Goal: Task Accomplishment & Management: Manage account settings

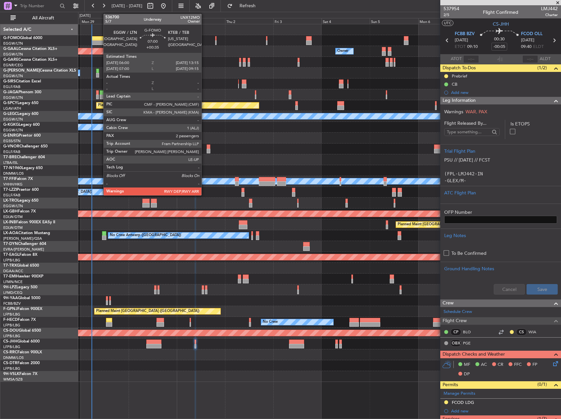
click at [100, 41] on div at bounding box center [99, 42] width 15 height 5
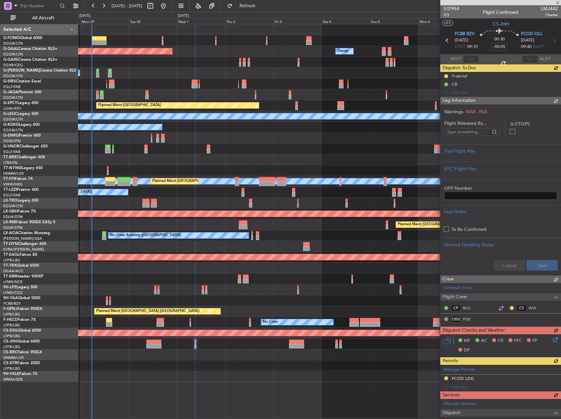
type input "+00:35"
type input "2"
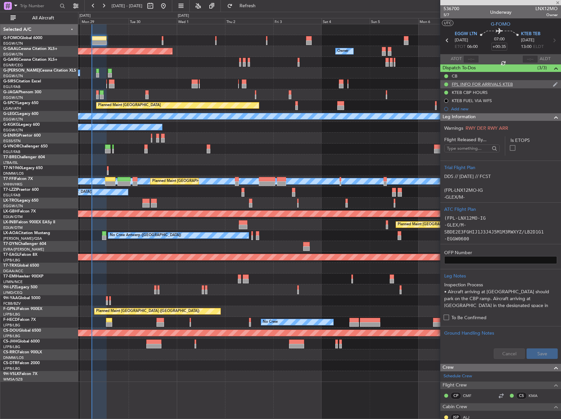
click at [477, 86] on div "FPL INFO FOR ARRIVALS KTEB" at bounding box center [482, 84] width 61 height 6
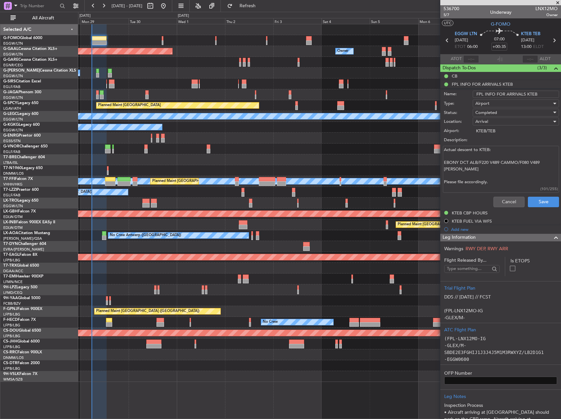
click at [468, 166] on textarea "Actual descent to KTEB: EBONY DCT ALB/F220 V489 CAMMO/F080 V489 COATE Please fi…" at bounding box center [501, 169] width 116 height 47
drag, startPoint x: 466, startPoint y: 169, endPoint x: 461, endPoint y: 165, distance: 7.5
click at [461, 165] on textarea "Actual descent to KTEB: EBONY DCT ALB/F220 V489 CAMMO/F080 V489 COATE Please fi…" at bounding box center [501, 169] width 116 height 47
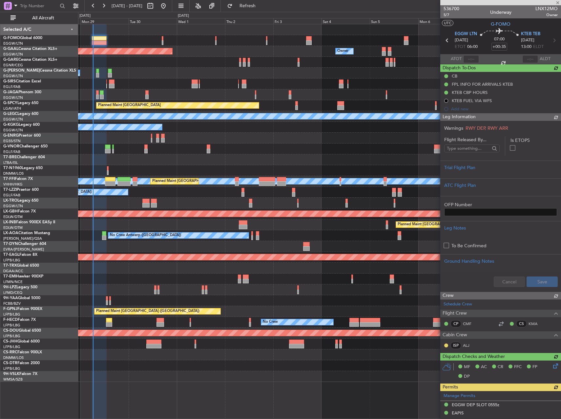
type input "06:20"
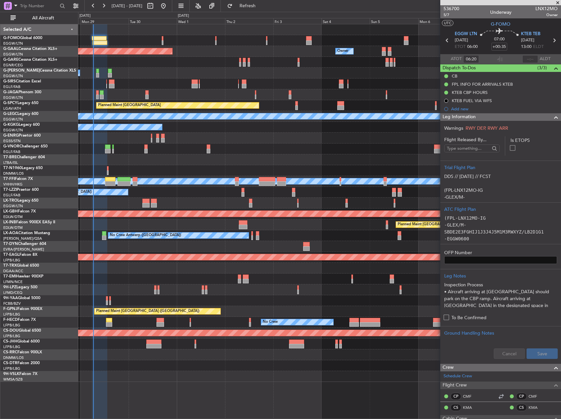
click at [208, 166] on div "Planned Maint Dusseldorf Owner Owner Owner A/C Unavailable Planned Maint London…" at bounding box center [319, 202] width 483 height 357
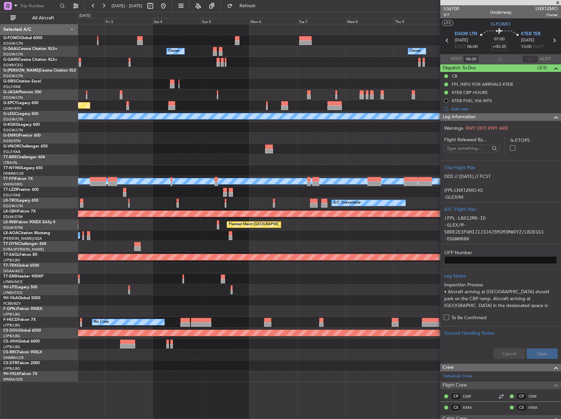
click at [166, 165] on div at bounding box center [319, 159] width 483 height 11
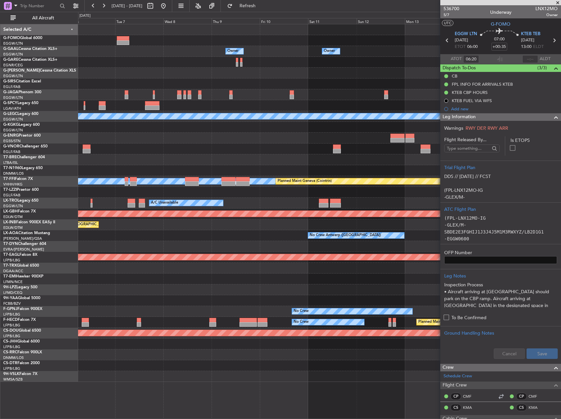
click at [68, 170] on div "Owner Owner Owner Owner Owner No Crew A/C Unavailable London (Luton) MEL MEL Pl…" at bounding box center [280, 215] width 561 height 407
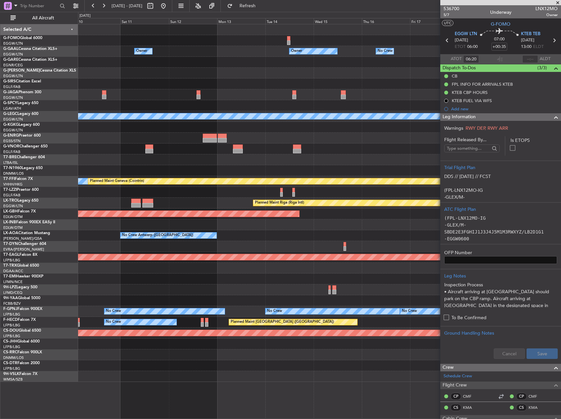
click at [106, 163] on div "Owner Owner Owner No Crew Owner A/C Unavailable London (Luton) MEL MEL Planned …" at bounding box center [319, 202] width 483 height 357
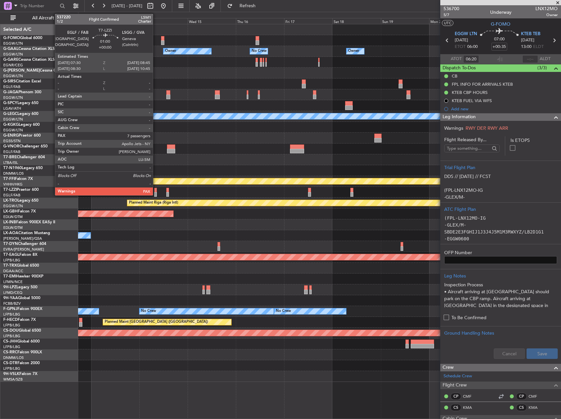
click at [156, 190] on div at bounding box center [155, 190] width 3 height 5
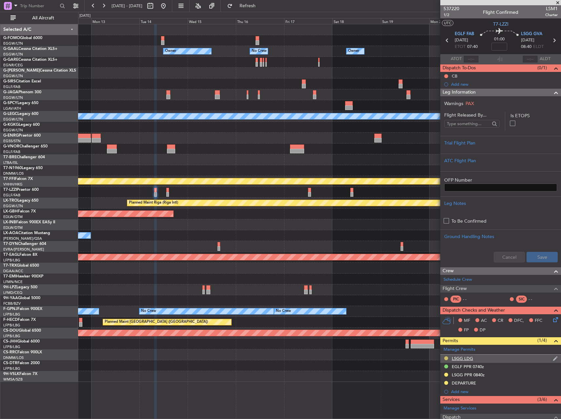
click at [447, 359] on button at bounding box center [446, 358] width 4 height 4
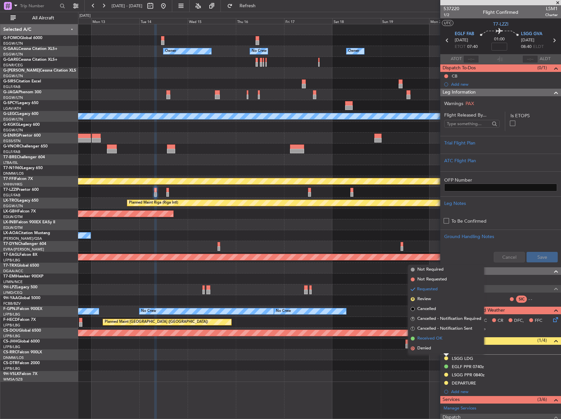
click at [433, 340] on span "Received OK" at bounding box center [430, 338] width 25 height 7
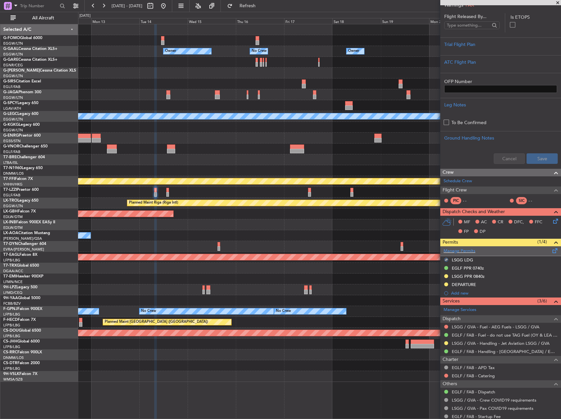
scroll to position [131, 0]
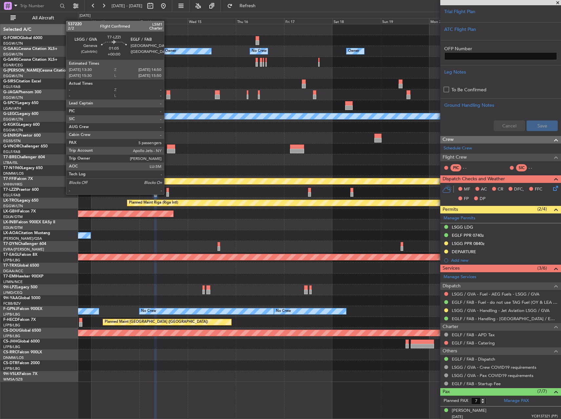
click at [167, 194] on div at bounding box center [167, 194] width 3 height 5
type input "5"
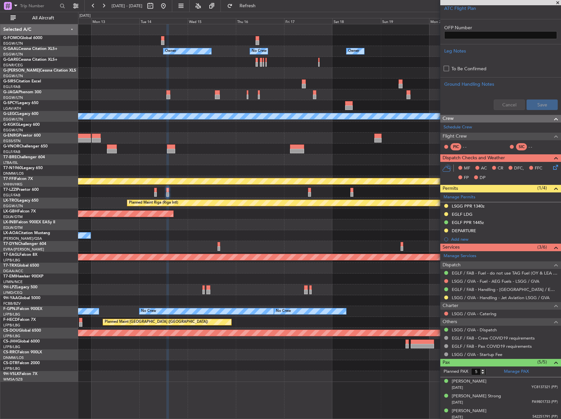
scroll to position [164, 0]
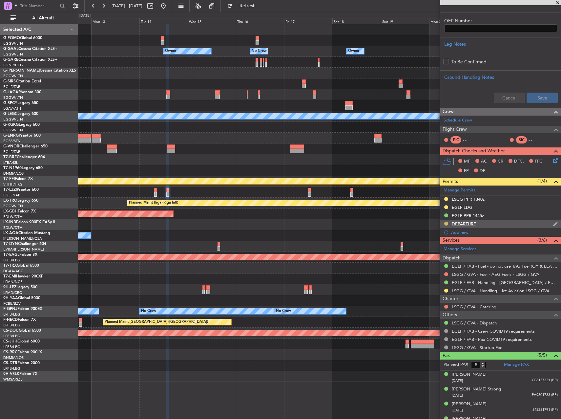
click at [446, 222] on button at bounding box center [446, 224] width 4 height 4
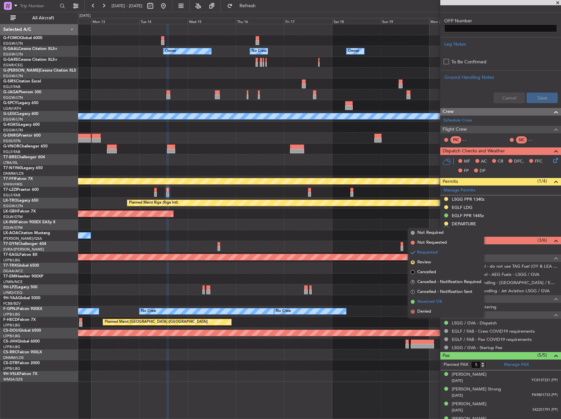
click at [431, 302] on span "Received OK" at bounding box center [430, 301] width 25 height 7
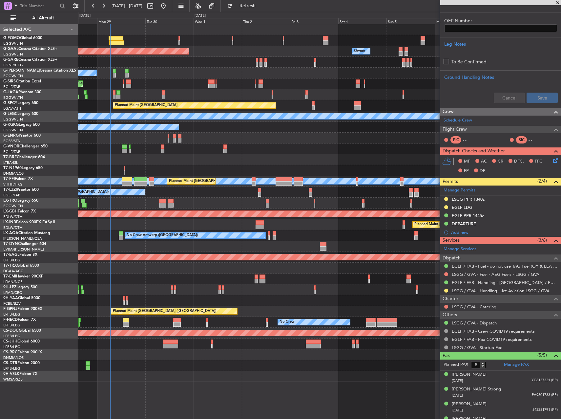
click at [561, 197] on html "12 Oct 2025 - 22 Oct 2025 Refresh Quick Links All Aircraft Owner Planned Maint …" at bounding box center [280, 209] width 561 height 419
click at [33, 373] on link "9H-VSLK Falcon 7X" at bounding box center [20, 374] width 34 height 4
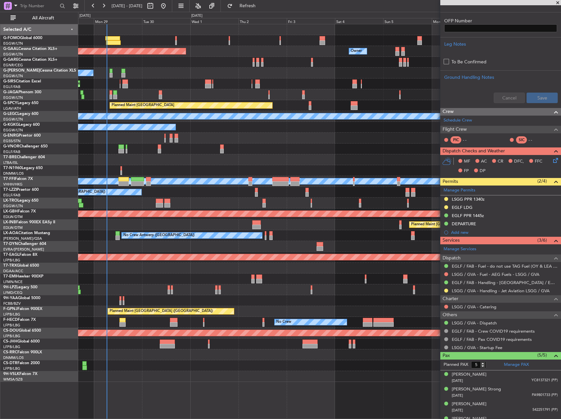
click at [185, 380] on div "Planned Maint Dusseldorf Owner Owner A/C Unavailable Planned Maint London (Luto…" at bounding box center [319, 221] width 483 height 395
click at [365, 385] on div "Planned Maint Dusseldorf Owner Owner A/C Unavailable Planned Maint London (Luto…" at bounding box center [319, 221] width 483 height 395
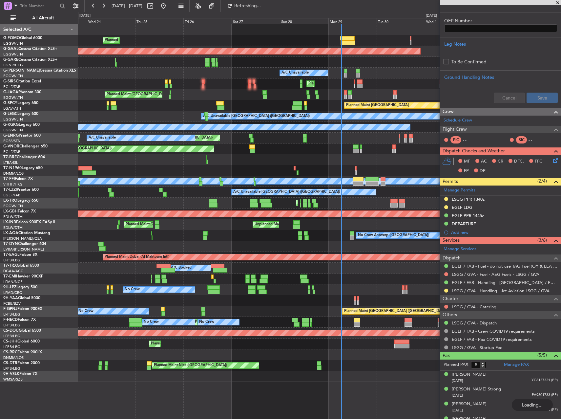
click at [112, 339] on div "Planned Maint London (Luton) Planned Maint Dusseldorf Owner A/C Unavailable Pla…" at bounding box center [319, 221] width 483 height 395
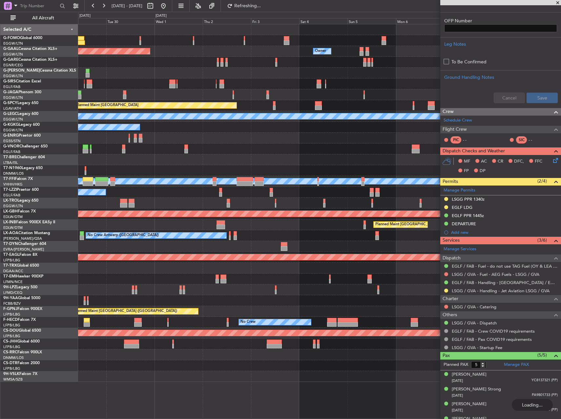
click at [39, 321] on div "Planned Maint Dusseldorf Owner Owner Owner A/C Unavailable Planned Maint London…" at bounding box center [280, 215] width 561 height 407
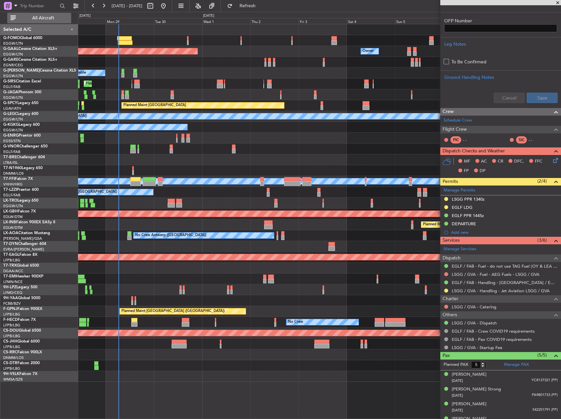
click at [38, 18] on span "All Aircraft" at bounding box center [43, 18] width 52 height 5
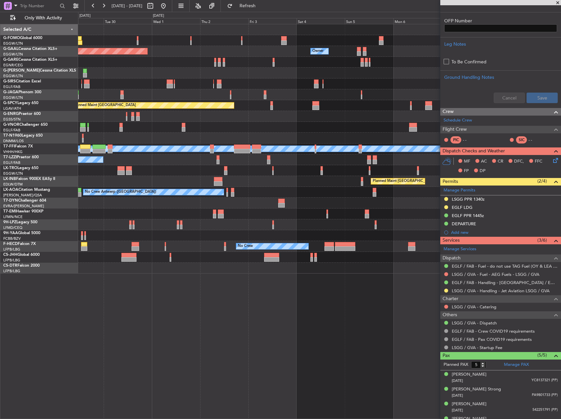
click at [212, 223] on div "Planned Maint Dusseldorf Owner Owner Owner A/C Unavailable Planned Maint London…" at bounding box center [319, 148] width 483 height 249
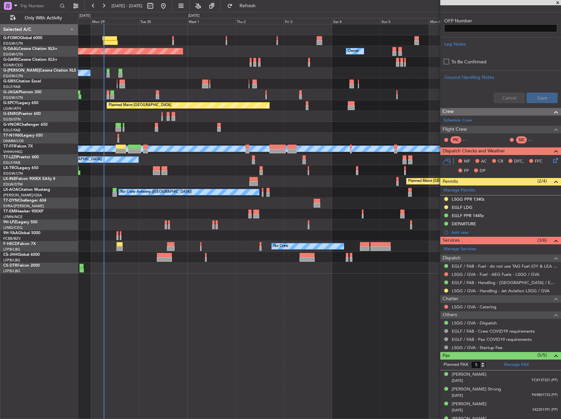
click at [247, 231] on div "Planned Maint Dusseldorf Owner Owner A/C Unavailable Planned Maint London (Luto…" at bounding box center [319, 148] width 483 height 249
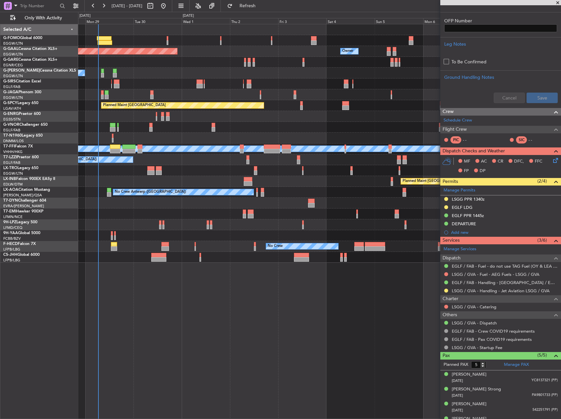
click at [322, 334] on div "Planned Maint Dusseldorf Owner Owner Owner A/C Unavailable Planned Maint London…" at bounding box center [319, 221] width 483 height 395
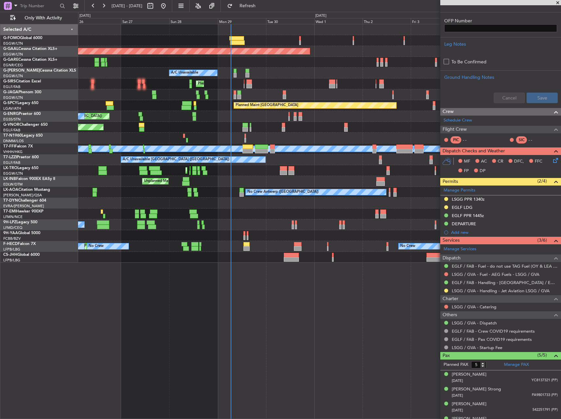
click at [368, 288] on div "Planned Maint London (Luton) Planned Maint Dusseldorf Owner A/C Unavailable Pla…" at bounding box center [319, 221] width 483 height 395
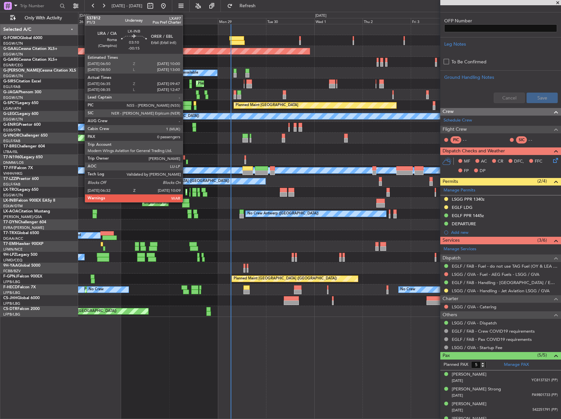
click at [186, 202] on div at bounding box center [186, 201] width 7 height 5
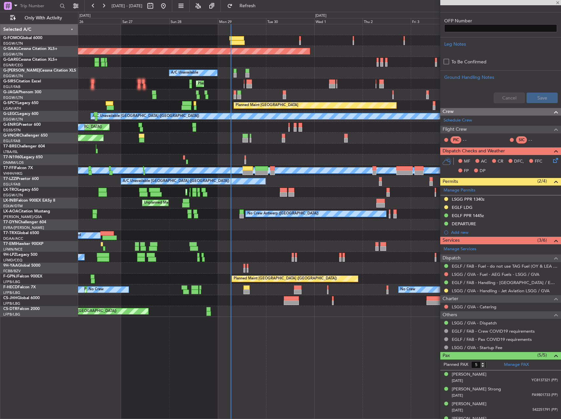
type input "-00:15"
type input "06:35"
type input "09:47"
type input "0"
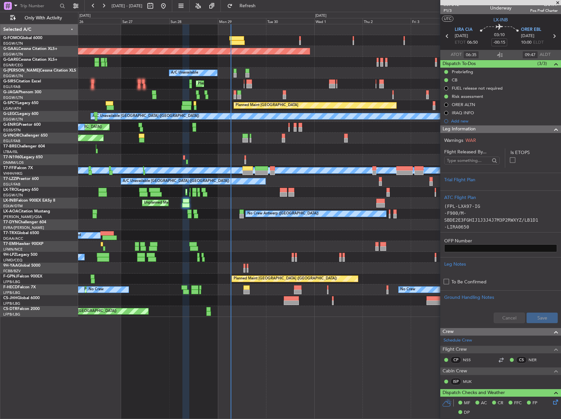
scroll to position [0, 0]
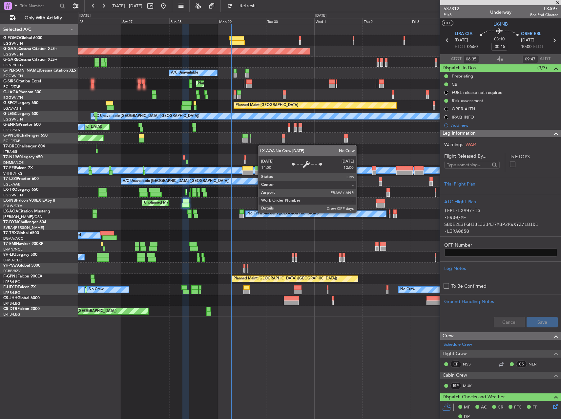
click at [301, 210] on div "No Crew Antwerp ([GEOGRAPHIC_DATA])" at bounding box center [316, 213] width 141 height 7
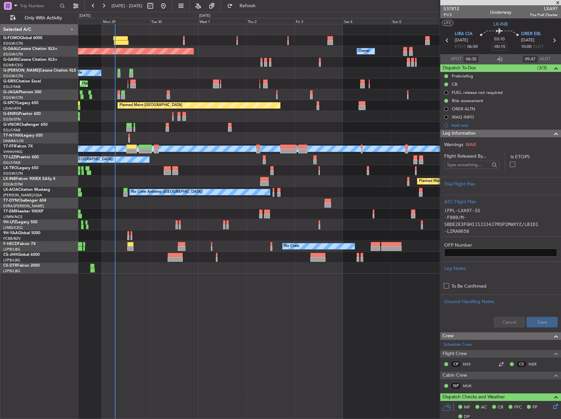
click at [320, 137] on div at bounding box center [319, 138] width 483 height 11
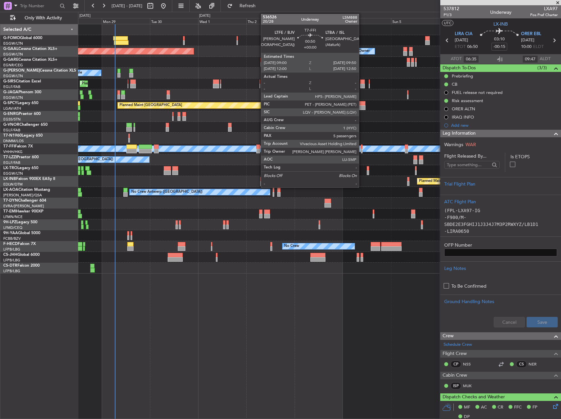
click at [362, 147] on div at bounding box center [362, 146] width 2 height 5
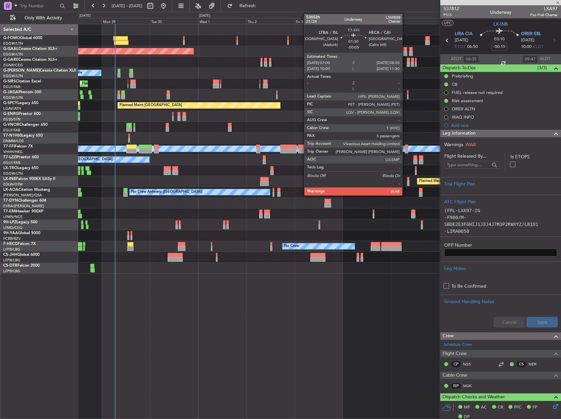
type input "5"
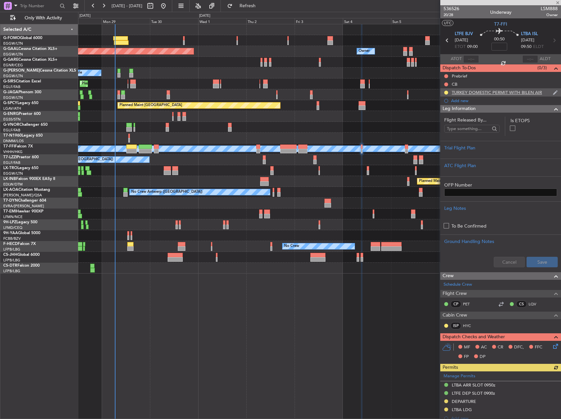
click at [512, 89] on div "TURKEY DOMESTIC PERMIT WITH BILEN AIR" at bounding box center [501, 92] width 121 height 8
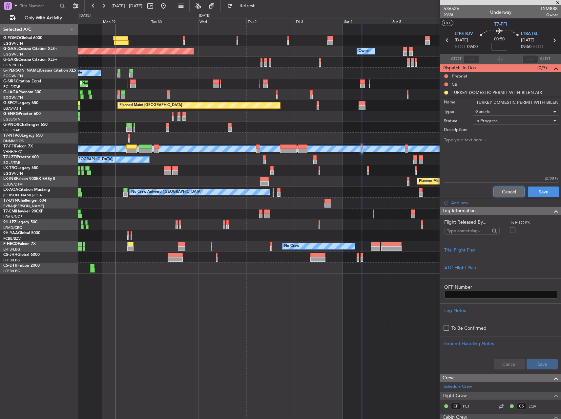
click at [509, 191] on button "Cancel" at bounding box center [509, 191] width 31 height 11
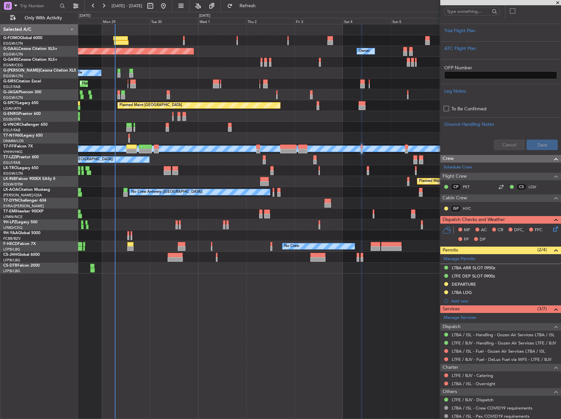
scroll to position [211, 0]
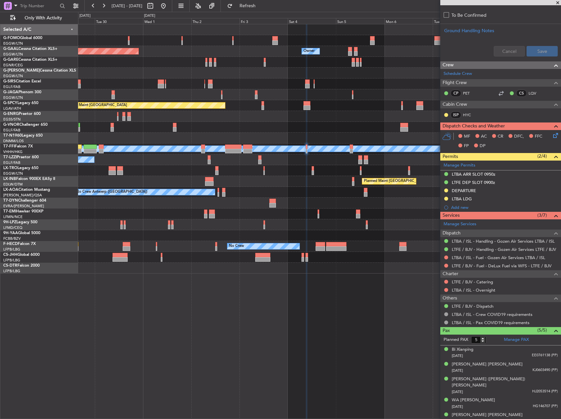
click at [349, 182] on div "Planned Maint Dusseldorf Owner Owner Owner A/C Unavailable Planned Maint London…" at bounding box center [319, 148] width 483 height 249
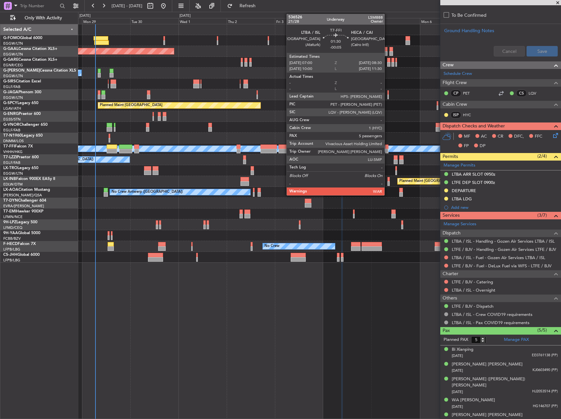
click at [388, 147] on div at bounding box center [386, 146] width 3 height 5
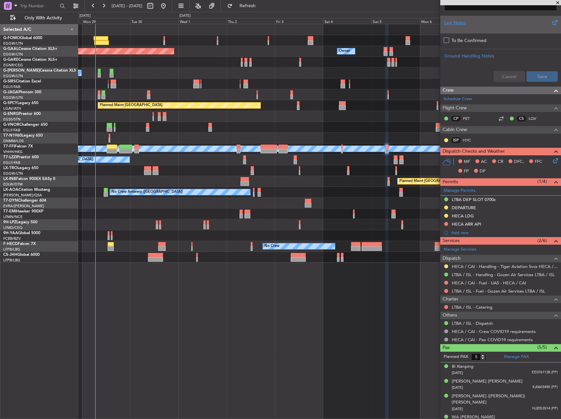
scroll to position [214, 0]
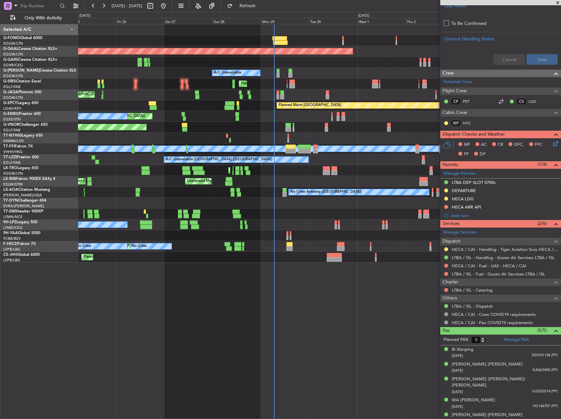
click at [313, 131] on div "Planned Maint [GEOGRAPHIC_DATA] ([GEOGRAPHIC_DATA])" at bounding box center [319, 127] width 483 height 11
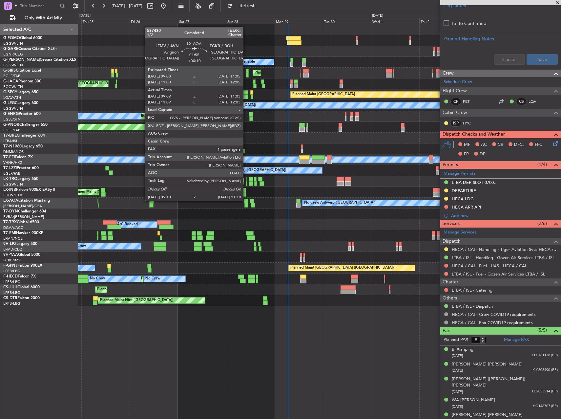
click at [246, 200] on div at bounding box center [246, 201] width 4 height 5
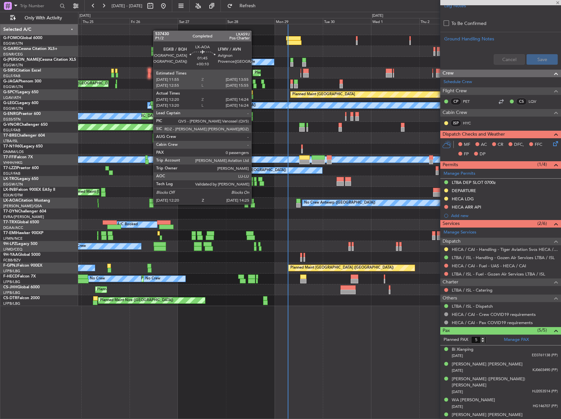
type input "+00:10"
type input "09:19"
type input "11:03"
type input "1"
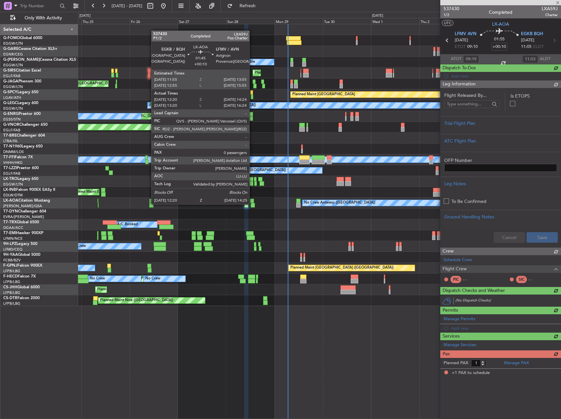
scroll to position [0, 0]
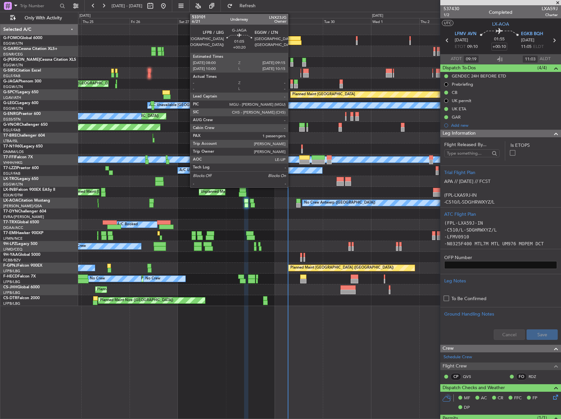
click at [291, 84] on div at bounding box center [292, 86] width 3 height 5
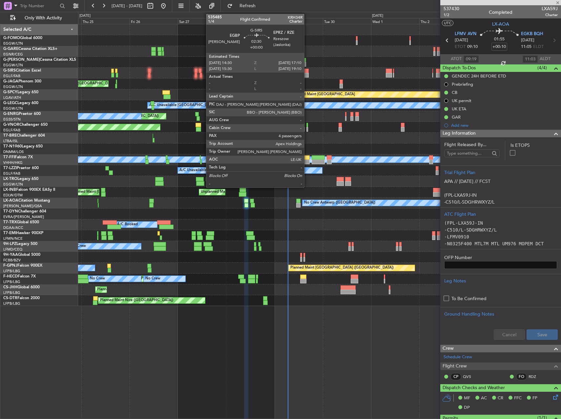
type input "+00:20"
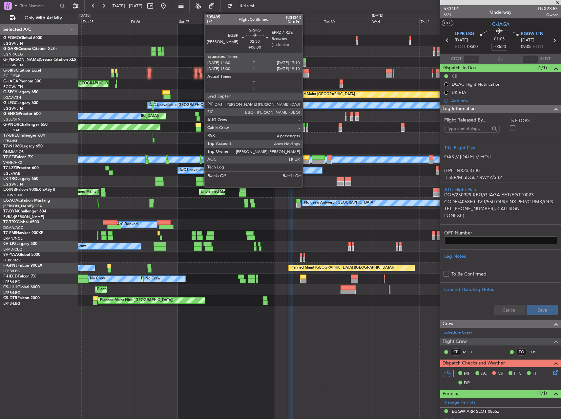
click at [306, 73] on div at bounding box center [306, 75] width 6 height 5
type input "4"
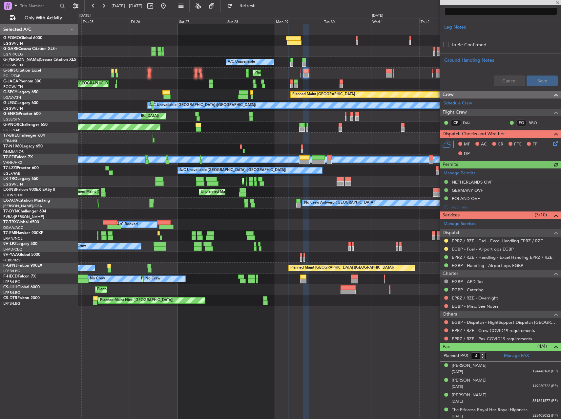
scroll to position [198, 0]
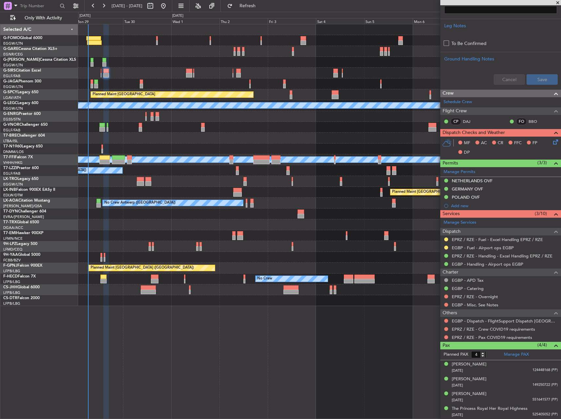
click at [168, 183] on div "A/C Unavailable Planned Maint London (Luton) Planned Maint Bremen A/C Unavailab…" at bounding box center [319, 165] width 483 height 282
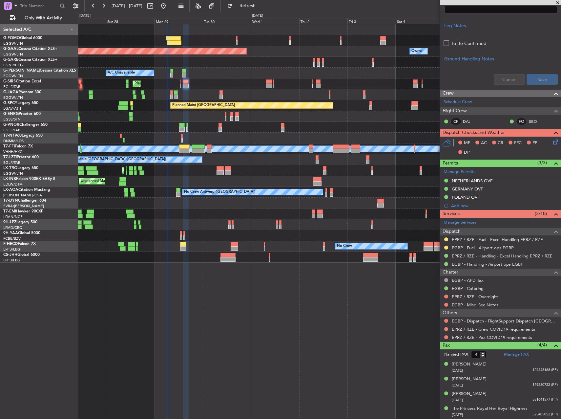
click at [228, 90] on div "Planned Maint Dusseldorf Owner Owner A/C Unavailable Planned Maint London (Luto…" at bounding box center [319, 143] width 483 height 238
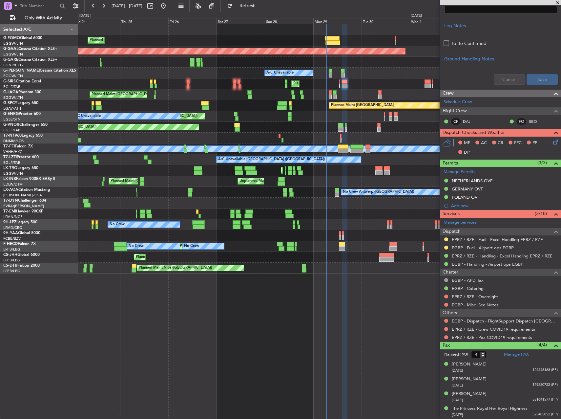
click at [387, 102] on div "Planned Maint London (Luton) Planned Maint Dusseldorf Owner A/C Unavailable Pla…" at bounding box center [319, 148] width 483 height 249
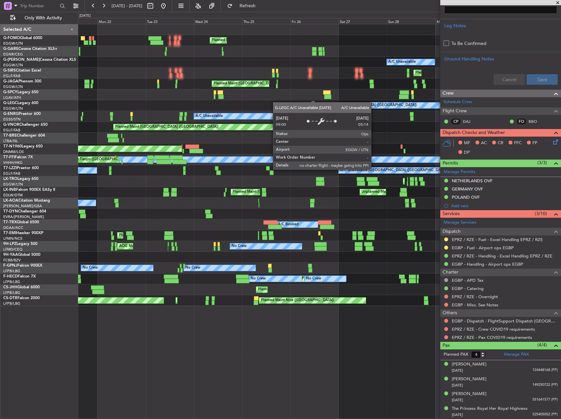
click at [369, 105] on div "A/C Unavailable London (Luton) A/C Unavailable" at bounding box center [319, 105] width 483 height 11
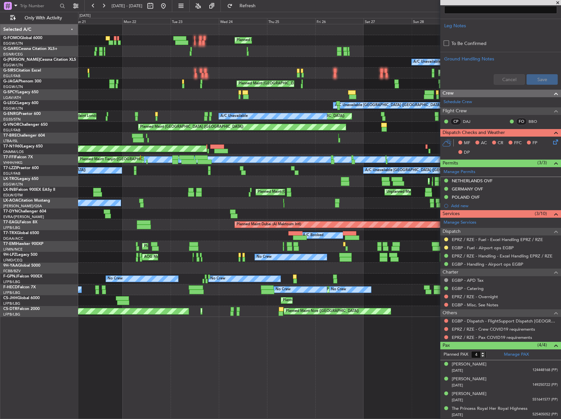
click at [232, 252] on div "No Crew AOG Maint Cannes (Mandelieu) Planned Maint St Gallen (Altenrhein) No Cr…" at bounding box center [319, 257] width 483 height 11
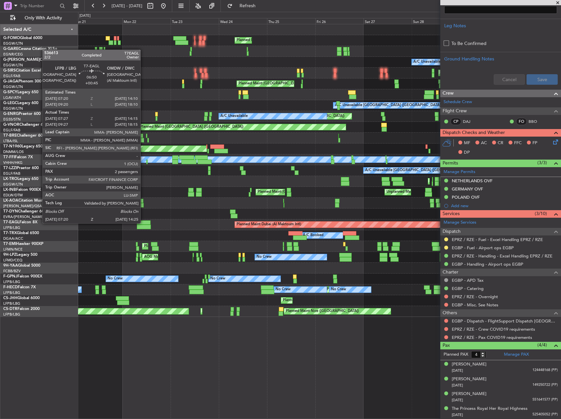
click at [143, 223] on div at bounding box center [144, 222] width 14 height 5
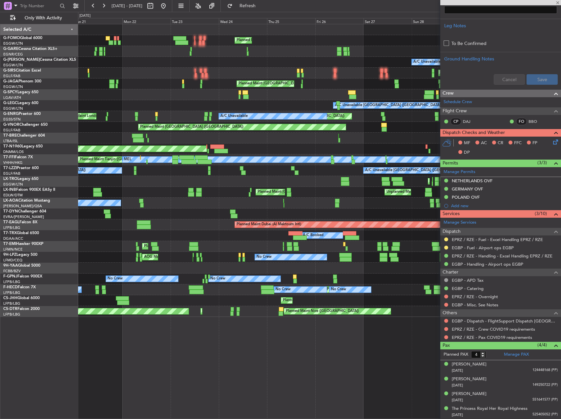
type input "+00:45"
type input "07:27"
type input "14:15"
type input "2"
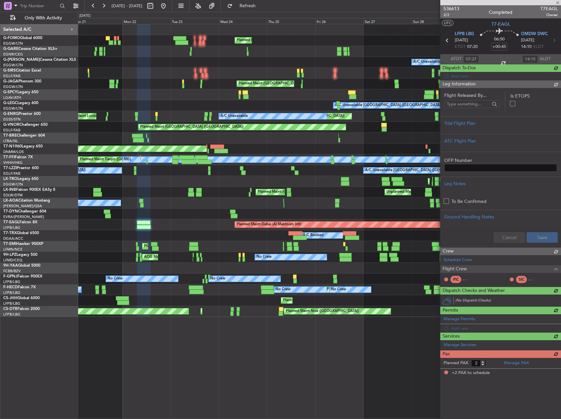
scroll to position [0, 0]
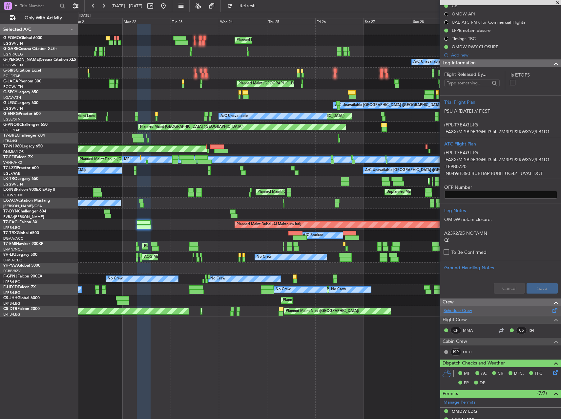
scroll to position [98, 0]
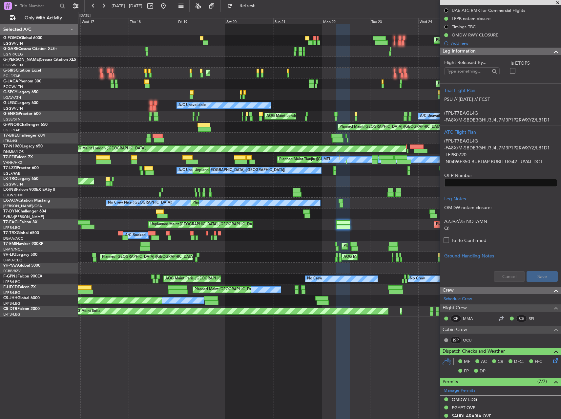
click at [370, 210] on div "Planned Maint [GEOGRAPHIC_DATA] ([GEOGRAPHIC_DATA]) A/C Unavailable Unplanned M…" at bounding box center [319, 170] width 483 height 292
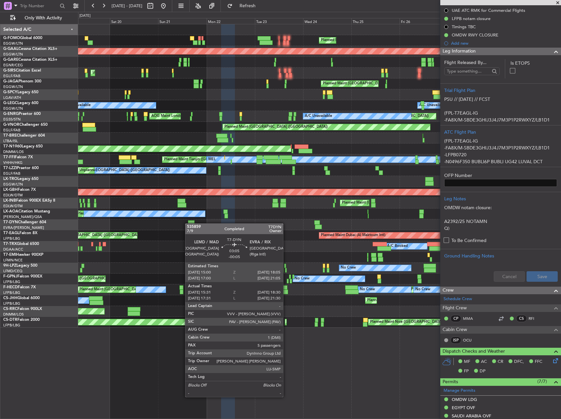
click at [188, 223] on div "Planned Maint [GEOGRAPHIC_DATA] ([GEOGRAPHIC_DATA]) Planned [GEOGRAPHIC_DATA] U…" at bounding box center [319, 175] width 483 height 303
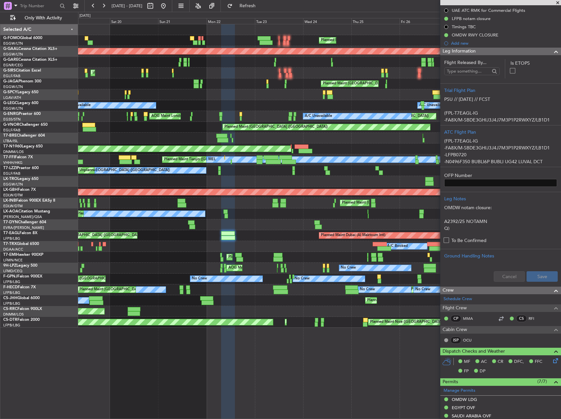
click at [183, 217] on div "Planned Maint [GEOGRAPHIC_DATA] ([GEOGRAPHIC_DATA]) Planned [GEOGRAPHIC_DATA] U…" at bounding box center [319, 175] width 483 height 303
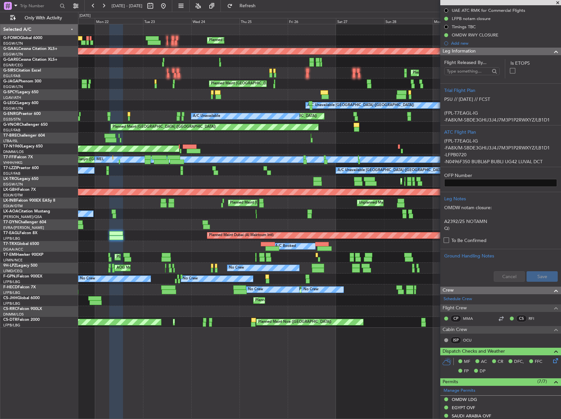
click at [77, 218] on div "Planned Maint [GEOGRAPHIC_DATA] ([GEOGRAPHIC_DATA]) Planned [GEOGRAPHIC_DATA] P…" at bounding box center [280, 215] width 561 height 407
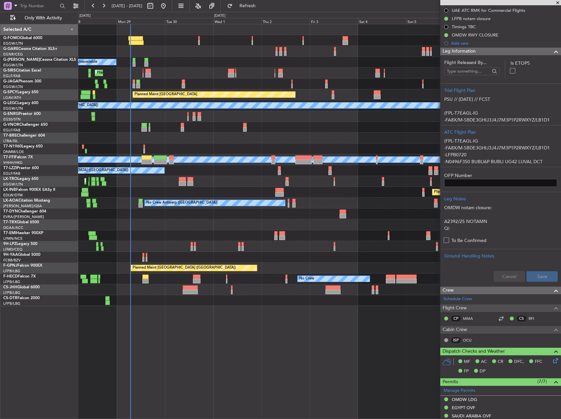
click at [168, 171] on div "A/C Unavailable Planned Maint [GEOGRAPHIC_DATA] ([GEOGRAPHIC_DATA]) Planned Mai…" at bounding box center [319, 165] width 483 height 282
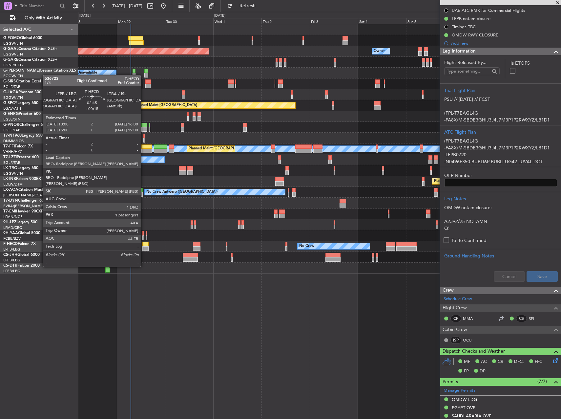
click at [144, 248] on div at bounding box center [145, 248] width 6 height 5
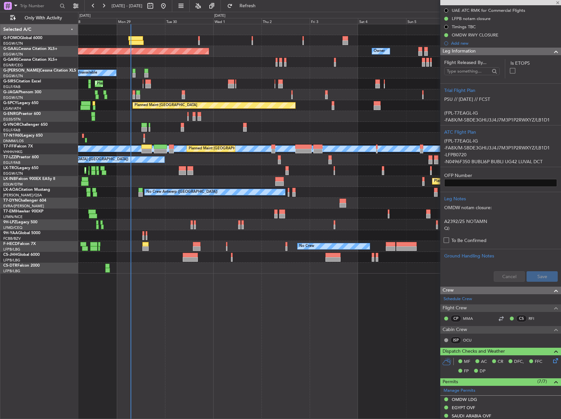
type input "+00:15"
type input "1"
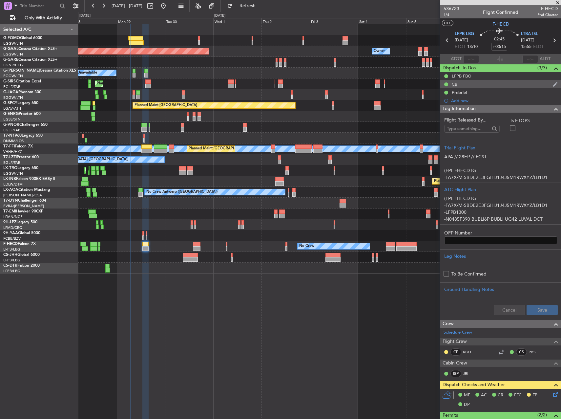
click at [457, 86] on div "CB" at bounding box center [455, 84] width 6 height 6
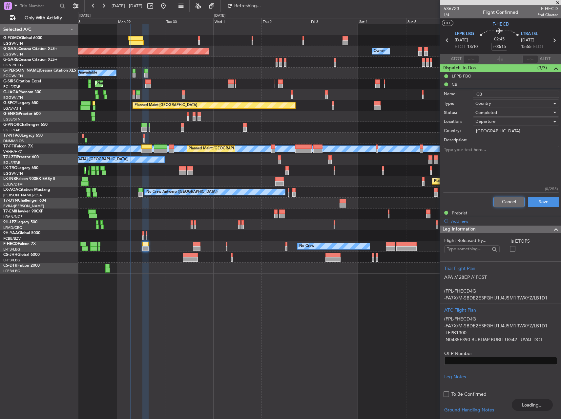
click at [502, 204] on button "Cancel" at bounding box center [509, 202] width 31 height 11
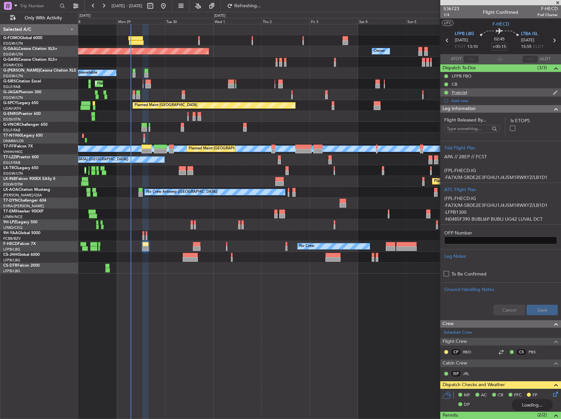
click at [461, 93] on div "Prebrief" at bounding box center [459, 93] width 15 height 6
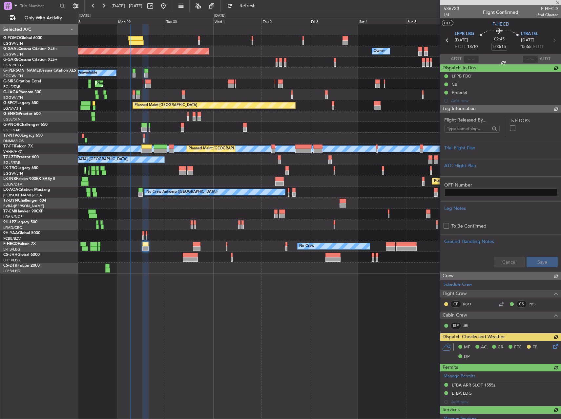
click at [468, 158] on div "Flight Released By... Is ETOPS Trial Flight Plan ATC Flight Plan OFP Number Leg…" at bounding box center [501, 192] width 121 height 159
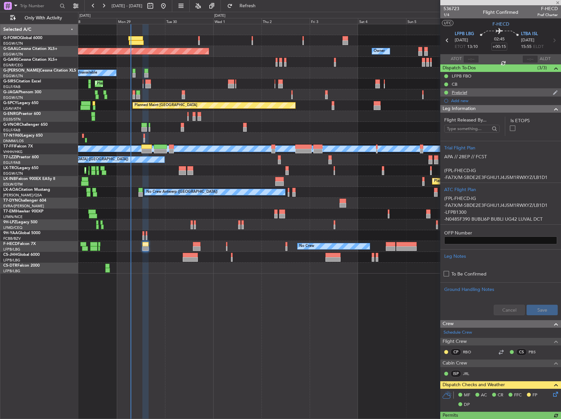
click at [460, 92] on div "Prebrief" at bounding box center [459, 93] width 15 height 6
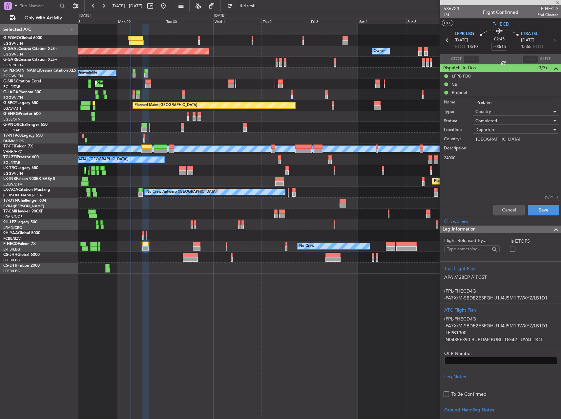
click at [475, 161] on textarea "24000" at bounding box center [501, 177] width 116 height 47
type textarea "26000"
click at [539, 210] on button "Save" at bounding box center [543, 210] width 31 height 11
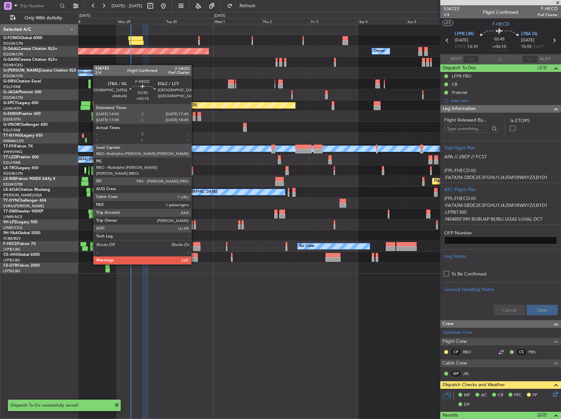
click at [194, 246] on div at bounding box center [197, 244] width 8 height 5
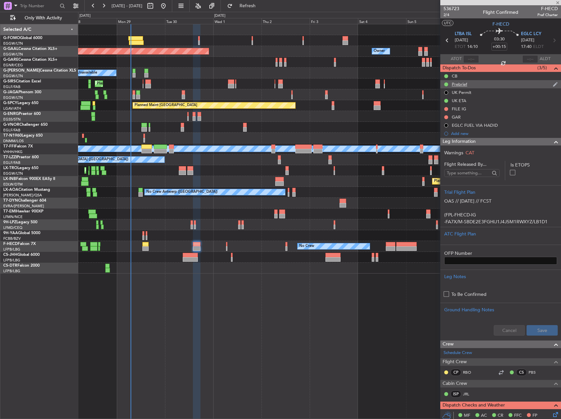
click at [463, 83] on div "Prebrief" at bounding box center [459, 84] width 15 height 6
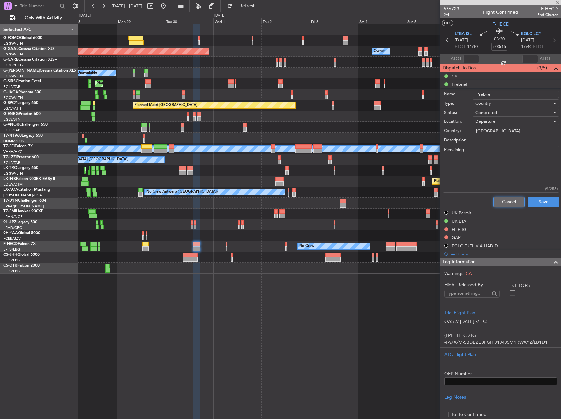
click at [497, 204] on button "Cancel" at bounding box center [509, 202] width 31 height 11
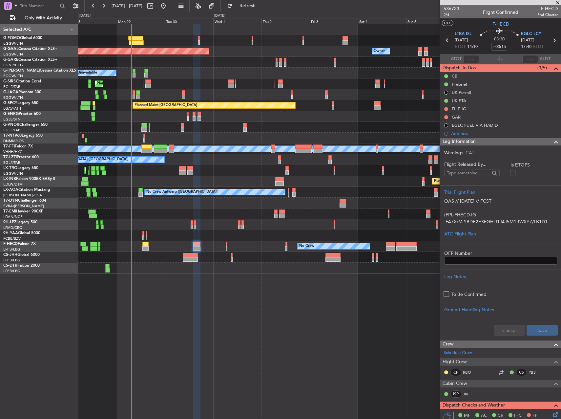
click at [184, 354] on div "Planned Maint Dusseldorf Owner Owner A/C Unavailable Planned Maint London (Luto…" at bounding box center [319, 221] width 483 height 395
click at [240, 334] on div "Planned Maint Dusseldorf Owner Owner A/C Unavailable Planned Maint London (Luto…" at bounding box center [319, 221] width 483 height 395
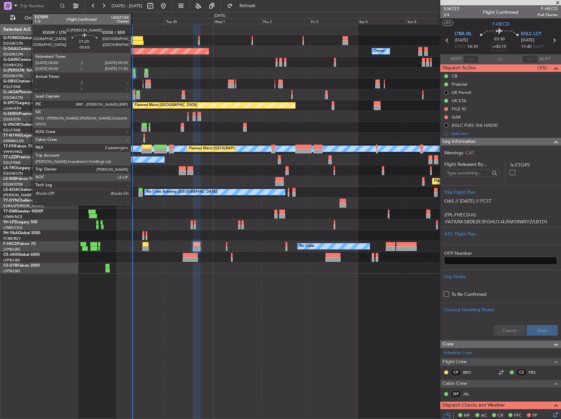
click at [134, 71] on div at bounding box center [134, 71] width 3 height 5
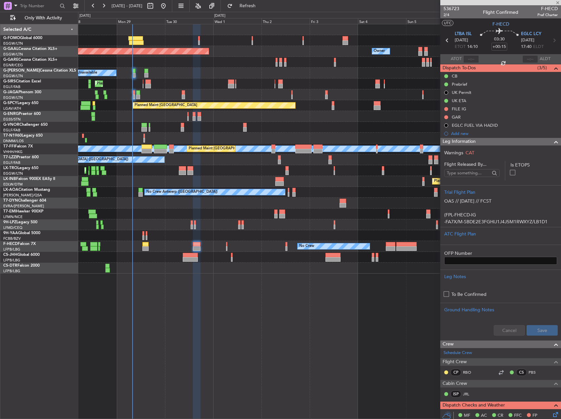
type input "-00:05"
type input "2"
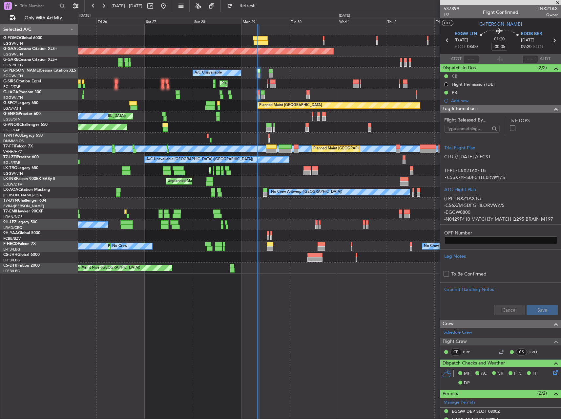
click at [265, 63] on div "Planned Maint London (Luton) Planned Maint Dusseldorf Owner A/C Unavailable Pla…" at bounding box center [319, 148] width 483 height 249
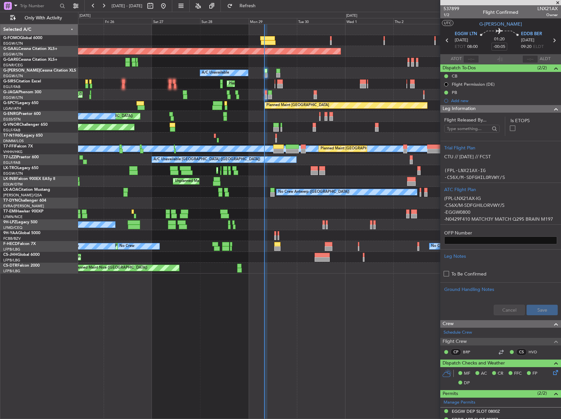
click at [282, 66] on div "Planned Maint London (Luton) Planned Maint Dusseldorf Owner A/C Unavailable Pla…" at bounding box center [319, 148] width 483 height 249
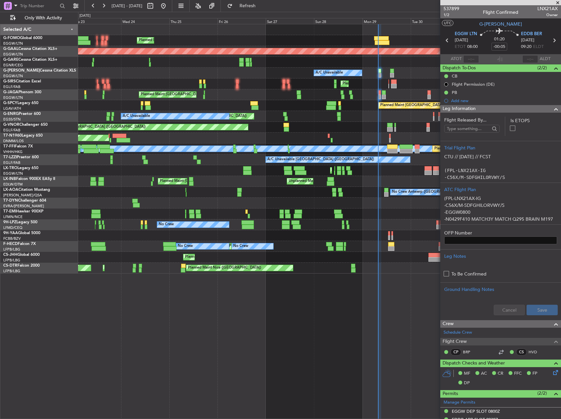
click at [285, 69] on div "A/C Unavailable" at bounding box center [319, 73] width 483 height 11
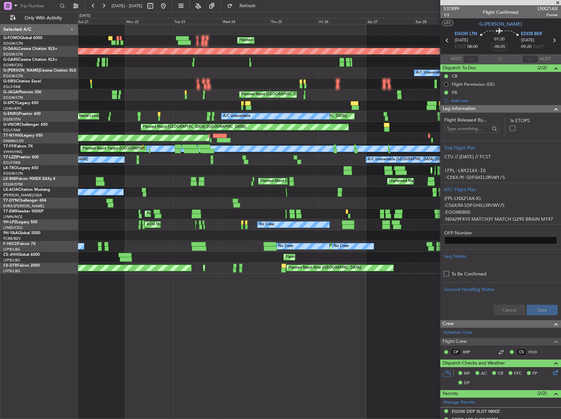
click at [327, 68] on div "A/C Unavailable" at bounding box center [319, 73] width 483 height 11
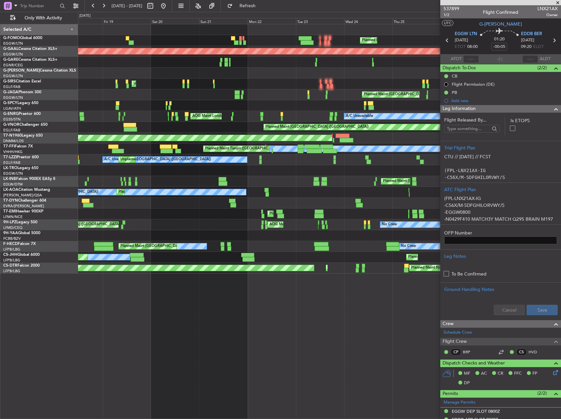
click at [361, 64] on div "Planned Maint London (Luton) Planned Maint Dusseldorf A/C Unavailable Unplanned…" at bounding box center [319, 148] width 483 height 249
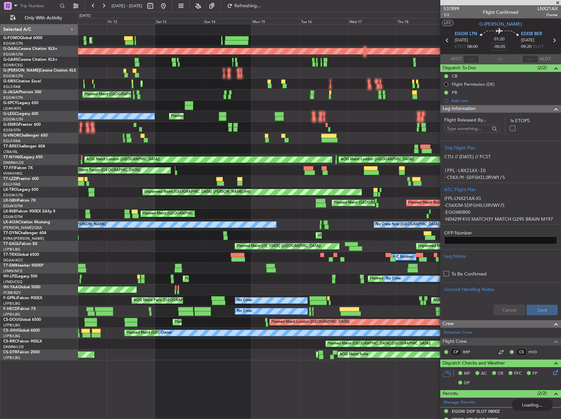
click at [78, 83] on div "Planned Maint London (Luton) Planned Maint Dusseldorf Unplanned Maint London (L…" at bounding box center [280, 215] width 561 height 407
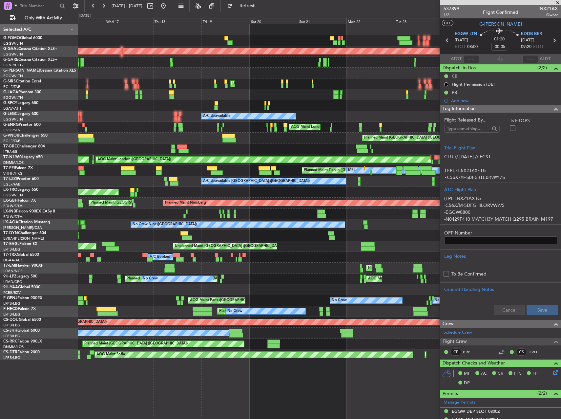
click at [89, 84] on div "Unplanned Maint London (Luton) Planned Maint London (Luton)" at bounding box center [319, 83] width 483 height 11
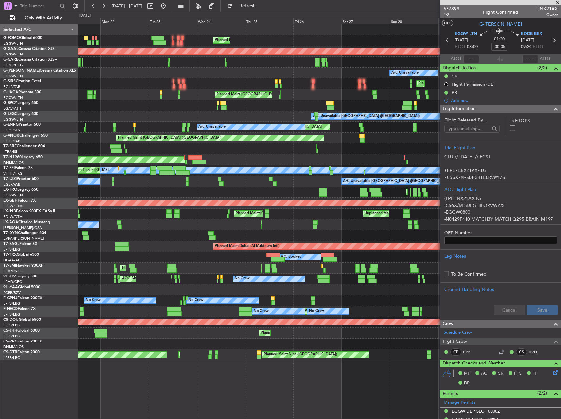
click at [58, 85] on div "Planned Maint London (Luton) Planned Maint Dusseldorf A/C Unavailable Planned M…" at bounding box center [280, 215] width 561 height 407
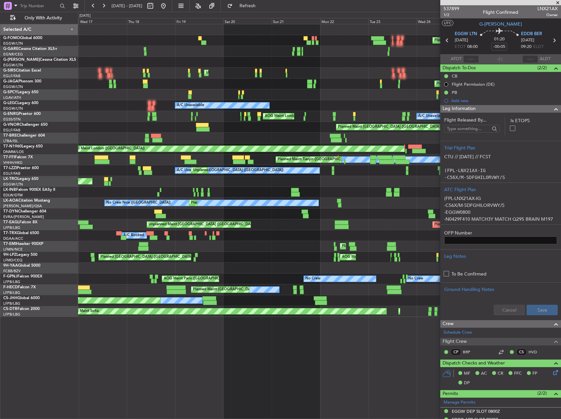
click at [324, 75] on div "Unplanned Maint London (Luton) Planned Maint London (Luton)" at bounding box center [319, 73] width 483 height 11
click at [315, 74] on div "Unplanned Maint London (Luton) Planned Maint London (Luton)" at bounding box center [319, 73] width 483 height 11
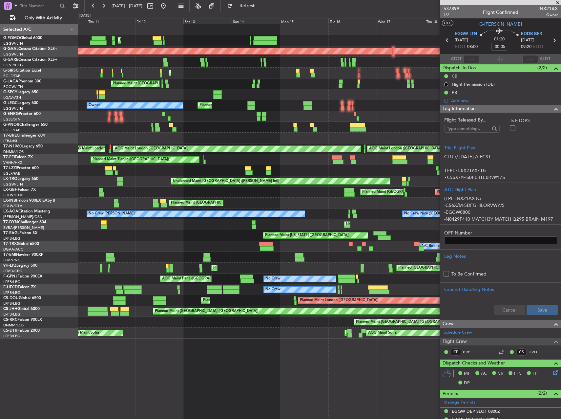
click at [335, 88] on div "Planned Maint [GEOGRAPHIC_DATA] ([GEOGRAPHIC_DATA])" at bounding box center [319, 83] width 483 height 11
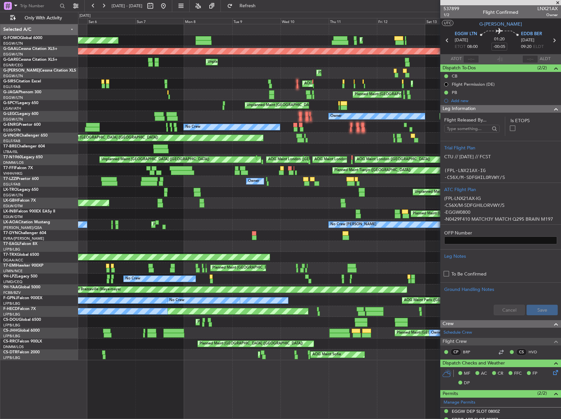
click at [461, 75] on fb-app "10 Sep 2025 - 20 Sep 2025 Refresh Quick Links Only With Activity Planned Maint …" at bounding box center [280, 212] width 561 height 414
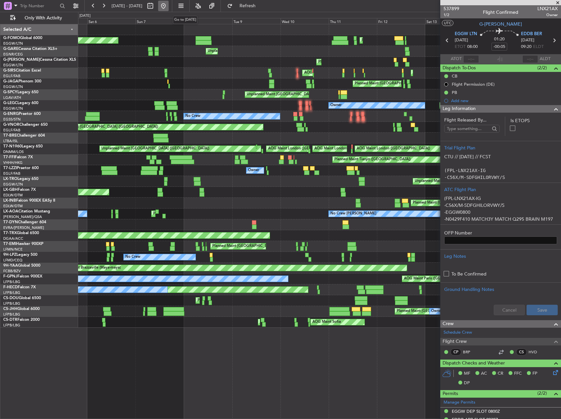
click at [169, 6] on button at bounding box center [163, 6] width 11 height 11
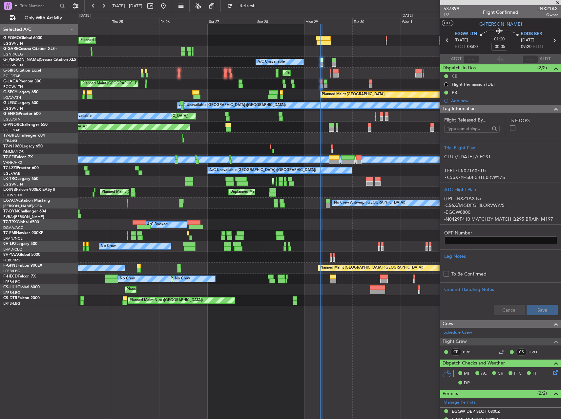
click at [208, 89] on div "Planned Maint London (Luton) A/C Unavailable Planned Maint London (Luton) Plann…" at bounding box center [319, 165] width 483 height 282
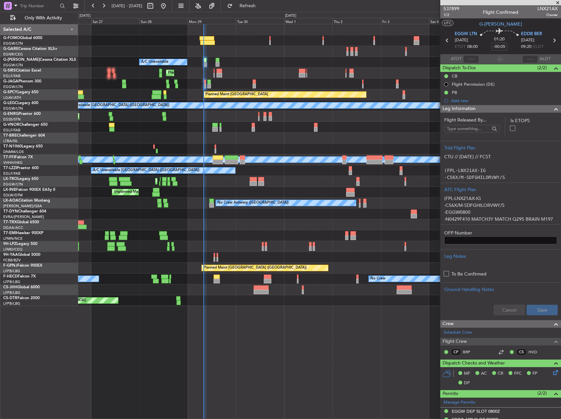
click at [226, 181] on div "Planned Maint London (Luton) A/C Unavailable Planned Maint London (Luton) Plann…" at bounding box center [319, 165] width 483 height 282
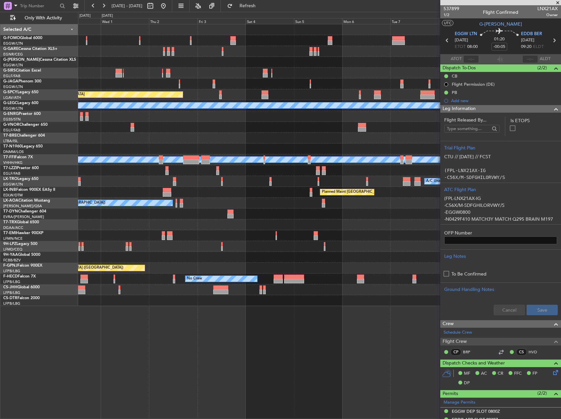
click at [207, 171] on div "A/C Unavailable Planned Maint London (Luton) Planned Maint Bremen A/C Unavailab…" at bounding box center [319, 165] width 483 height 282
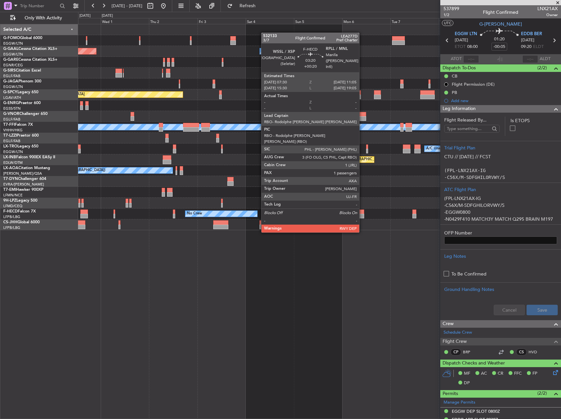
click at [362, 213] on div at bounding box center [360, 211] width 7 height 5
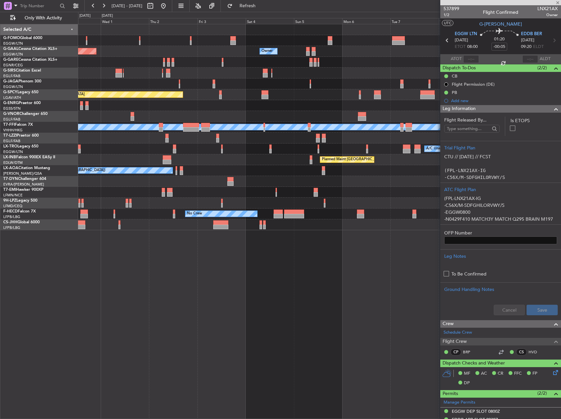
type input "+00:20"
type input "1"
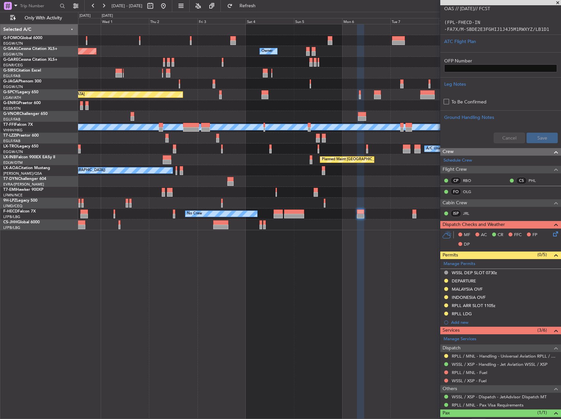
scroll to position [191, 0]
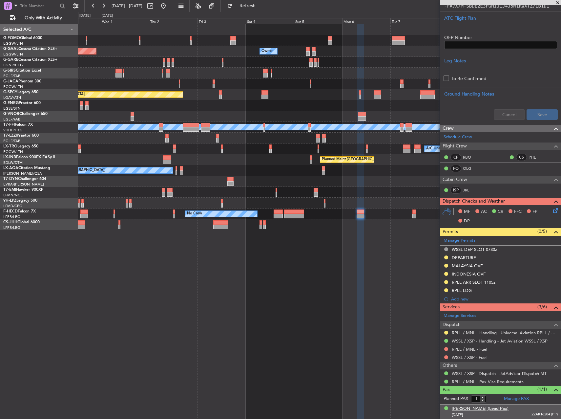
click at [483, 408] on div "[PERSON_NAME] (Lead Pax)" at bounding box center [480, 408] width 57 height 7
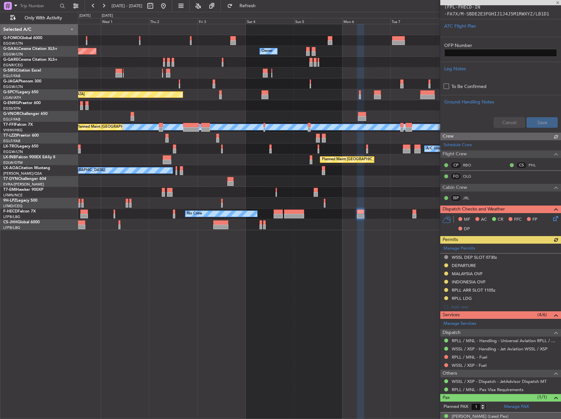
scroll to position [207, 0]
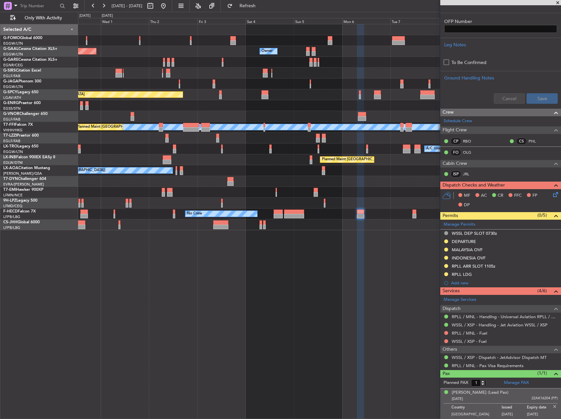
click at [289, 306] on div "Planned Maint Dusseldorf Owner Owner Owner Planned Maint London (Luton) Planned…" at bounding box center [319, 221] width 483 height 395
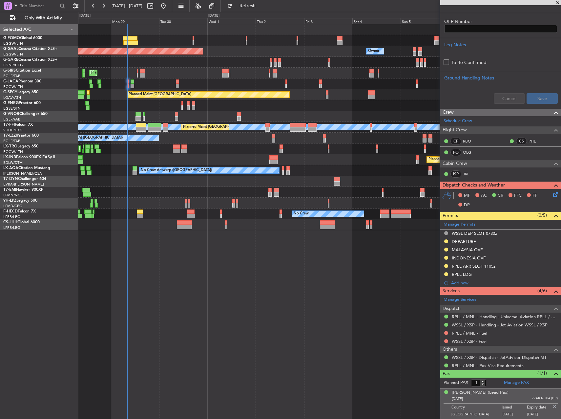
click at [365, 267] on div "Owner Planned Maint Dusseldorf Owner Planned Maint London (Luton) Planned Maint…" at bounding box center [319, 221] width 483 height 395
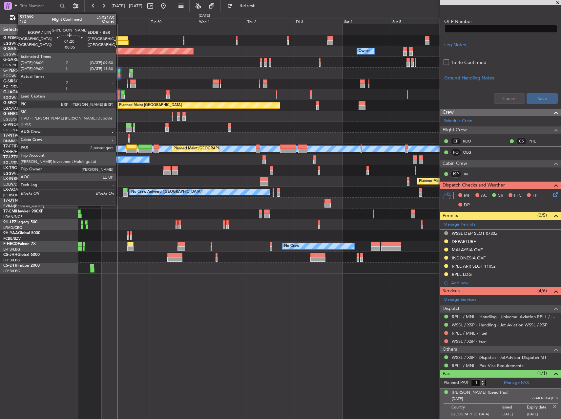
click at [119, 73] on div at bounding box center [118, 71] width 3 height 5
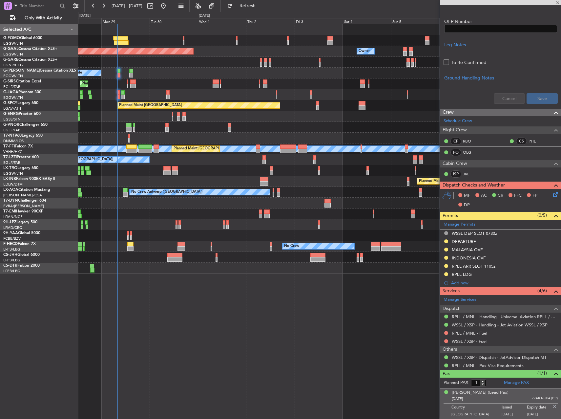
type input "-00:05"
type input "2"
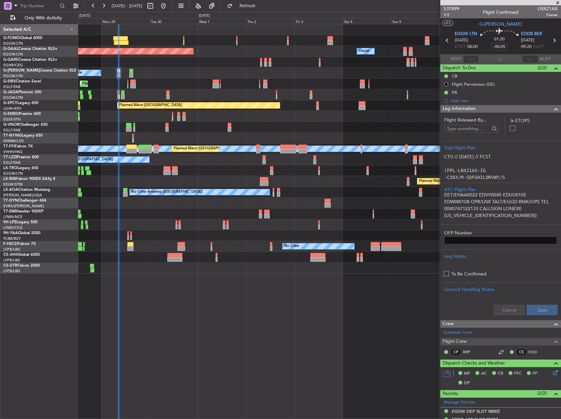
scroll to position [0, 0]
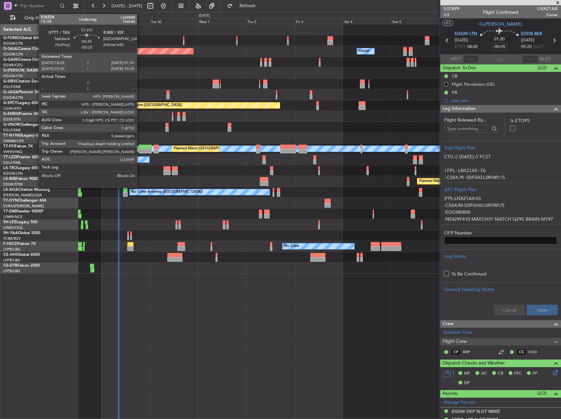
click at [140, 150] on div at bounding box center [145, 151] width 13 height 5
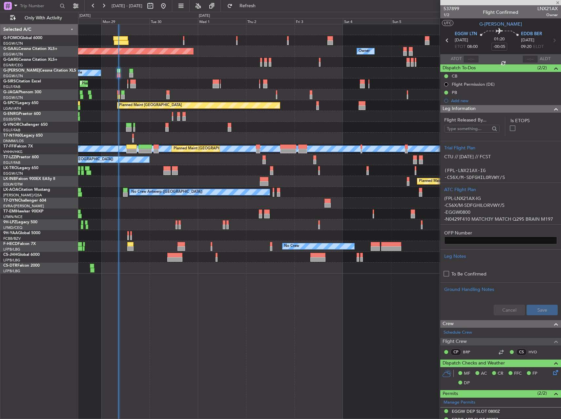
type input "-00:25"
type input "5"
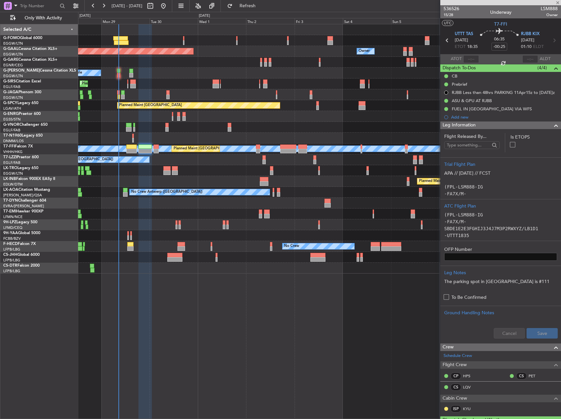
click at [233, 199] on div "Owner Planned Maint Dusseldorf Owner A/C Unavailable Planned Maint London (Luto…" at bounding box center [319, 148] width 483 height 249
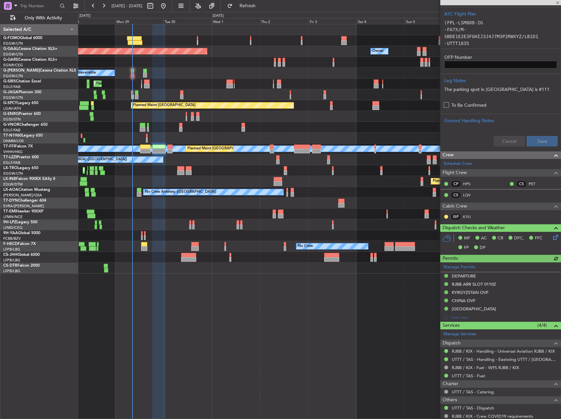
scroll to position [230, 0]
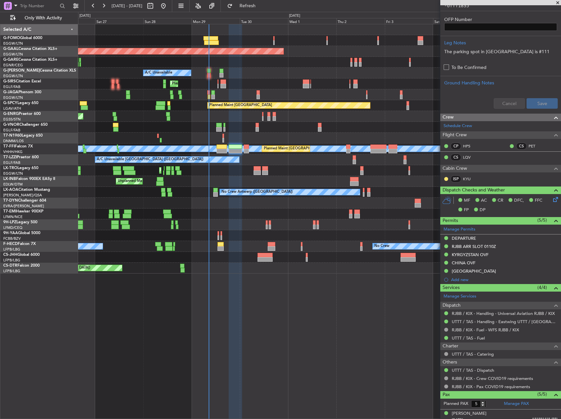
click at [321, 173] on div "Planned Maint London (Luton) A/C Unavailable" at bounding box center [319, 170] width 483 height 11
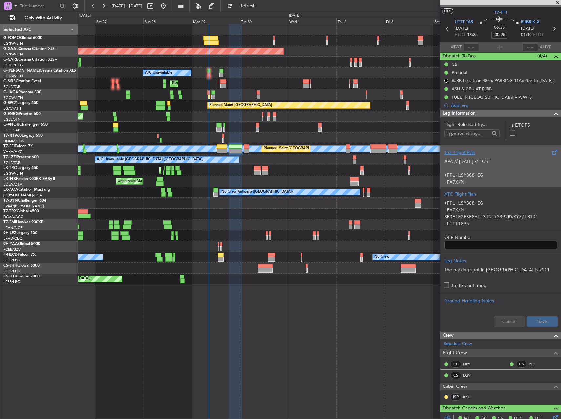
scroll to position [0, 0]
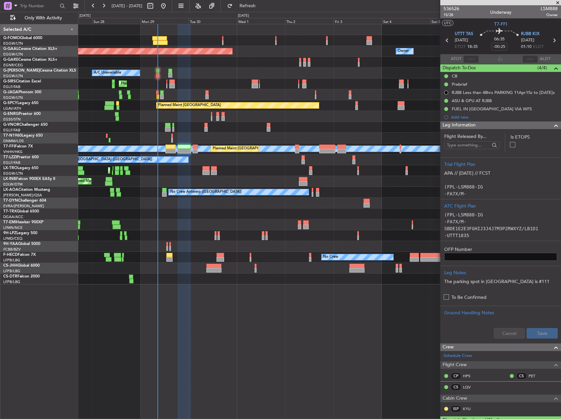
click at [326, 181] on div "Planned Maint London (Farnborough) Unplanned Maint Roma (Ciampino) Planned Main…" at bounding box center [319, 181] width 483 height 11
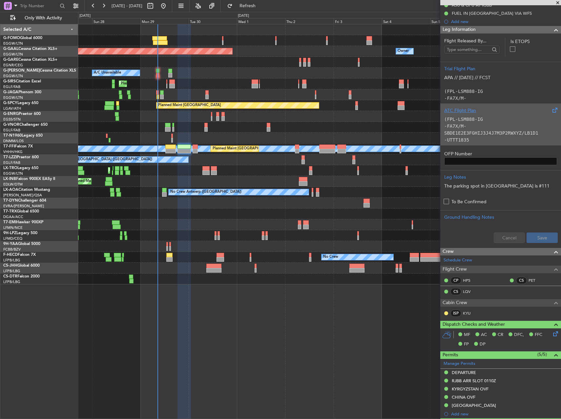
scroll to position [131, 0]
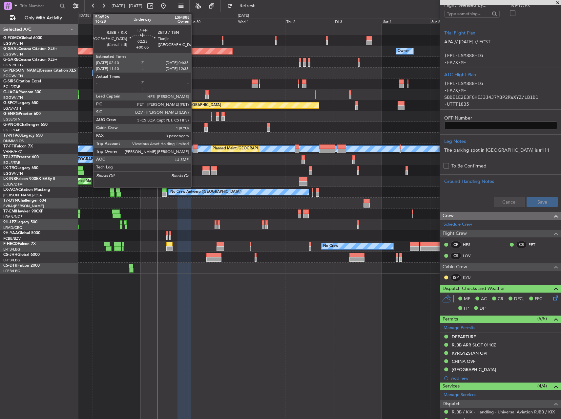
click at [194, 149] on div at bounding box center [195, 151] width 5 height 5
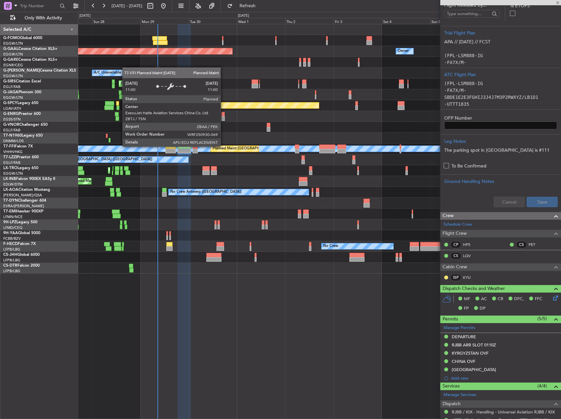
type input "+00:05"
type input "3"
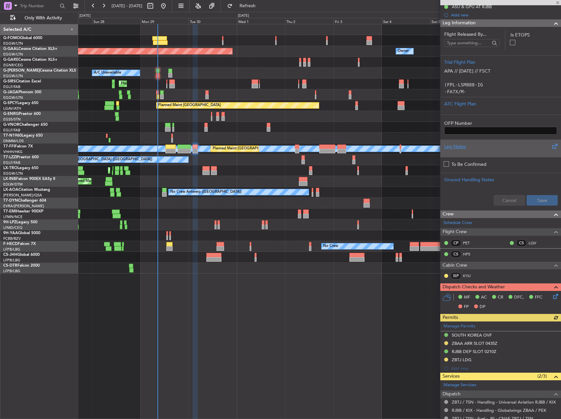
scroll to position [98, 0]
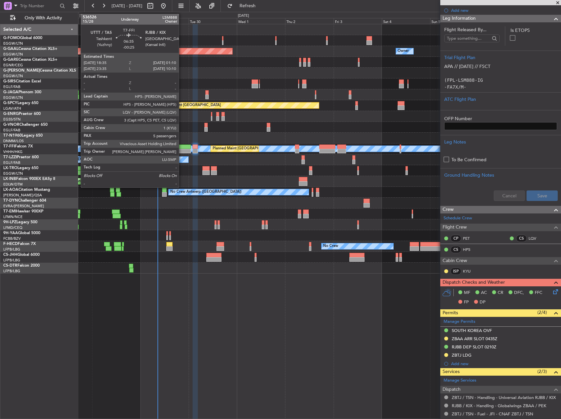
click at [182, 150] on div at bounding box center [184, 151] width 13 height 5
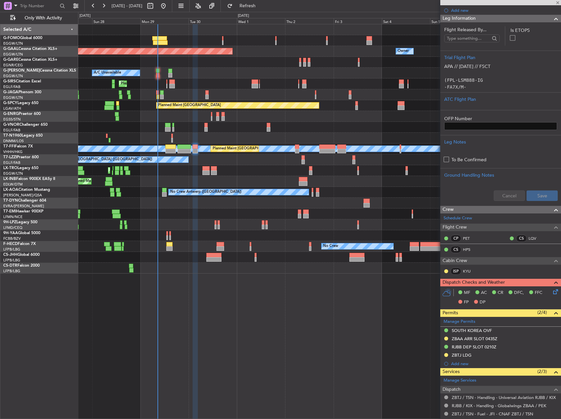
type input "-00:25"
type input "5"
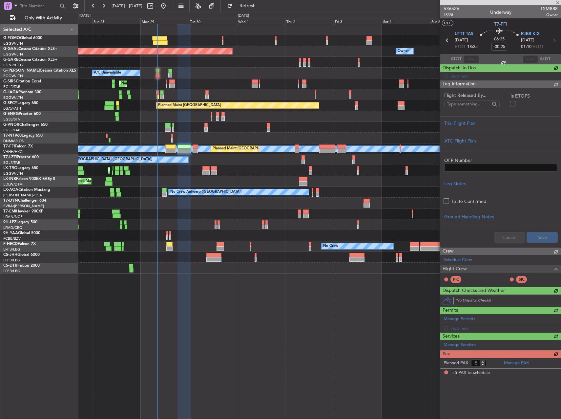
scroll to position [0, 0]
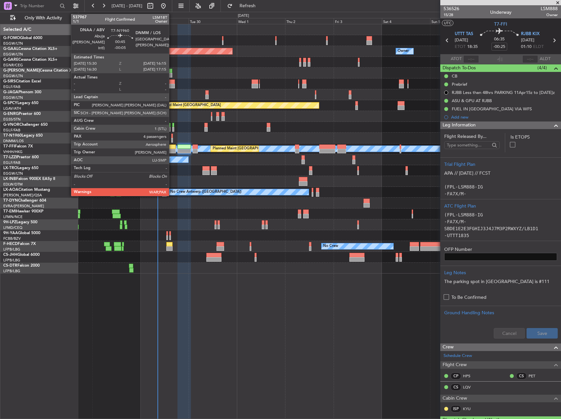
click at [172, 137] on div at bounding box center [172, 136] width 2 height 5
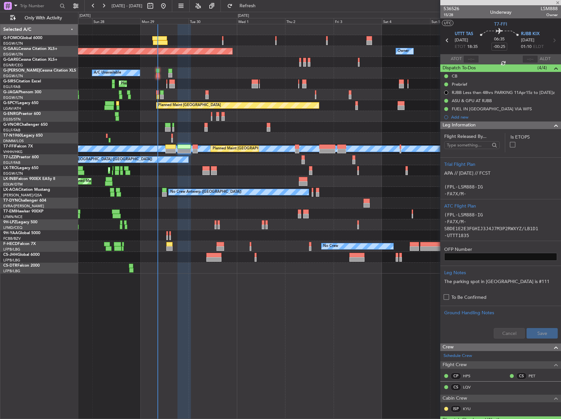
type input "-00:05"
type input "4"
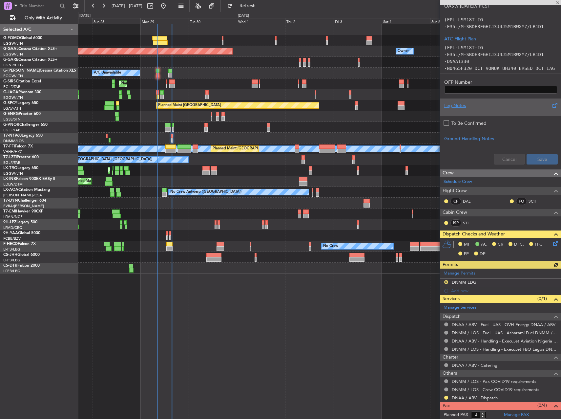
scroll to position [164, 0]
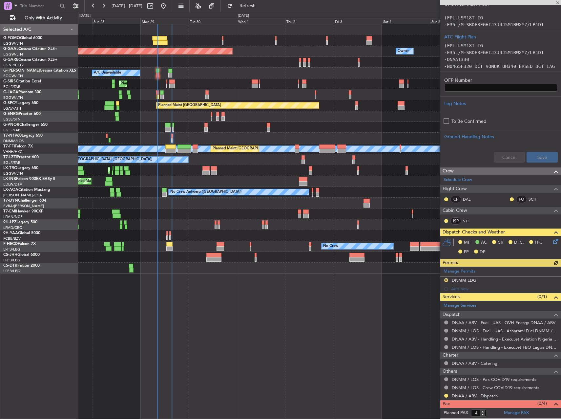
click at [447, 281] on div "Manage Permits R DNMM LDG Add new" at bounding box center [501, 280] width 121 height 27
click at [446, 280] on button "R" at bounding box center [446, 280] width 4 height 4
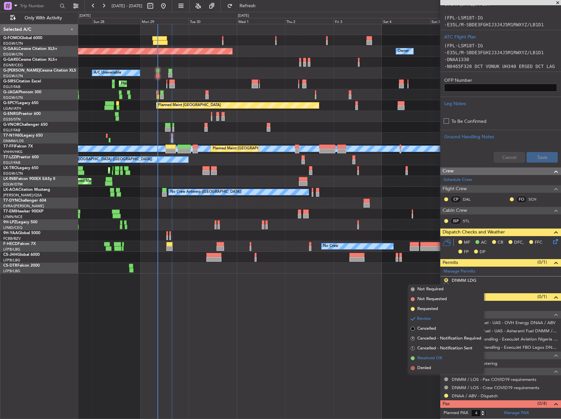
click at [432, 358] on span "Received OK" at bounding box center [430, 358] width 25 height 7
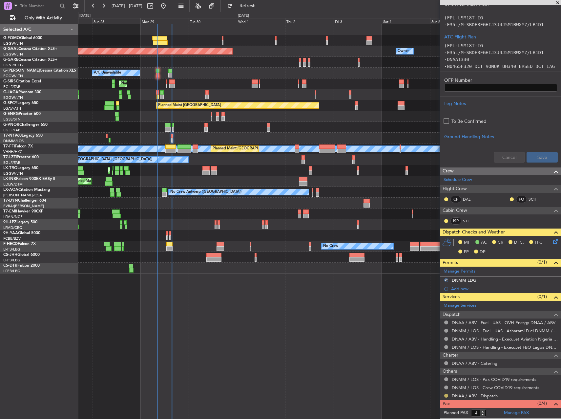
click at [446, 395] on button at bounding box center [446, 396] width 4 height 4
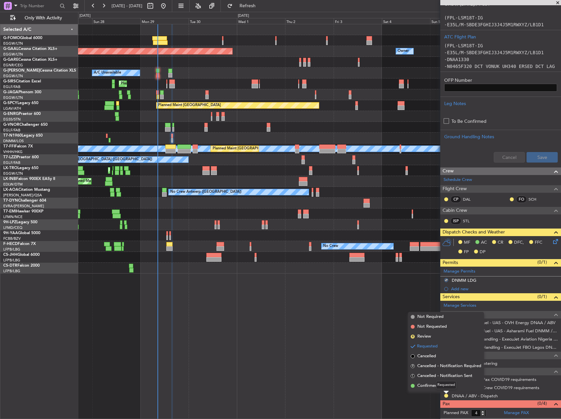
click at [439, 386] on div "Requested" at bounding box center [446, 385] width 20 height 8
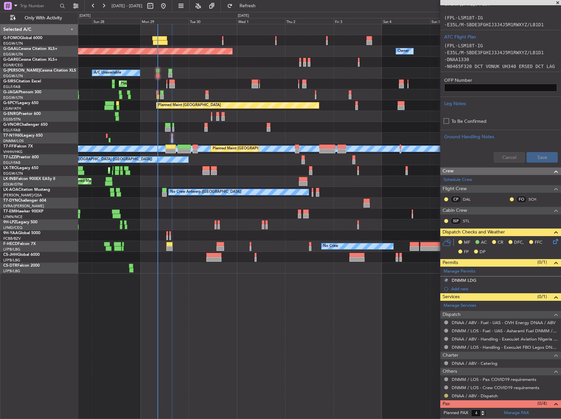
click at [445, 396] on button at bounding box center [446, 396] width 4 height 4
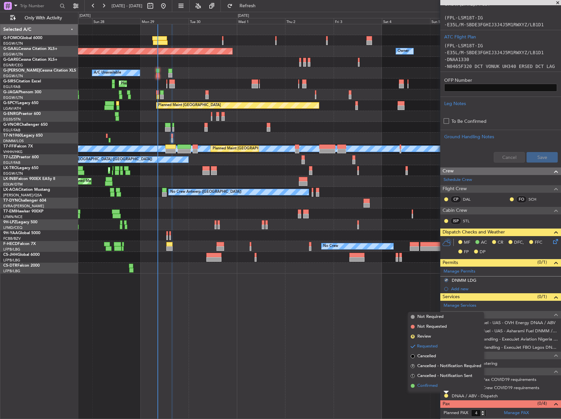
click at [426, 385] on span "Confirmed" at bounding box center [428, 385] width 20 height 7
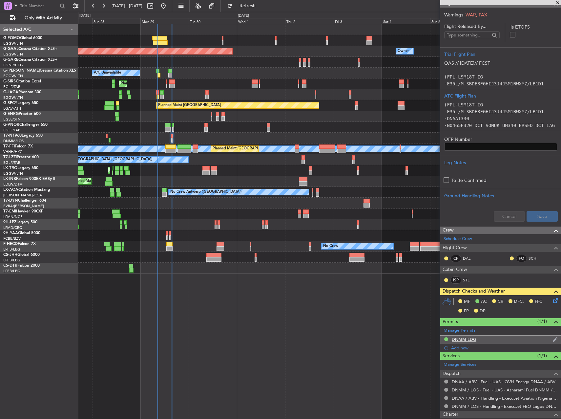
scroll to position [131, 0]
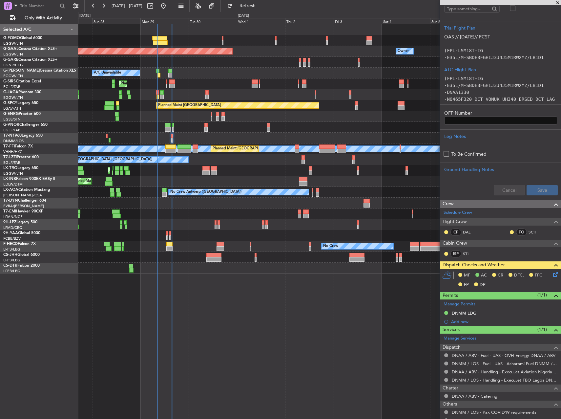
click at [552, 274] on icon at bounding box center [554, 272] width 5 height 5
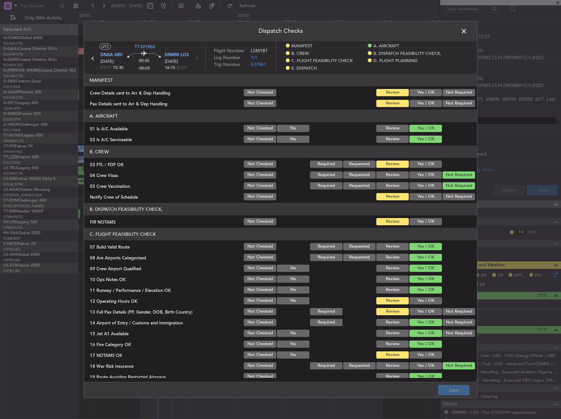
click at [412, 87] on section "MANIFEST Crew Details sent to Arr & Dep Handling Not Checked Review Yes / OK No…" at bounding box center [280, 91] width 393 height 34
click at [414, 92] on button "Yes / OK" at bounding box center [426, 92] width 32 height 7
click at [418, 103] on button "Yes / OK" at bounding box center [426, 103] width 32 height 7
click at [426, 164] on button "Yes / OK" at bounding box center [426, 164] width 32 height 7
click at [424, 198] on button "Yes / OK" at bounding box center [426, 196] width 32 height 7
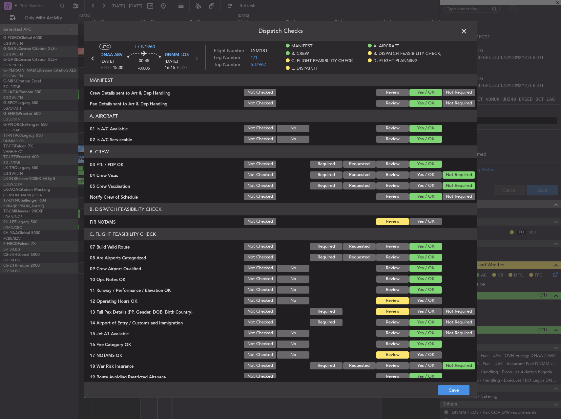
click at [424, 218] on button "Yes / OK" at bounding box center [426, 221] width 32 height 7
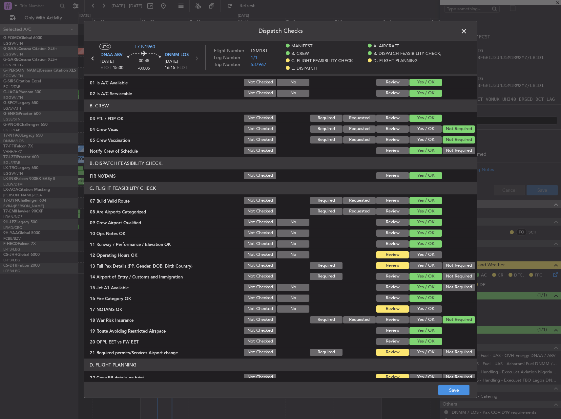
scroll to position [98, 0]
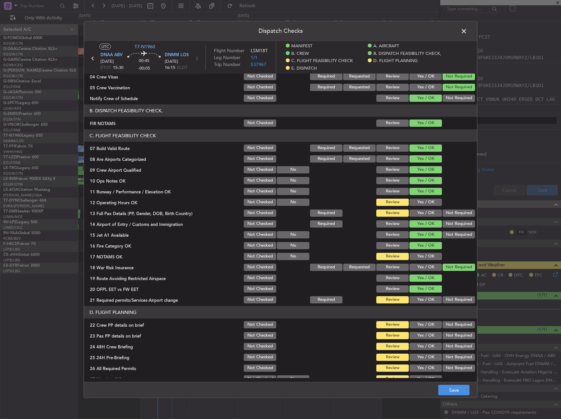
click at [424, 201] on button "Yes / OK" at bounding box center [426, 202] width 32 height 7
click at [424, 211] on button "Yes / OK" at bounding box center [426, 212] width 32 height 7
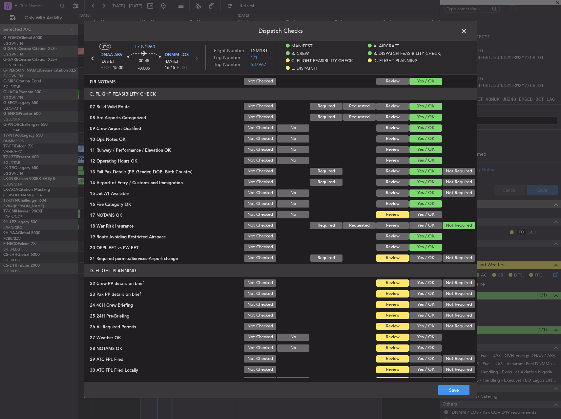
scroll to position [164, 0]
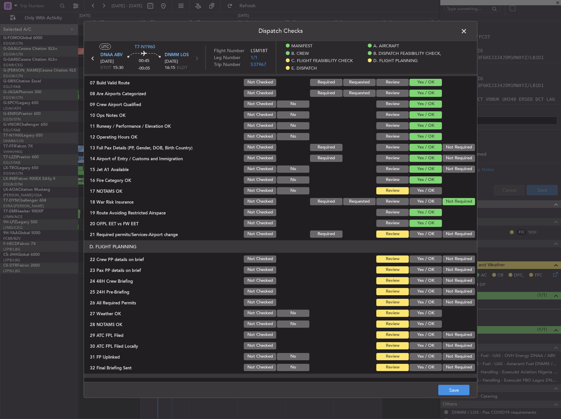
click at [421, 187] on button "Yes / OK" at bounding box center [426, 190] width 32 height 7
click at [421, 233] on button "Yes / OK" at bounding box center [426, 233] width 32 height 7
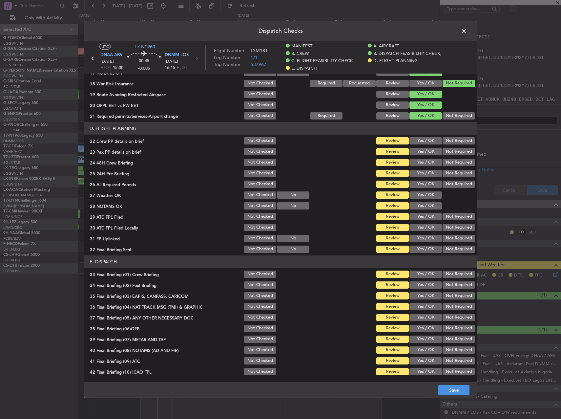
scroll to position [295, 0]
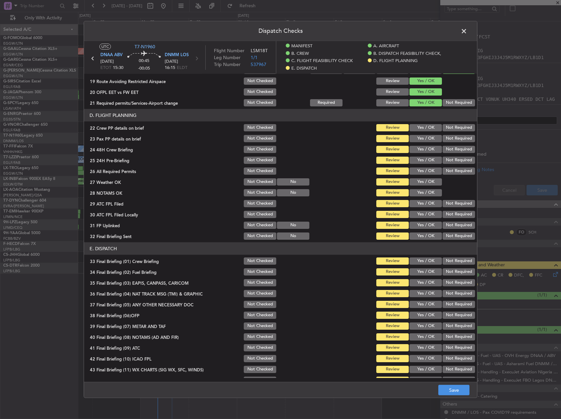
click at [418, 126] on button "Yes / OK" at bounding box center [426, 127] width 32 height 7
click at [421, 136] on button "Yes / OK" at bounding box center [426, 138] width 32 height 7
click at [421, 150] on button "Yes / OK" at bounding box center [426, 149] width 32 height 7
click at [443, 160] on button "Not Required" at bounding box center [459, 160] width 32 height 7
click at [427, 172] on button "Yes / OK" at bounding box center [426, 170] width 32 height 7
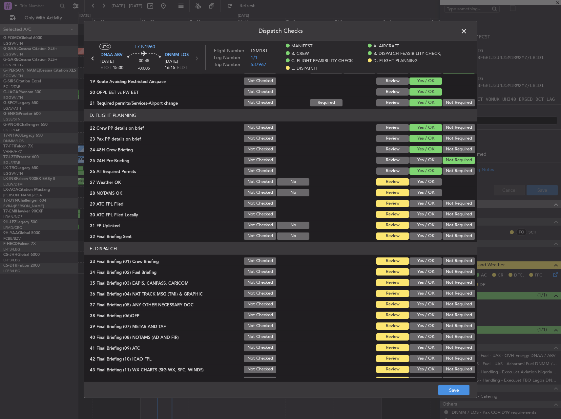
click at [426, 181] on button "Yes / OK" at bounding box center [426, 181] width 32 height 7
click at [428, 194] on button "Yes / OK" at bounding box center [426, 192] width 32 height 7
click at [428, 203] on button "Yes / OK" at bounding box center [426, 203] width 32 height 7
click at [452, 216] on button "Not Required" at bounding box center [459, 214] width 32 height 7
click at [421, 217] on button "Yes / OK" at bounding box center [426, 214] width 32 height 7
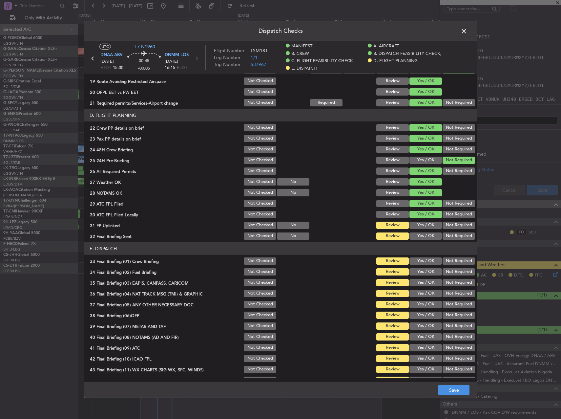
click at [421, 222] on button "Yes / OK" at bounding box center [426, 225] width 32 height 7
click at [448, 235] on button "Not Required" at bounding box center [459, 235] width 32 height 7
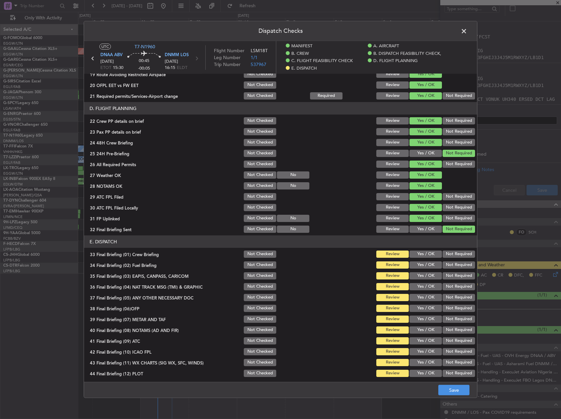
scroll to position [304, 0]
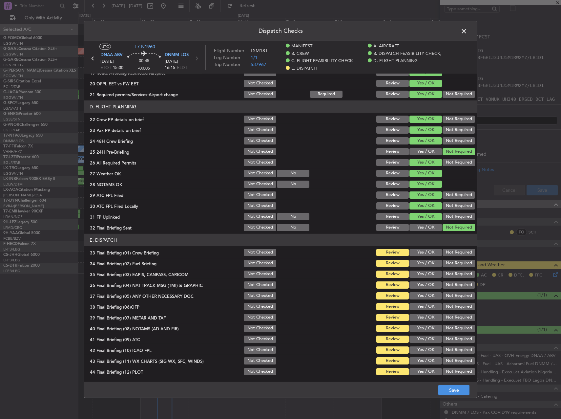
click at [431, 250] on button "Yes / OK" at bounding box center [426, 252] width 32 height 7
click at [428, 257] on div "Yes / OK" at bounding box center [425, 252] width 33 height 9
click at [428, 262] on button "Yes / OK" at bounding box center [426, 263] width 32 height 7
click at [448, 280] on div "Not Required" at bounding box center [458, 284] width 33 height 9
click at [448, 275] on button "Not Required" at bounding box center [459, 273] width 32 height 7
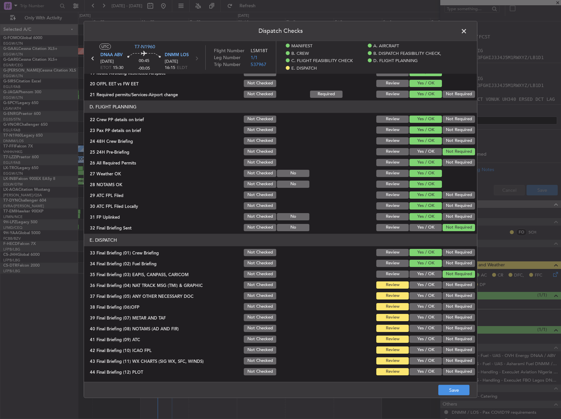
click at [448, 282] on button "Not Required" at bounding box center [459, 284] width 32 height 7
click at [444, 297] on button "Not Required" at bounding box center [459, 295] width 32 height 7
click at [420, 322] on div "Yes / OK" at bounding box center [425, 317] width 33 height 9
click at [419, 309] on button "Yes / OK" at bounding box center [426, 306] width 32 height 7
click at [419, 312] on section "E. DISPATCH 33 Final Briefing (01) Crew Briefing Not Checked Review Yes / OK No…" at bounding box center [280, 305] width 393 height 142
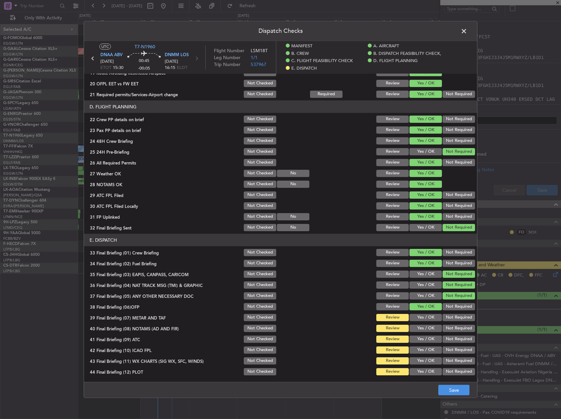
click at [420, 320] on button "Yes / OK" at bounding box center [426, 317] width 32 height 7
click at [420, 326] on button "Yes / OK" at bounding box center [426, 328] width 32 height 7
click at [421, 335] on div "Yes / OK" at bounding box center [425, 338] width 33 height 9
click at [421, 346] on button "Yes / OK" at bounding box center [426, 349] width 32 height 7
drag, startPoint x: 419, startPoint y: 340, endPoint x: 418, endPoint y: 346, distance: 5.9
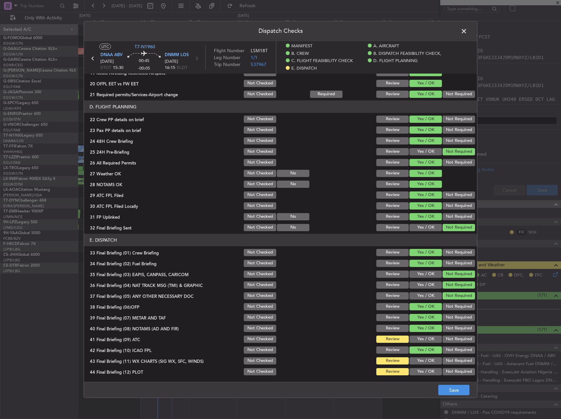
click at [418, 340] on button "Yes / OK" at bounding box center [426, 338] width 32 height 7
click at [419, 355] on section "E. DISPATCH 33 Final Briefing (01) Crew Briefing Not Checked Review Yes / OK No…" at bounding box center [280, 305] width 393 height 142
click at [420, 357] on button "Yes / OK" at bounding box center [426, 360] width 32 height 7
click at [421, 370] on button "Yes / OK" at bounding box center [426, 371] width 32 height 7
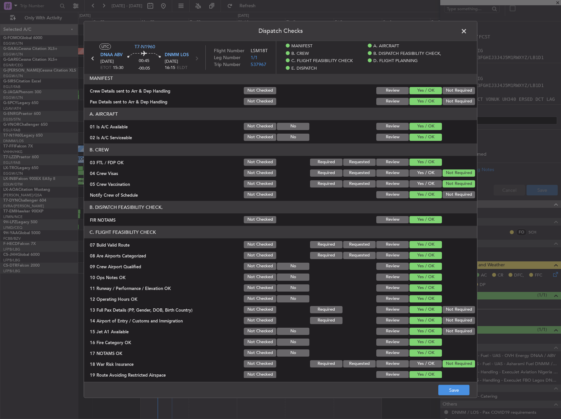
scroll to position [0, 0]
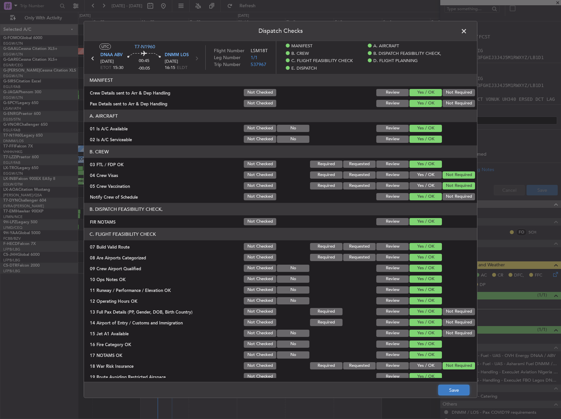
click at [463, 388] on button "Save" at bounding box center [454, 390] width 31 height 11
click at [467, 30] on span at bounding box center [467, 32] width 0 height 13
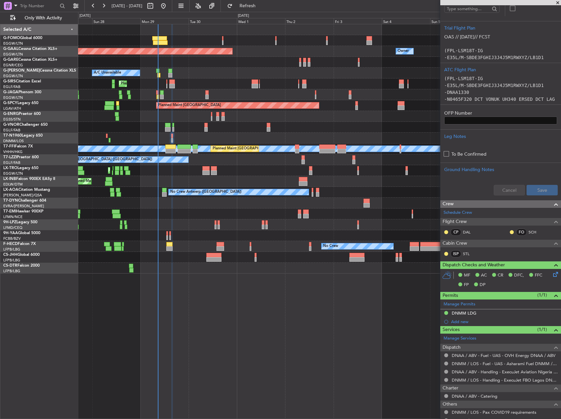
scroll to position [131, 0]
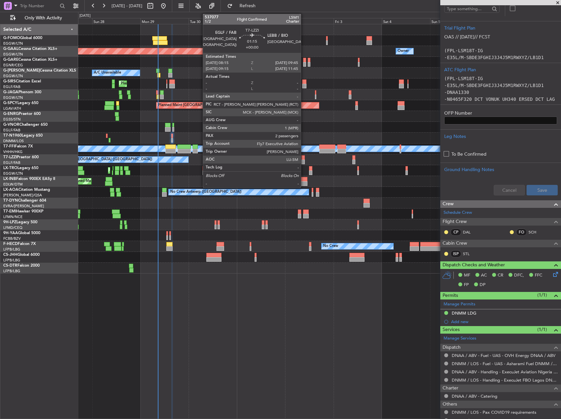
click at [304, 159] on div at bounding box center [303, 157] width 3 height 5
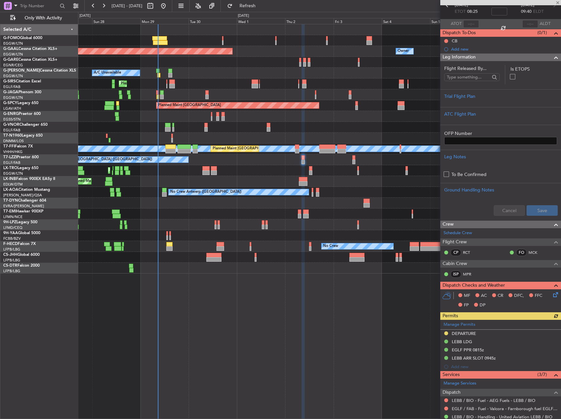
scroll to position [98, 0]
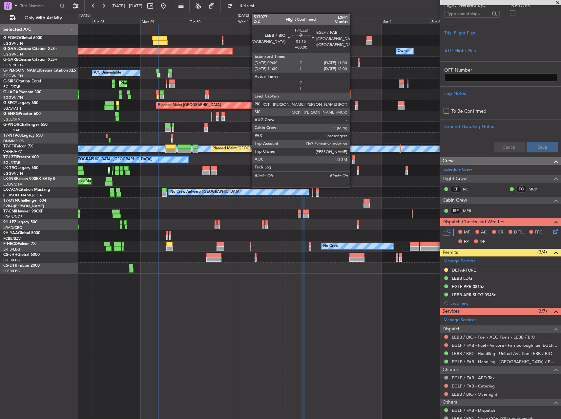
click at [353, 158] on div at bounding box center [354, 157] width 3 height 5
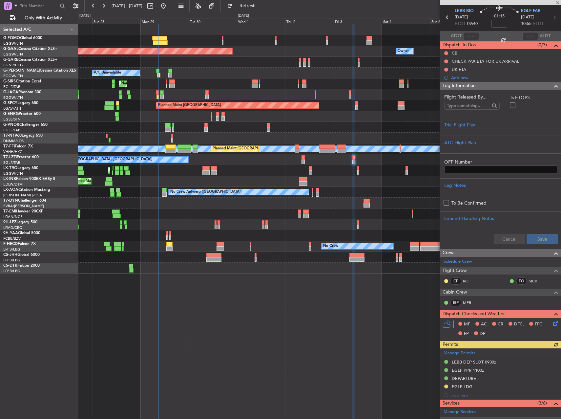
scroll to position [66, 0]
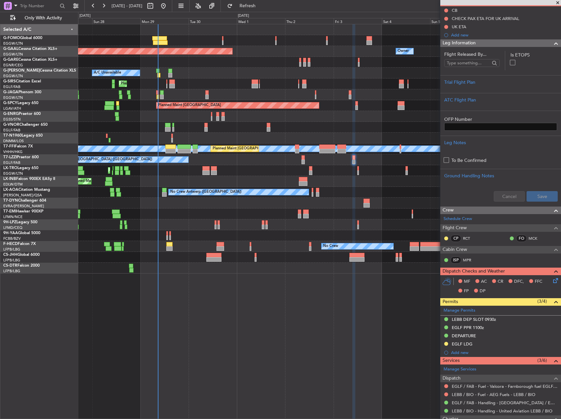
click at [359, 169] on div "A/C Unavailable Planned Maint London (Luton)" at bounding box center [319, 170] width 483 height 11
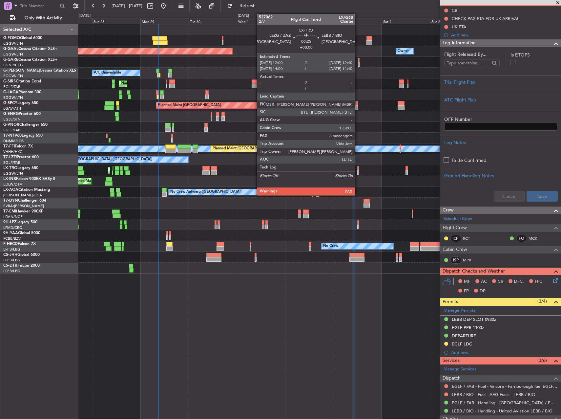
click at [358, 170] on div at bounding box center [358, 172] width 2 height 5
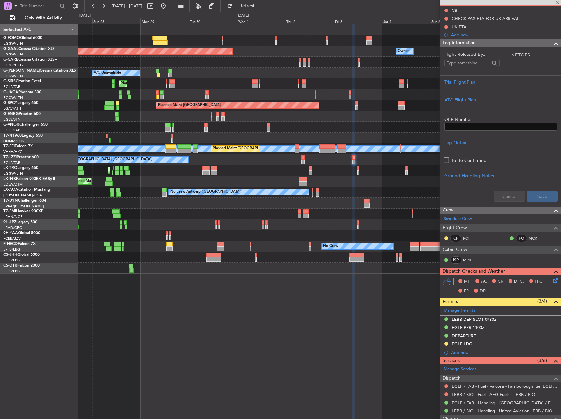
type input "8"
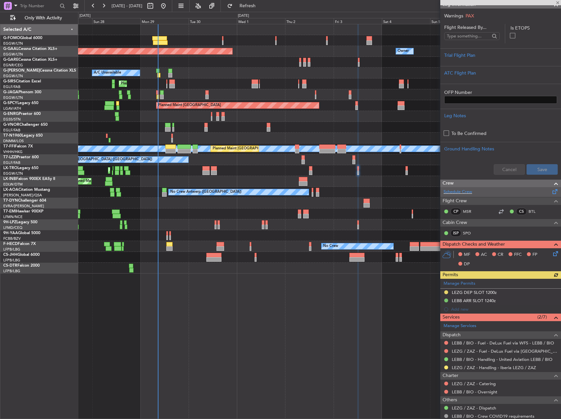
scroll to position [98, 0]
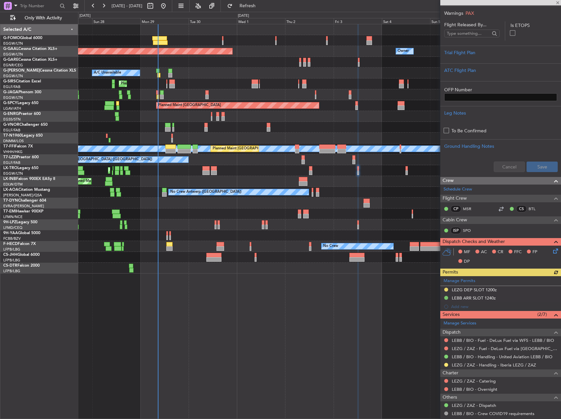
click at [446, 289] on div "Manage Permits LEZG DEP SLOT 1200z LEBB ARR SLOT 1240z Add new" at bounding box center [501, 293] width 121 height 35
click at [447, 289] on button at bounding box center [446, 290] width 4 height 4
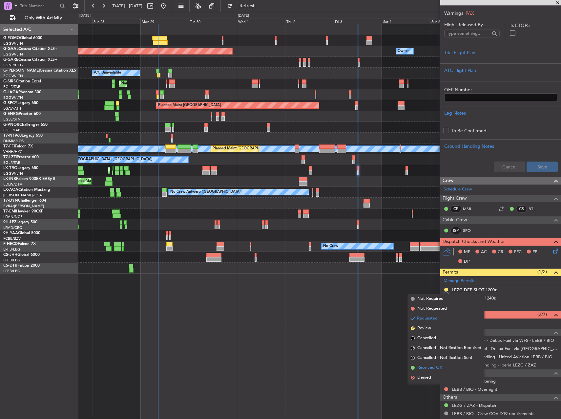
click at [434, 368] on span "Received OK" at bounding box center [430, 367] width 25 height 7
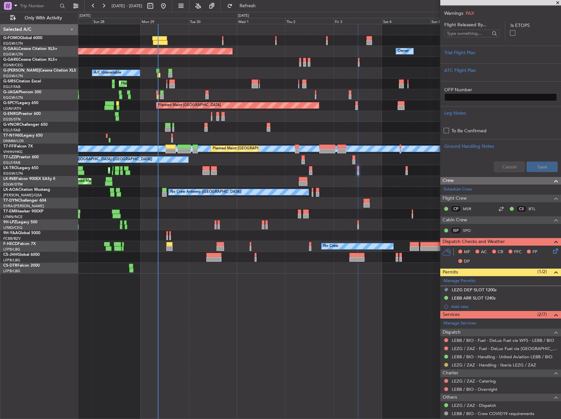
click at [446, 365] on button at bounding box center [446, 365] width 4 height 4
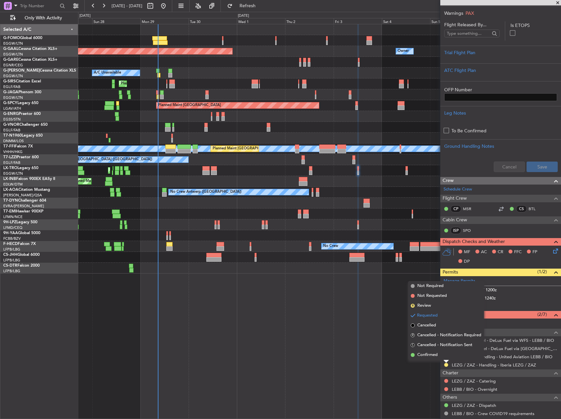
click at [435, 356] on span "Confirmed" at bounding box center [428, 355] width 20 height 7
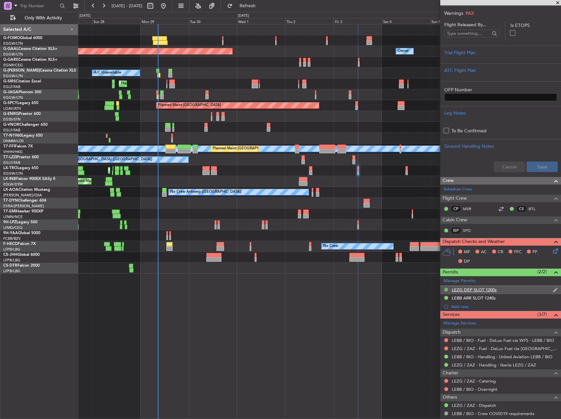
click at [445, 290] on button at bounding box center [446, 290] width 4 height 4
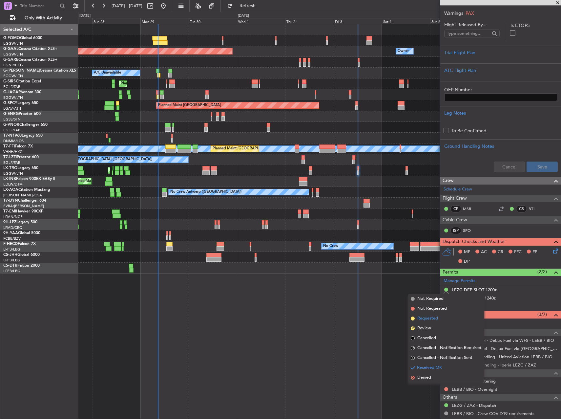
click at [426, 319] on span "Requested" at bounding box center [428, 318] width 21 height 7
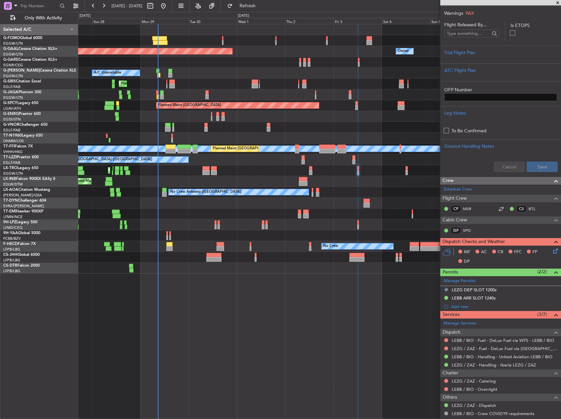
click at [366, 291] on div "Planned Maint Dusseldorf Owner Owner A/C Unavailable Planned Maint London (Luto…" at bounding box center [319, 221] width 483 height 395
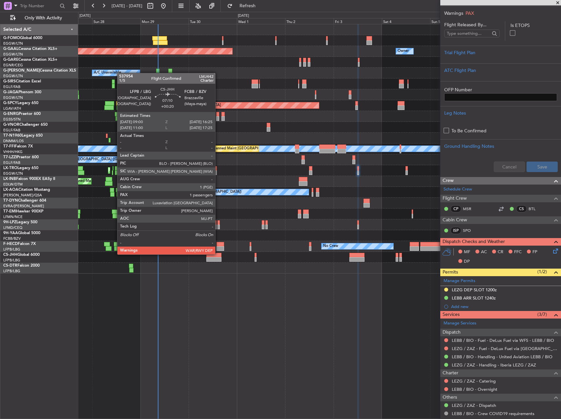
click at [218, 254] on div at bounding box center [213, 255] width 15 height 5
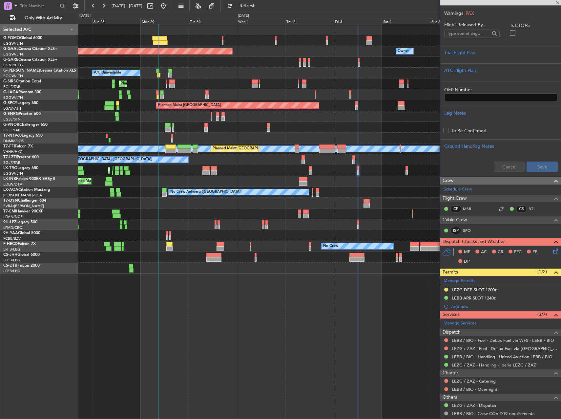
type input "+00:20"
type input "1"
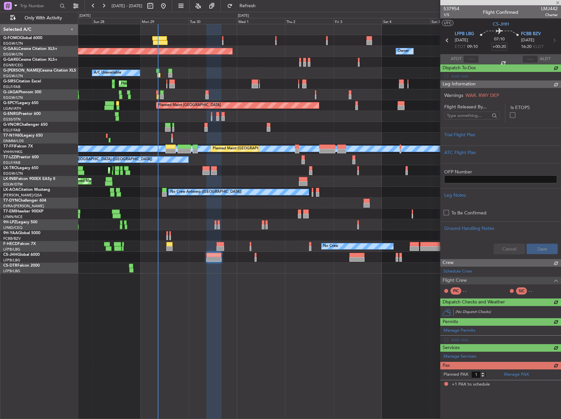
scroll to position [0, 0]
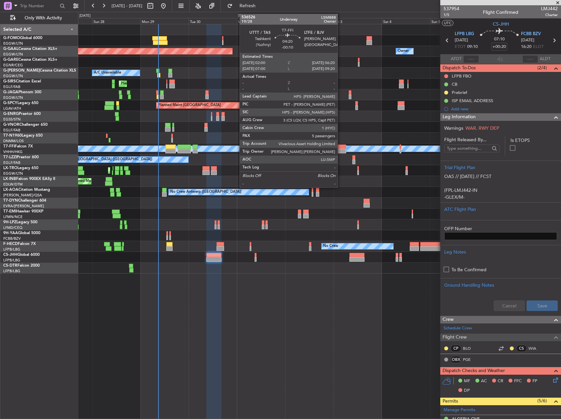
click at [341, 152] on div at bounding box center [341, 151] width 9 height 5
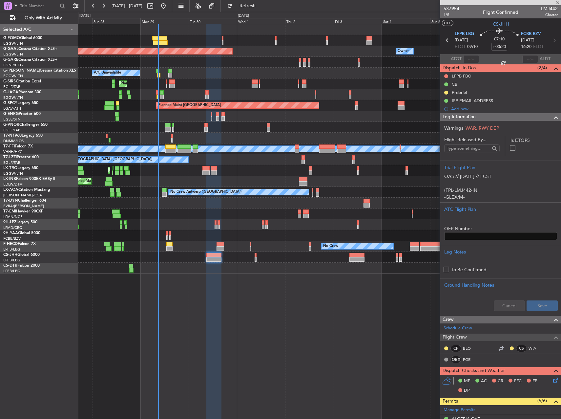
type input "-00:10"
type input "5"
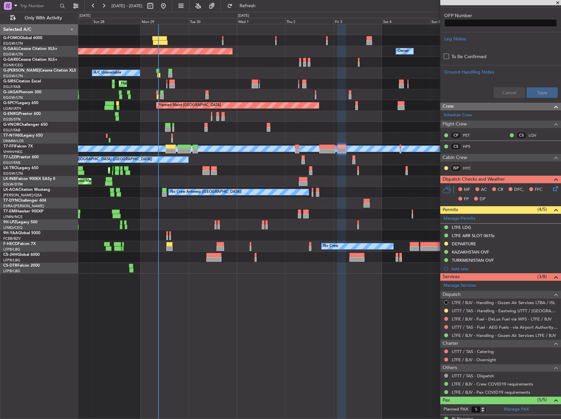
scroll to position [197, 0]
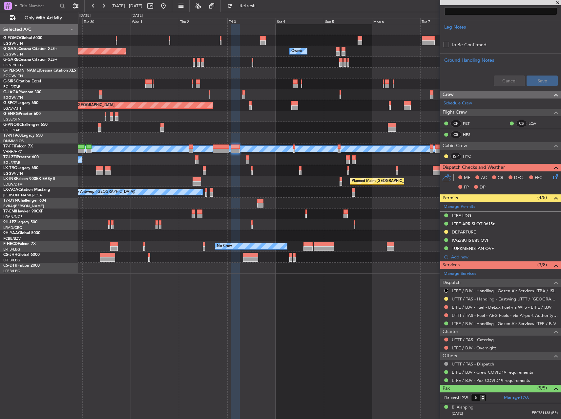
click at [285, 188] on div "Owner Planned [GEOGRAPHIC_DATA] Owner Owner A/C Unavailable Planned Maint [GEOG…" at bounding box center [319, 148] width 483 height 249
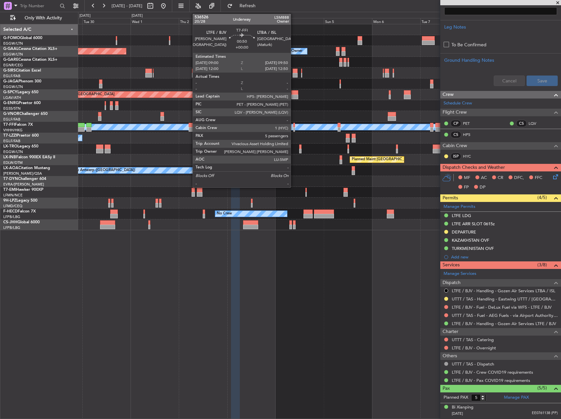
click at [294, 130] on div at bounding box center [294, 129] width 2 height 5
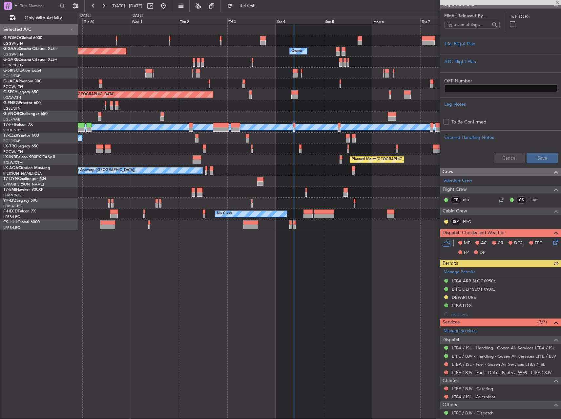
scroll to position [131, 0]
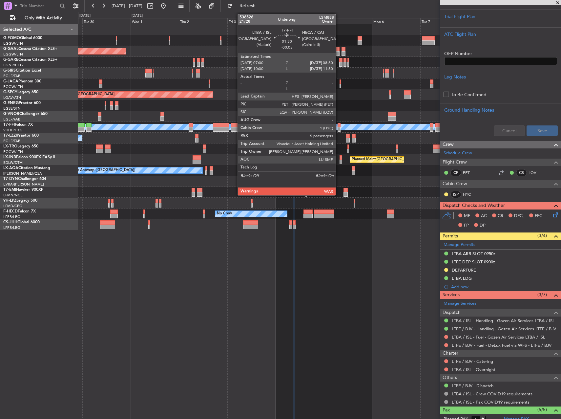
click at [339, 126] on div at bounding box center [339, 125] width 3 height 5
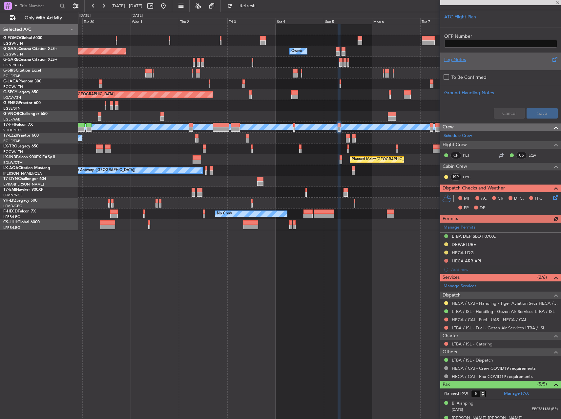
scroll to position [164, 0]
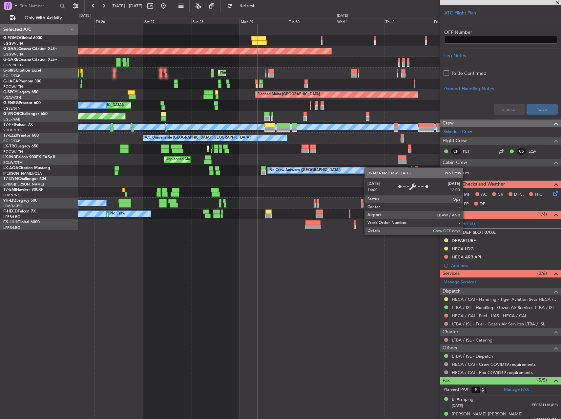
click at [385, 167] on div "Planned Maint [GEOGRAPHIC_DATA] ([GEOGRAPHIC_DATA]) Owner Planned [GEOGRAPHIC_D…" at bounding box center [319, 127] width 483 height 206
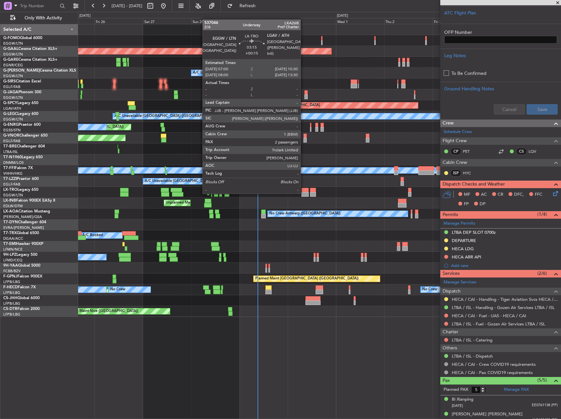
click at [304, 193] on div at bounding box center [305, 194] width 7 height 5
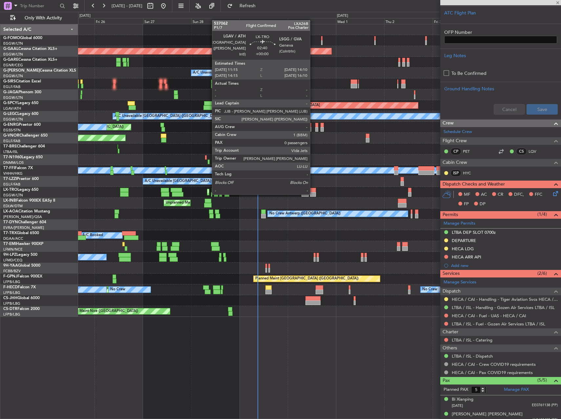
type input "+00:15"
type input "2"
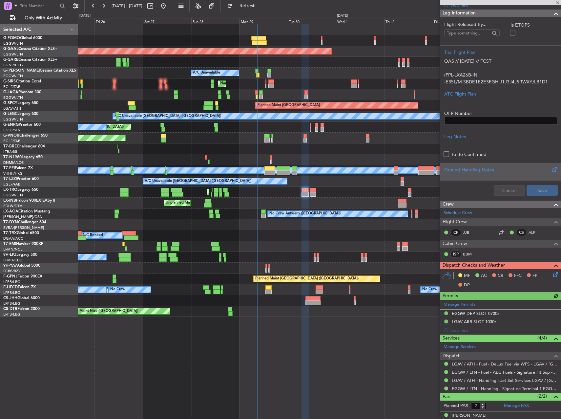
scroll to position [117, 0]
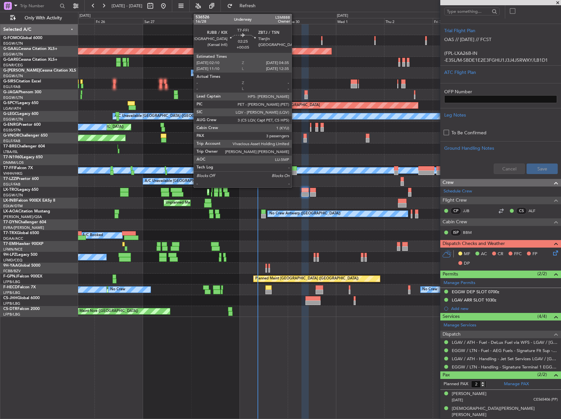
click at [295, 169] on div at bounding box center [294, 168] width 5 height 5
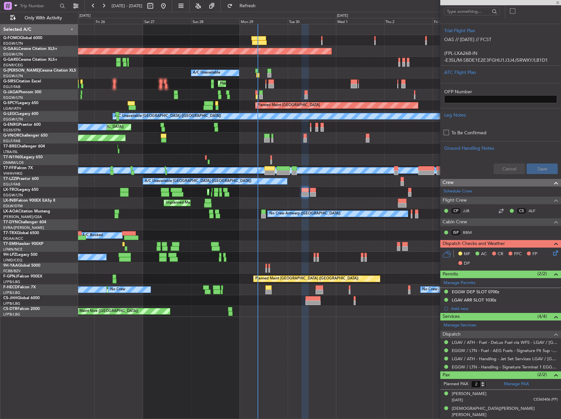
type input "+00:05"
type input "3"
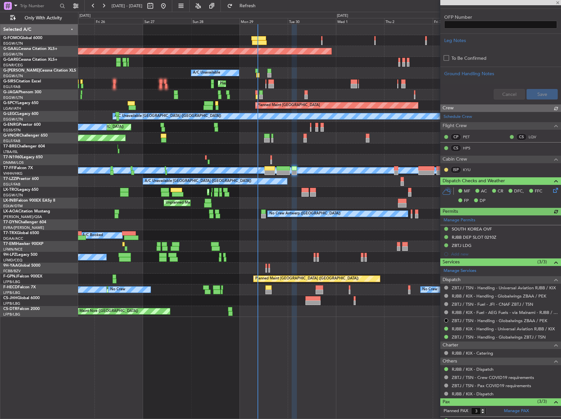
scroll to position [200, 0]
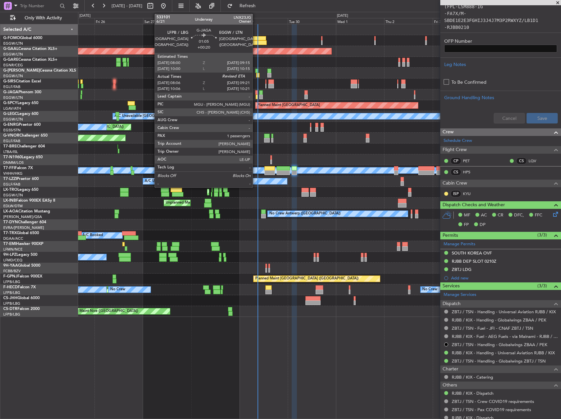
click at [256, 96] on div at bounding box center [257, 97] width 3 height 5
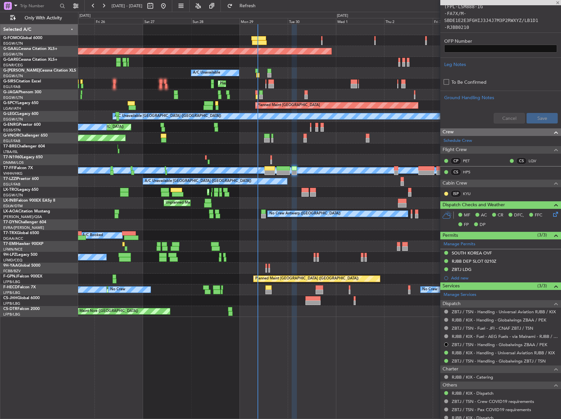
type input "+00:20"
type input "08:06"
type input "1"
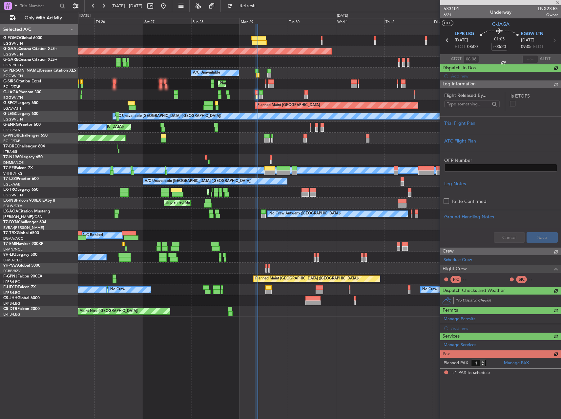
scroll to position [0, 0]
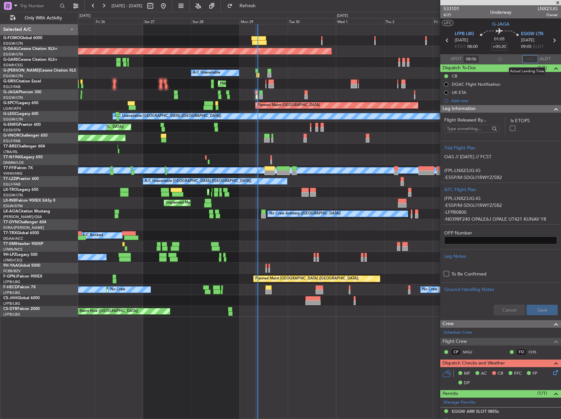
click at [528, 58] on input "text" at bounding box center [531, 59] width 16 height 8
click at [378, 61] on div at bounding box center [319, 62] width 483 height 11
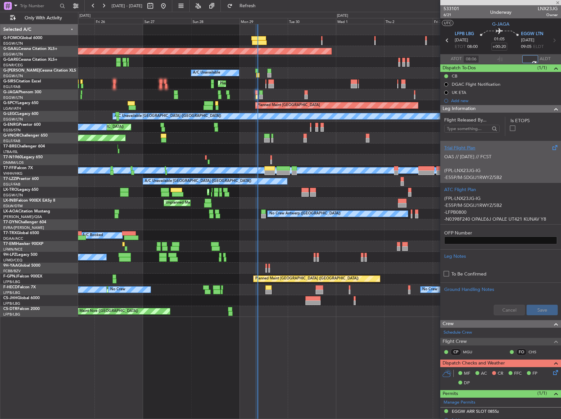
type input "09:04"
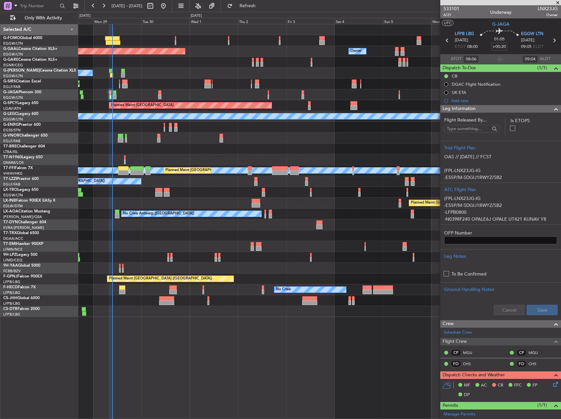
click at [199, 132] on div "Unplanned Maint London (Stansted) A/C Unavailable" at bounding box center [319, 127] width 483 height 11
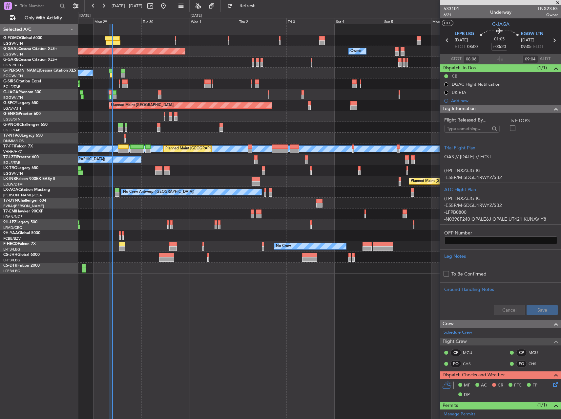
click at [156, 81] on div "Planned Maint [GEOGRAPHIC_DATA] ([GEOGRAPHIC_DATA])" at bounding box center [319, 83] width 483 height 11
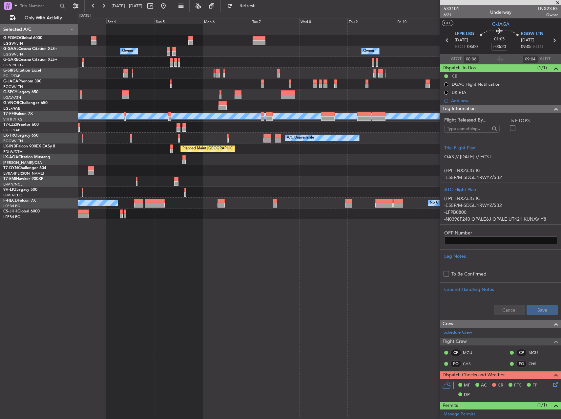
click at [293, 62] on div "Owner Owner Owner Owner Planned Maint Bremen Planned Maint Geneva (Cointrin) ME…" at bounding box center [319, 121] width 483 height 195
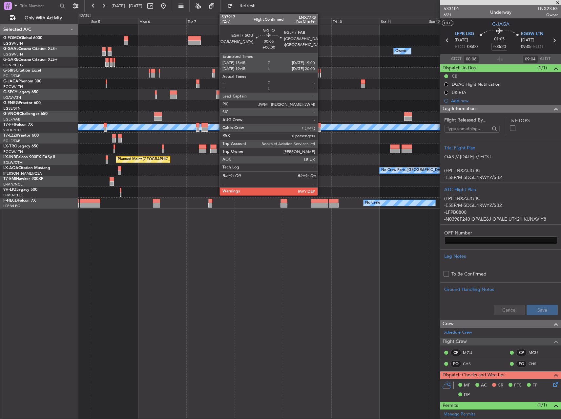
click at [321, 71] on div at bounding box center [320, 71] width 1 height 5
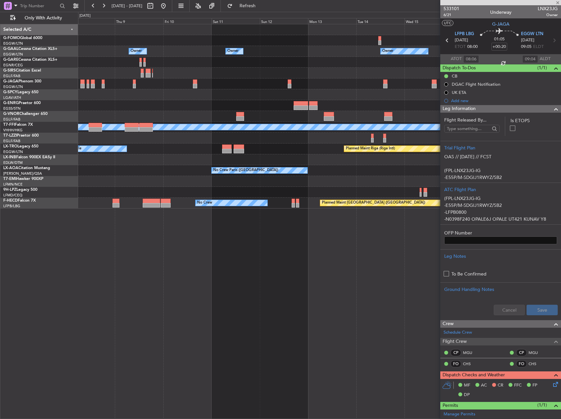
click at [161, 74] on div "Planned Maint Oxford (Kidlington)" at bounding box center [319, 73] width 483 height 11
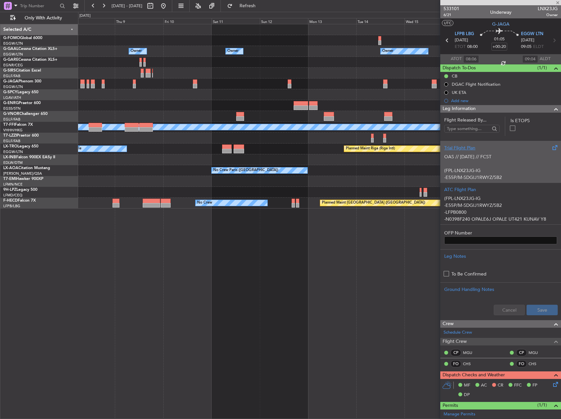
type input "0"
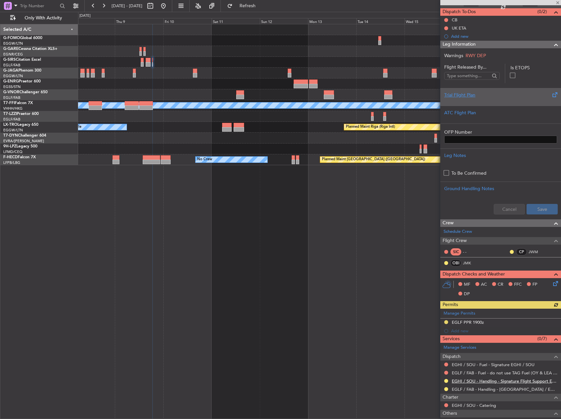
scroll to position [97, 0]
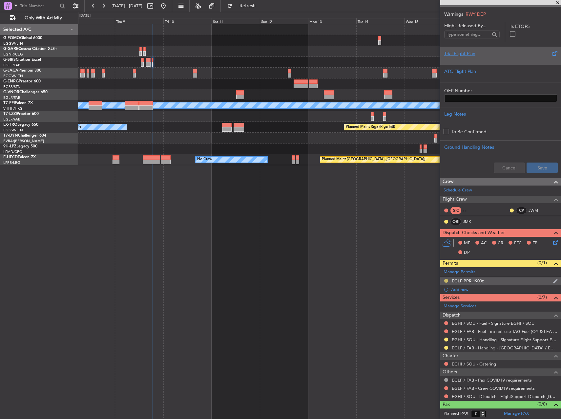
click at [445, 279] on button at bounding box center [446, 281] width 4 height 4
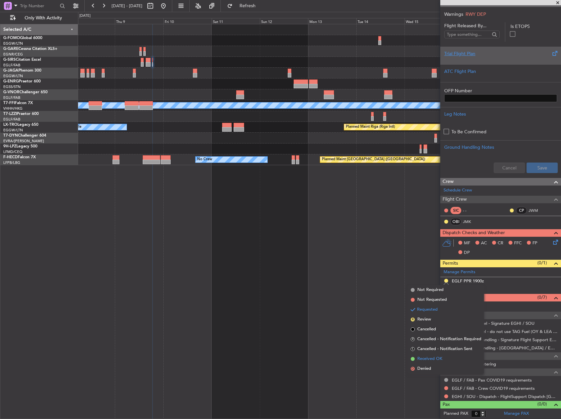
click at [431, 358] on span "Received OK" at bounding box center [430, 359] width 25 height 7
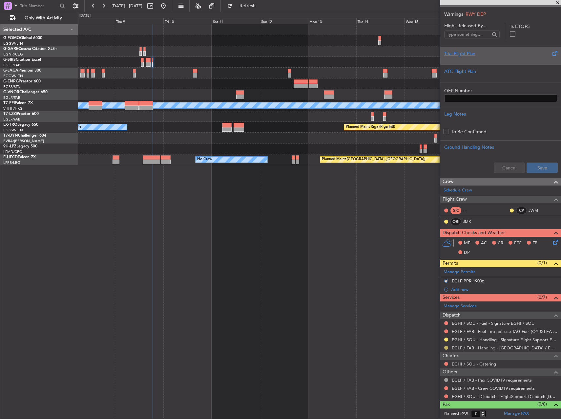
click at [446, 347] on button at bounding box center [446, 348] width 4 height 4
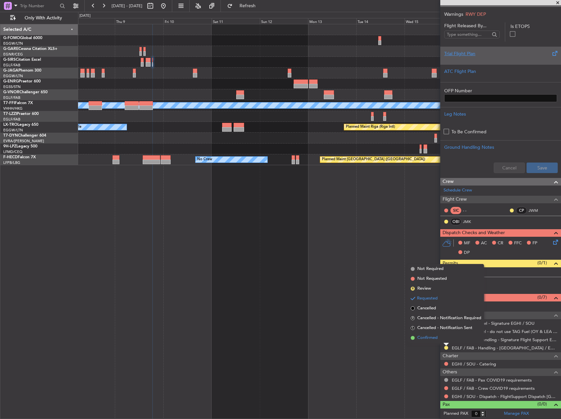
click at [435, 335] on span "Confirmed" at bounding box center [428, 337] width 20 height 7
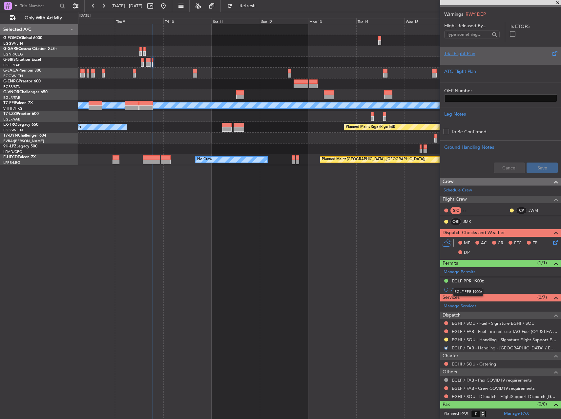
click at [478, 284] on mat-tooltip-component "EGLF PPR 1900z" at bounding box center [468, 291] width 39 height 17
click at [476, 280] on div "EGLF PPR 1900z" at bounding box center [468, 281] width 32 height 6
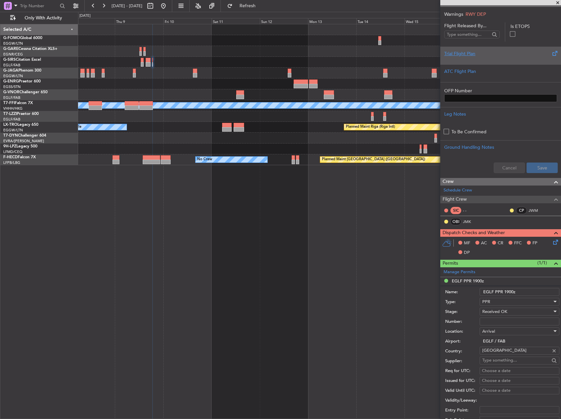
click at [516, 321] on input "Number:" at bounding box center [520, 321] width 80 height 8
paste input "377286"
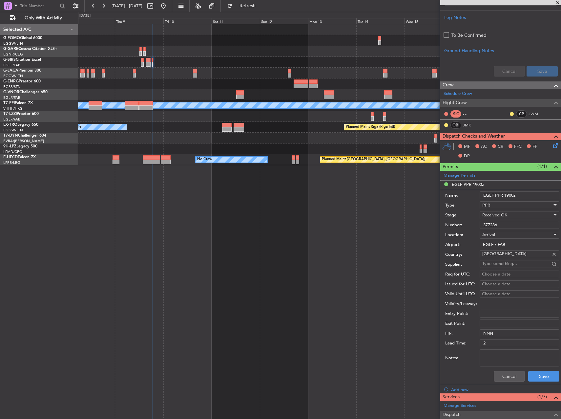
scroll to position [196, 0]
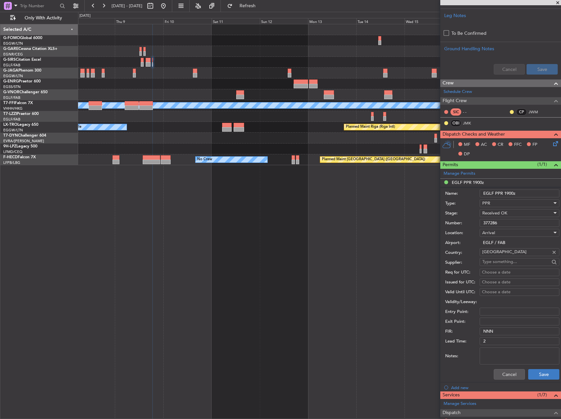
type input "377286"
click at [544, 374] on button "Save" at bounding box center [544, 374] width 31 height 11
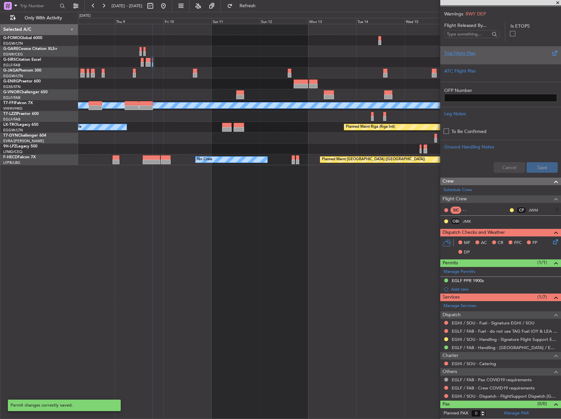
scroll to position [97, 0]
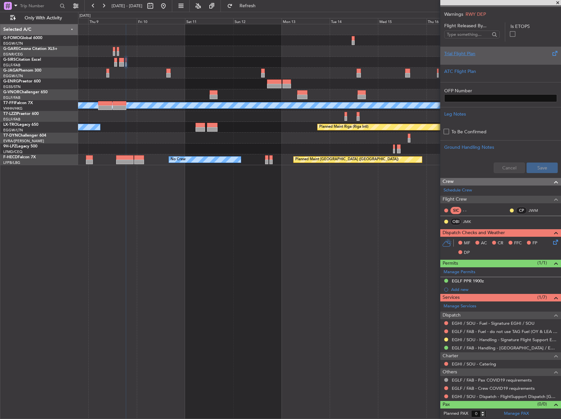
click at [288, 247] on div "Planned Maint Oxford (Kidlington) Planned Maint Geneva (Cointrin) MEL MEL Plann…" at bounding box center [319, 221] width 483 height 395
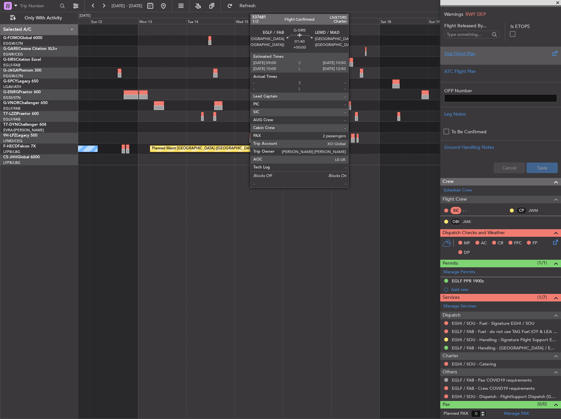
click at [352, 63] on div at bounding box center [351, 64] width 4 height 5
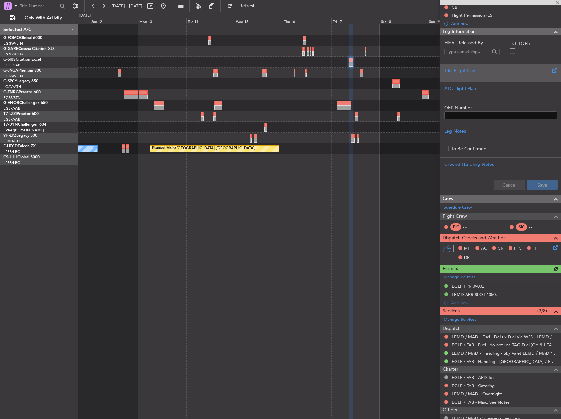
scroll to position [0, 0]
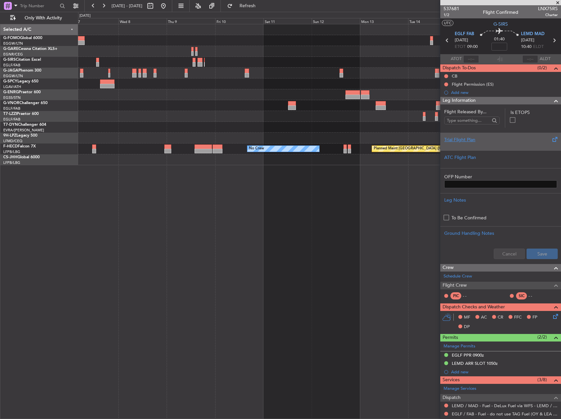
click at [458, 261] on fb-app "11 Oct 2025 - 21 Oct 2025 Refresh Quick Links Only With Activity Planned Maint …" at bounding box center [280, 212] width 561 height 414
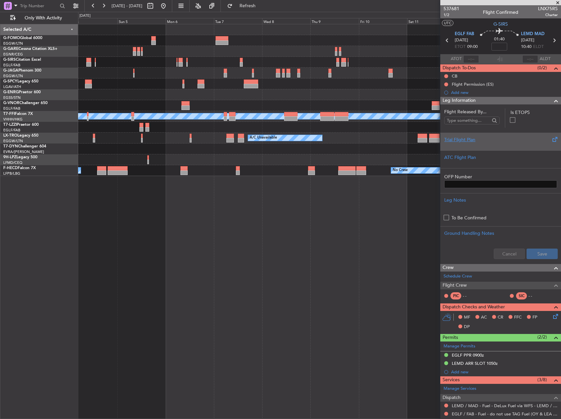
click at [325, 94] on div "Planned Maint Bremen Planned Maint Geneva (Cointrin) MEL MEL Planned Maint Riga…" at bounding box center [319, 100] width 483 height 152
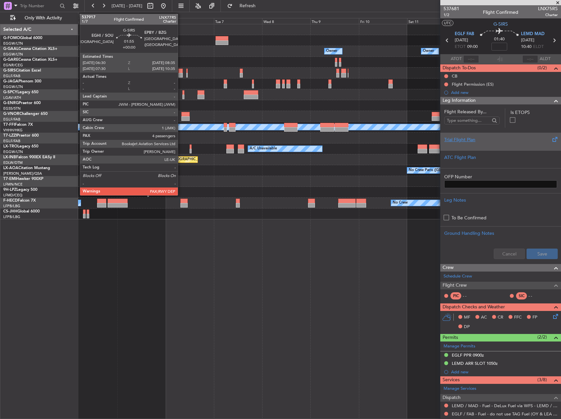
click at [181, 72] on div at bounding box center [181, 71] width 4 height 5
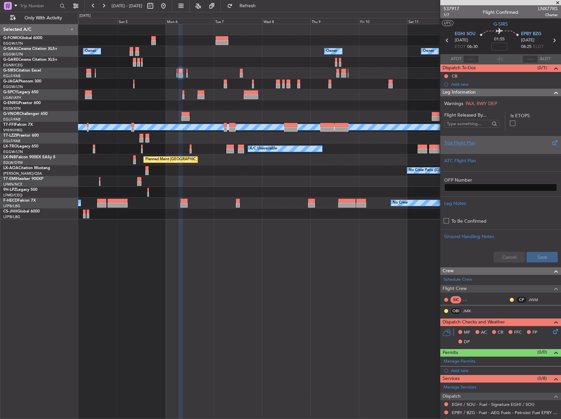
scroll to position [97, 0]
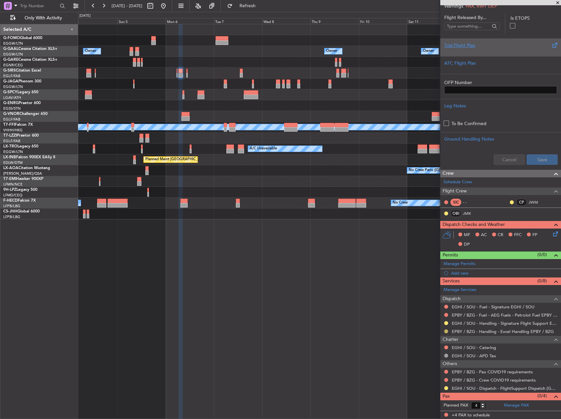
click at [447, 331] on button at bounding box center [446, 331] width 4 height 4
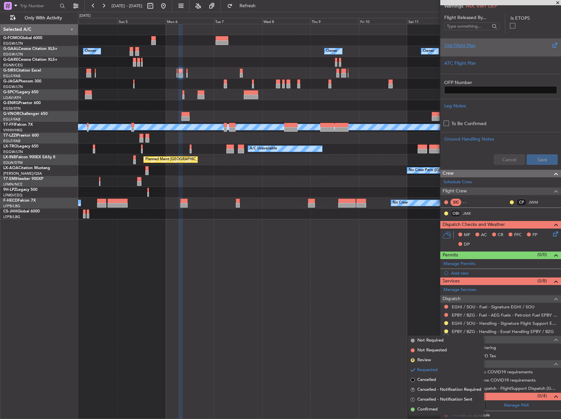
click at [438, 411] on span "Confirmed" at bounding box center [428, 409] width 20 height 7
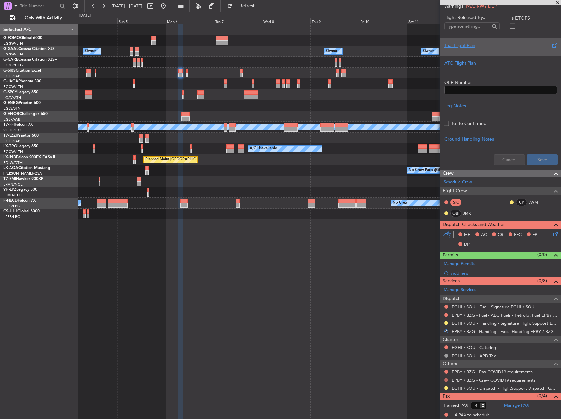
click at [447, 379] on button at bounding box center [446, 380] width 4 height 4
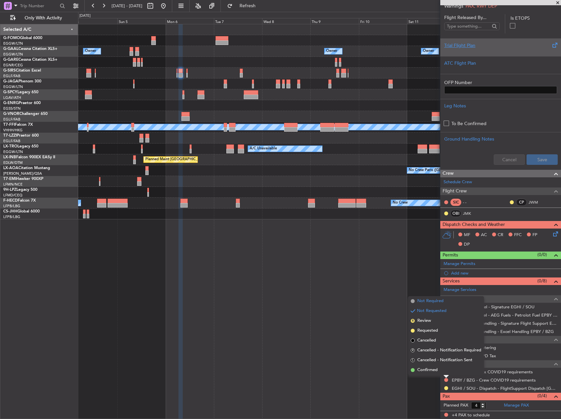
click at [429, 302] on span "Not Required" at bounding box center [431, 301] width 26 height 7
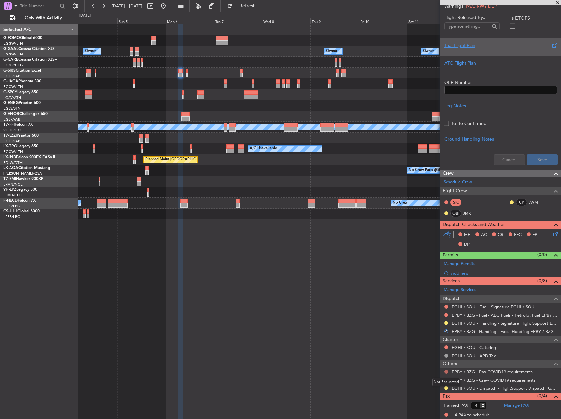
click at [447, 371] on button at bounding box center [446, 372] width 4 height 4
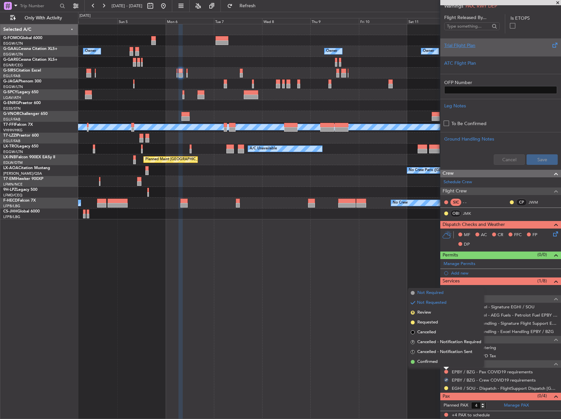
click at [433, 289] on li "Not Required" at bounding box center [446, 293] width 76 height 10
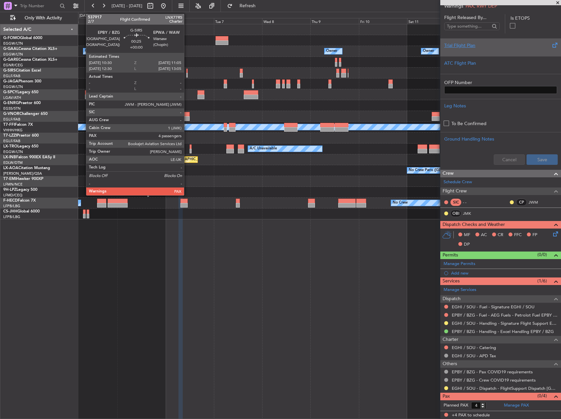
click at [187, 74] on div at bounding box center [186, 75] width 1 height 5
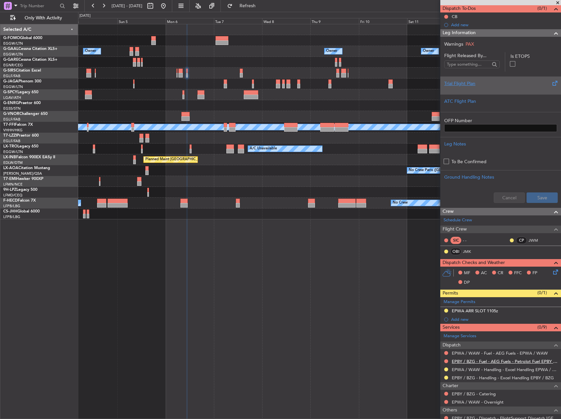
scroll to position [106, 0]
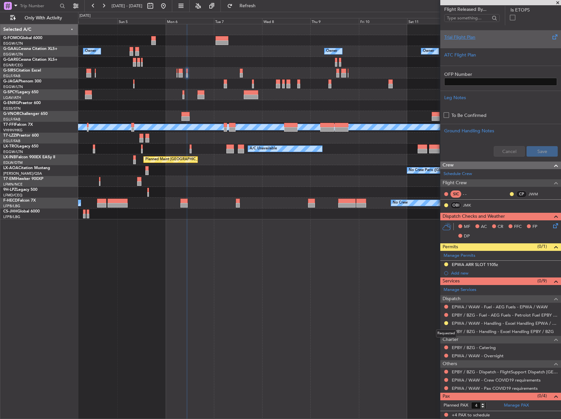
click at [445, 331] on div "Requested" at bounding box center [446, 333] width 20 height 8
click at [445, 330] on button at bounding box center [446, 331] width 4 height 4
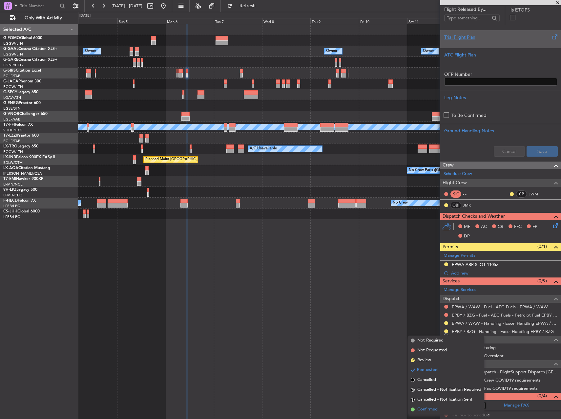
click at [436, 409] on span "Confirmed" at bounding box center [428, 409] width 20 height 7
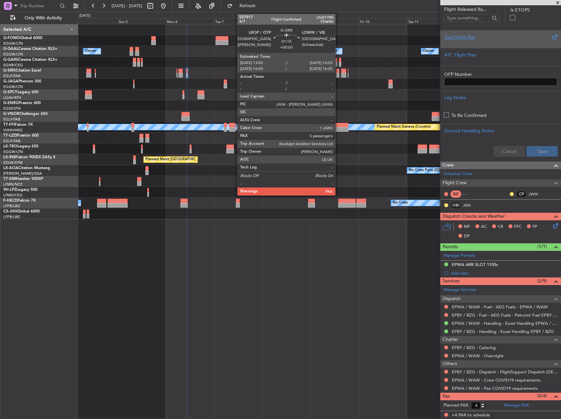
click at [338, 73] on div at bounding box center [337, 71] width 3 height 5
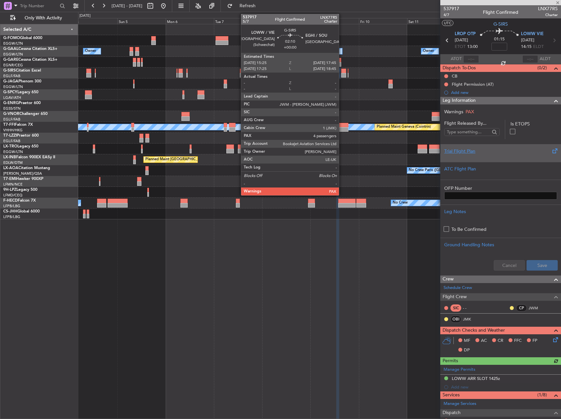
click at [342, 73] on div at bounding box center [343, 75] width 5 height 5
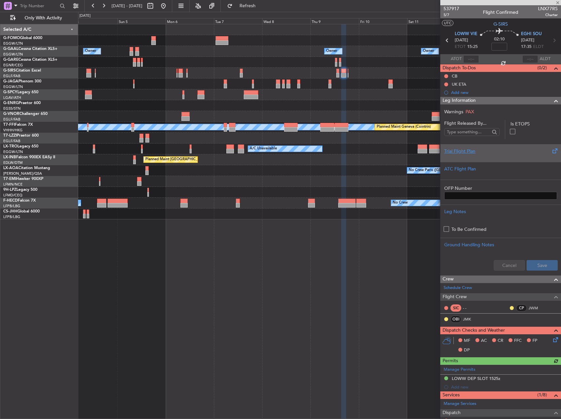
scroll to position [106, 0]
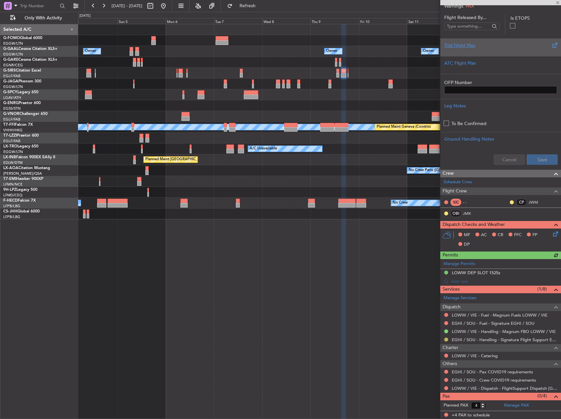
click at [446, 339] on button at bounding box center [446, 339] width 4 height 4
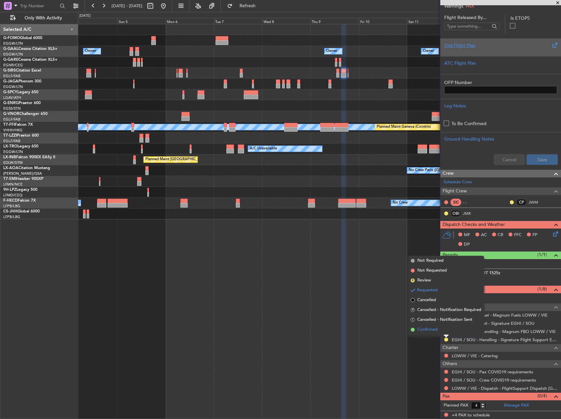
click at [432, 331] on span "Confirmed" at bounding box center [428, 329] width 20 height 7
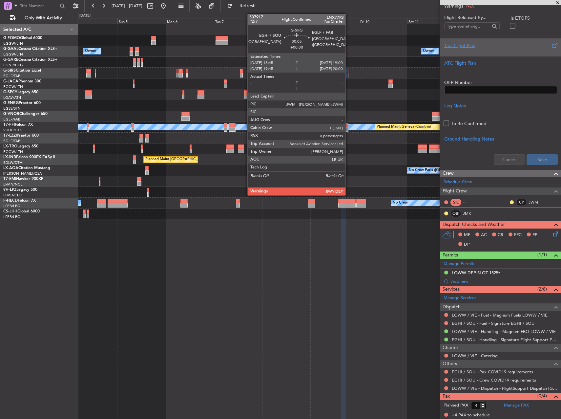
click at [349, 75] on div at bounding box center [348, 75] width 1 height 5
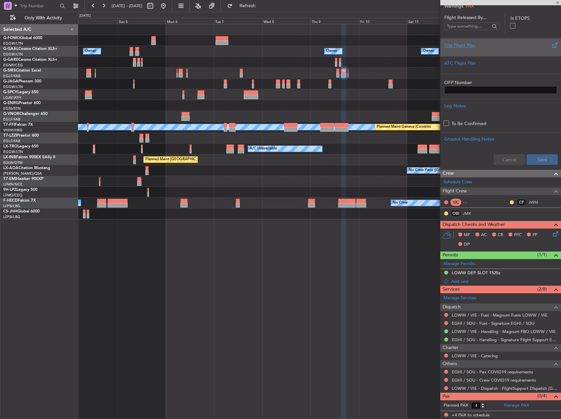
type input "0"
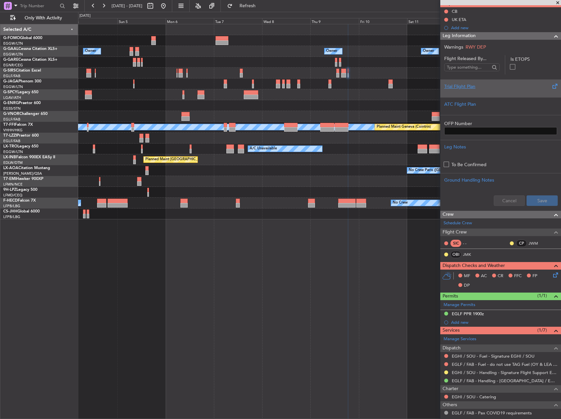
scroll to position [97, 0]
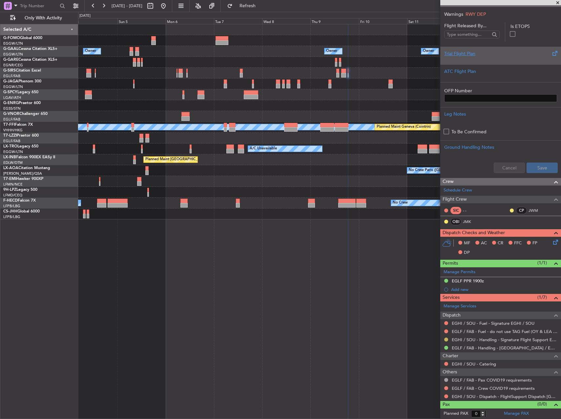
click at [447, 339] on button at bounding box center [446, 339] width 4 height 4
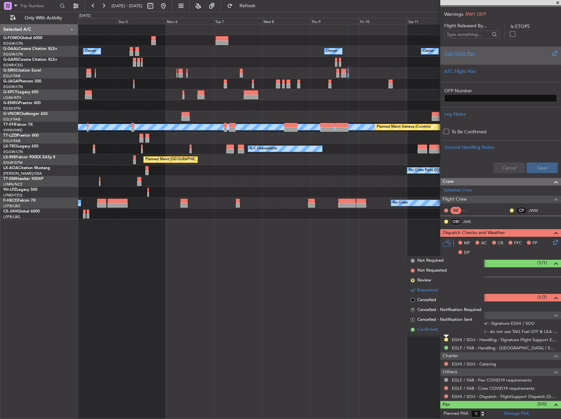
click at [415, 331] on li "Confirmed" at bounding box center [446, 330] width 76 height 10
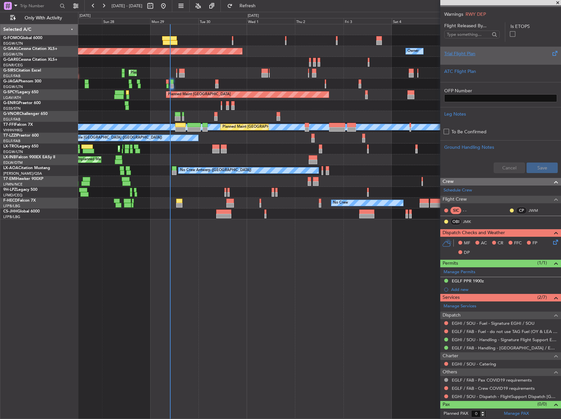
click at [561, 205] on html "04 Oct 2025 - 14 Oct 2025 Refresh Quick Links Only With Activity Owner Planned …" at bounding box center [280, 209] width 561 height 419
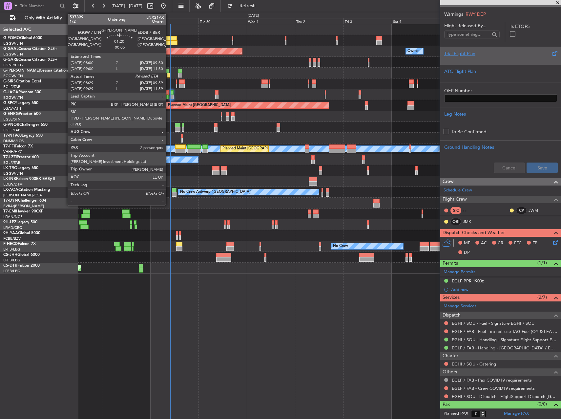
click at [169, 72] on div at bounding box center [167, 71] width 3 height 5
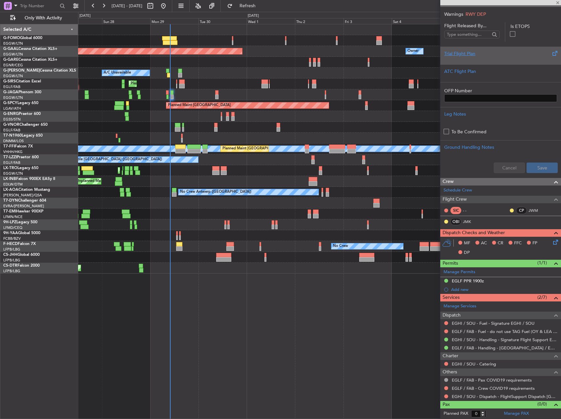
type input "-00:05"
type input "08:29"
type input "2"
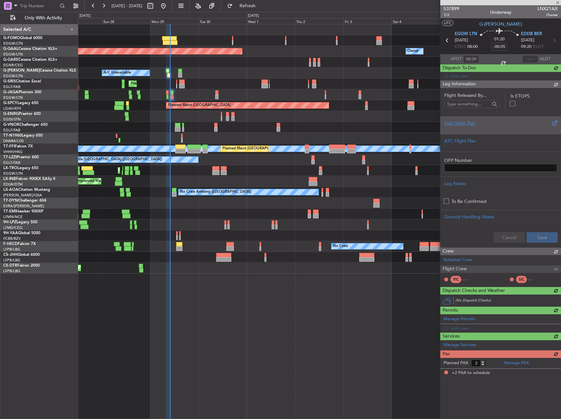
scroll to position [0, 0]
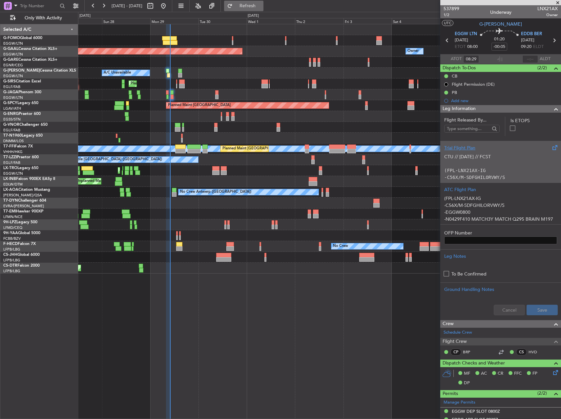
click at [261, 2] on button "Refresh" at bounding box center [243, 6] width 39 height 11
click at [525, 58] on input "text" at bounding box center [531, 59] width 16 height 8
click at [401, 59] on div at bounding box center [319, 62] width 483 height 11
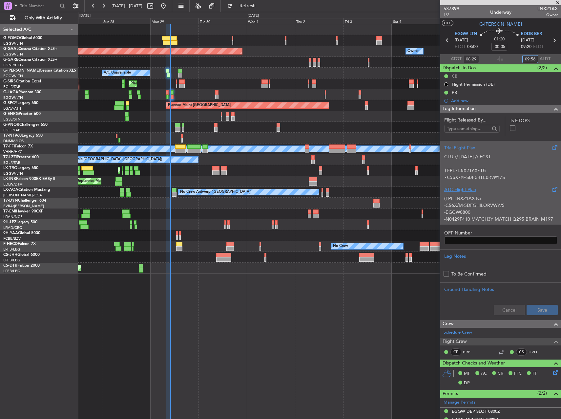
type input "09:56"
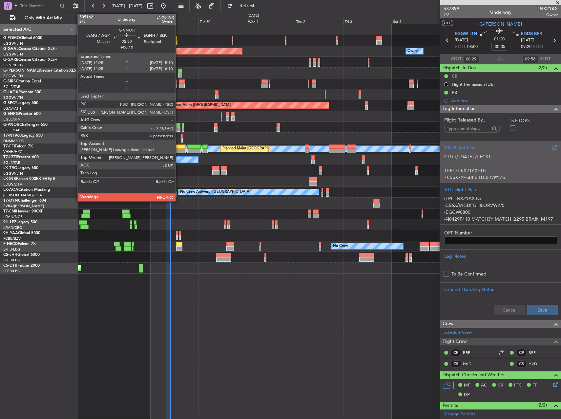
click at [179, 128] on div at bounding box center [178, 129] width 6 height 5
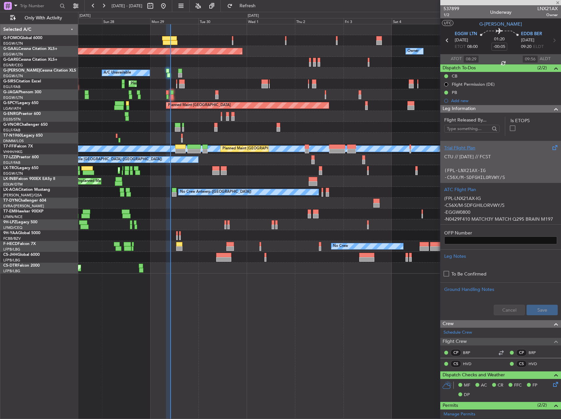
type input "+00:10"
type input "6"
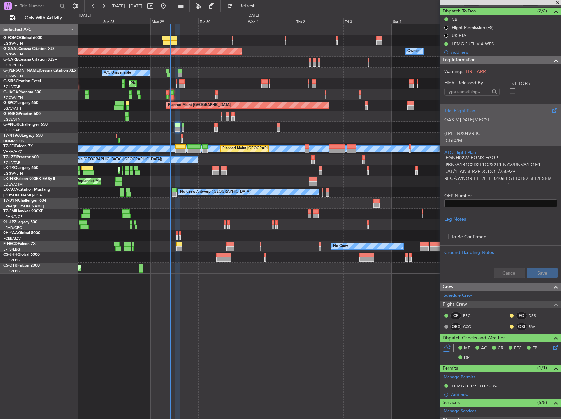
scroll to position [131, 0]
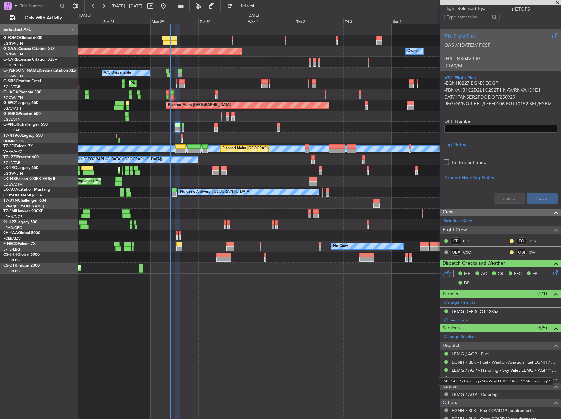
click at [478, 370] on link "LEMG / AGP - Handling - Sky Valet LEMG / AGP ***My Handling***" at bounding box center [505, 370] width 106 height 6
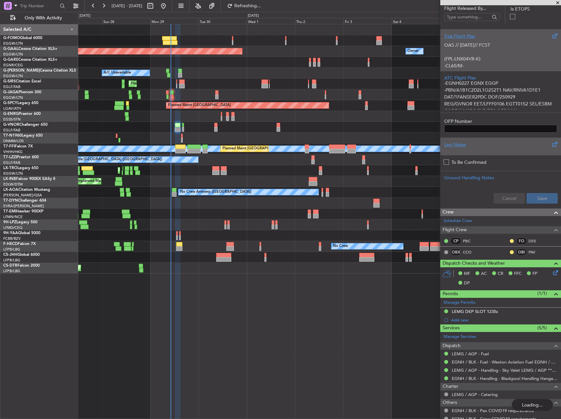
scroll to position [0, 0]
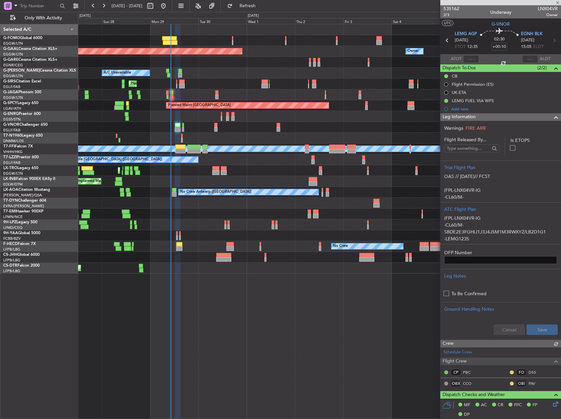
scroll to position [131, 0]
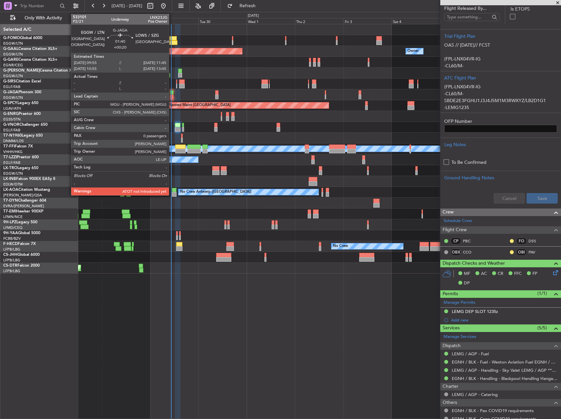
click at [172, 95] on div at bounding box center [172, 97] width 4 height 5
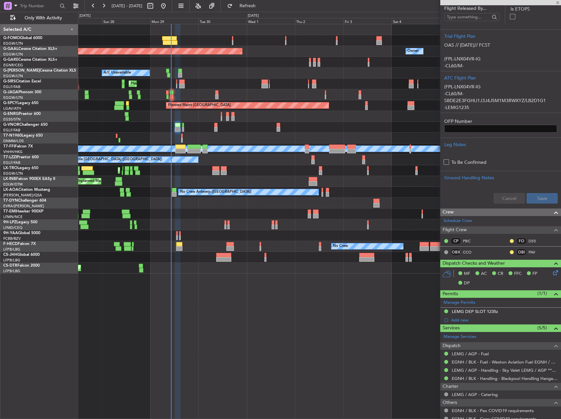
type input "+00:20"
type input "0"
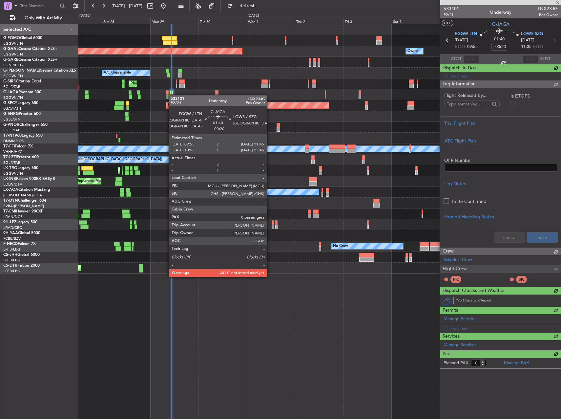
scroll to position [0, 0]
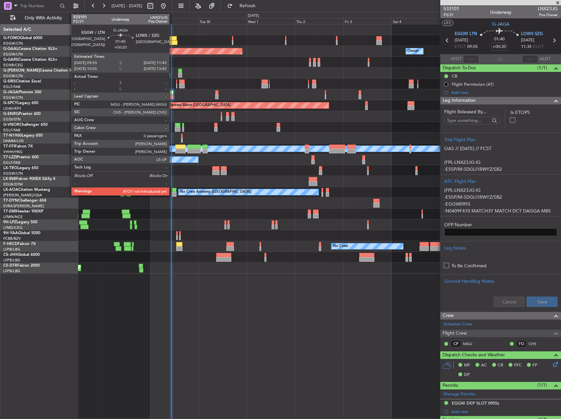
click at [172, 96] on div at bounding box center [172, 97] width 4 height 5
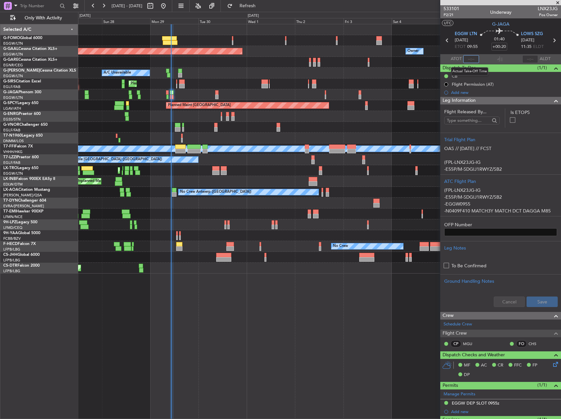
click at [472, 58] on input "text" at bounding box center [472, 59] width 16 height 8
click at [374, 63] on div at bounding box center [319, 62] width 483 height 11
type input "10:20"
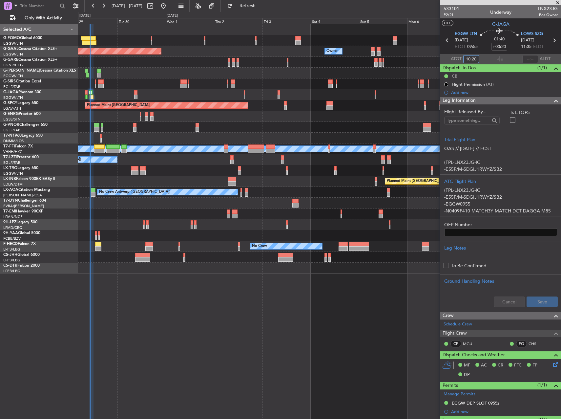
click at [266, 118] on div "Unplanned Maint [GEOGRAPHIC_DATA] ([GEOGRAPHIC_DATA])" at bounding box center [319, 116] width 483 height 11
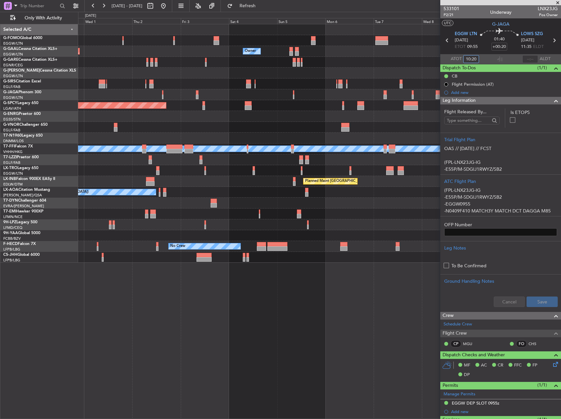
click at [273, 85] on div "Planned Maint [GEOGRAPHIC_DATA] ([GEOGRAPHIC_DATA])" at bounding box center [319, 83] width 483 height 11
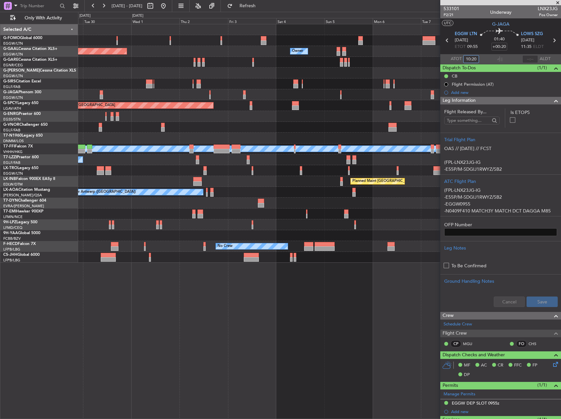
click at [361, 91] on div "Owner Planned [GEOGRAPHIC_DATA] Owner Owner A/C Unavailable Planned Maint [GEOG…" at bounding box center [319, 143] width 483 height 238
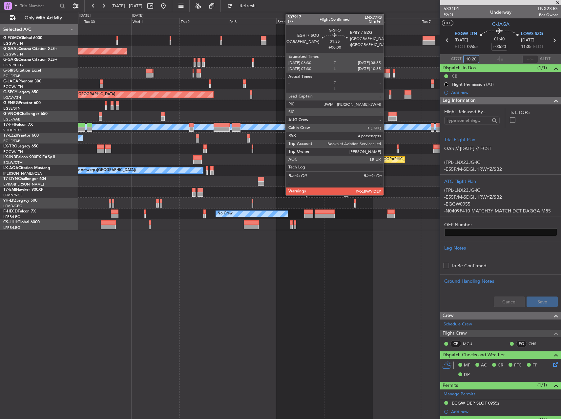
click at [387, 72] on div at bounding box center [388, 71] width 4 height 5
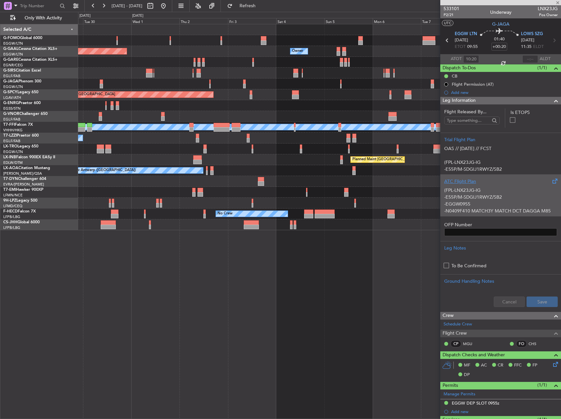
type input "4"
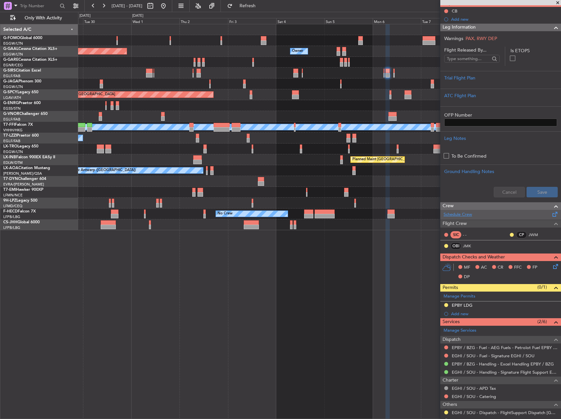
scroll to position [106, 0]
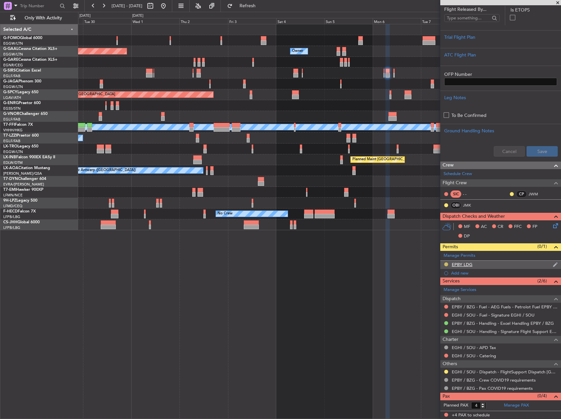
click at [446, 263] on button at bounding box center [446, 264] width 4 height 4
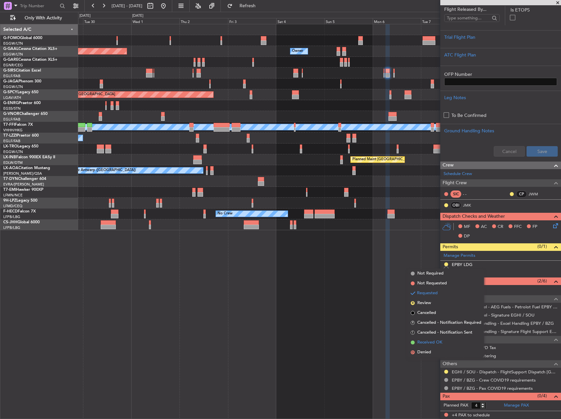
click at [432, 341] on span "Received OK" at bounding box center [430, 342] width 25 height 7
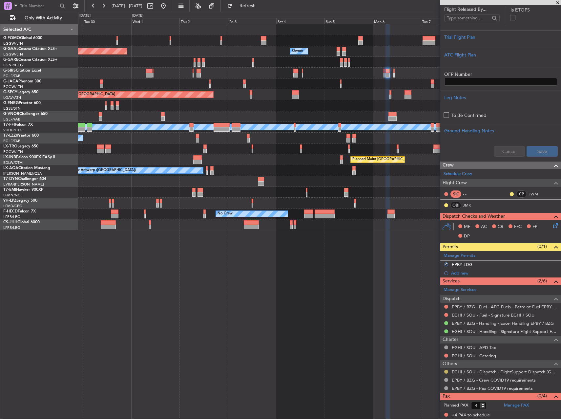
click at [445, 372] on button at bounding box center [446, 372] width 4 height 4
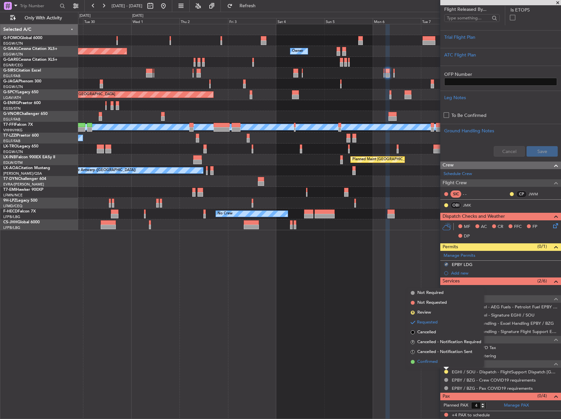
click at [440, 364] on li "Confirmed" at bounding box center [446, 362] width 76 height 10
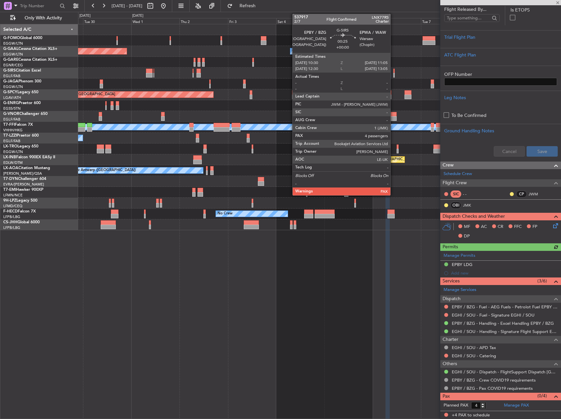
click at [394, 76] on div at bounding box center [394, 75] width 1 height 5
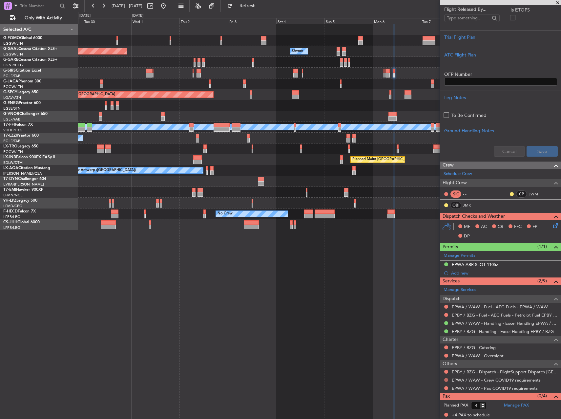
click at [445, 379] on button at bounding box center [446, 380] width 4 height 4
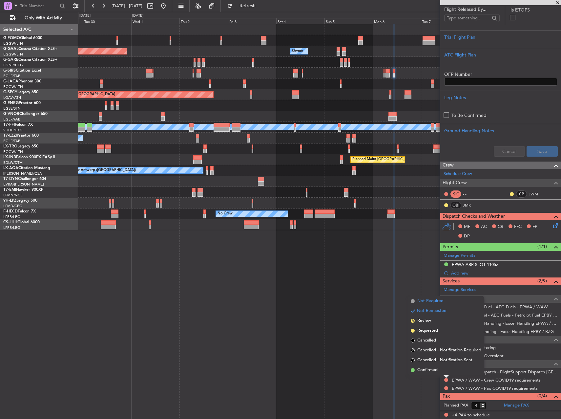
click at [418, 297] on li "Not Required" at bounding box center [446, 301] width 76 height 10
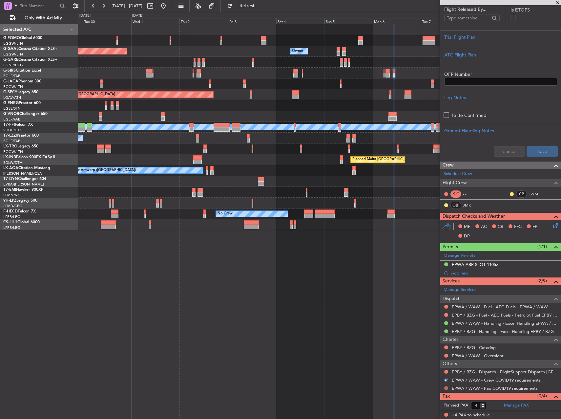
click at [447, 387] on button at bounding box center [446, 388] width 4 height 4
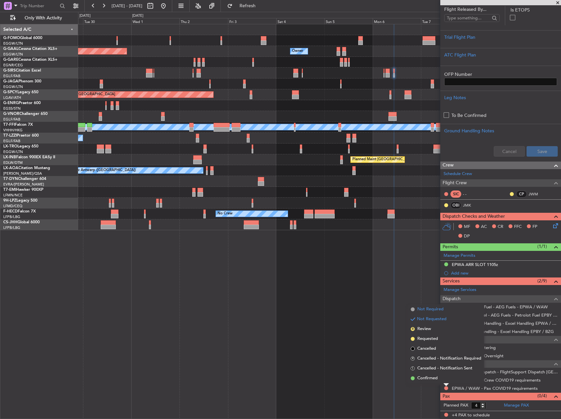
click at [421, 307] on span "Not Required" at bounding box center [431, 309] width 26 height 7
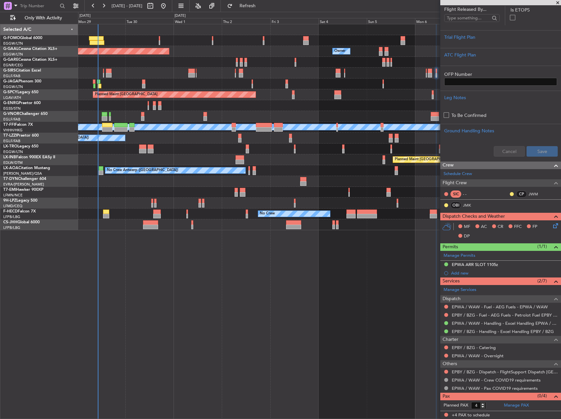
click at [271, 239] on div "Owner Planned [GEOGRAPHIC_DATA] Owner Owner Planned Maint [GEOGRAPHIC_DATA] ([G…" at bounding box center [319, 221] width 483 height 395
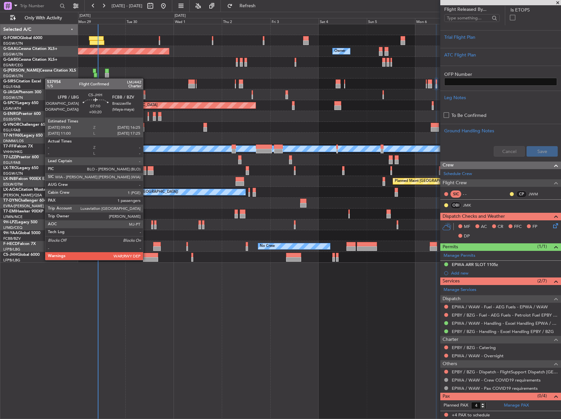
click at [146, 259] on div at bounding box center [150, 259] width 15 height 5
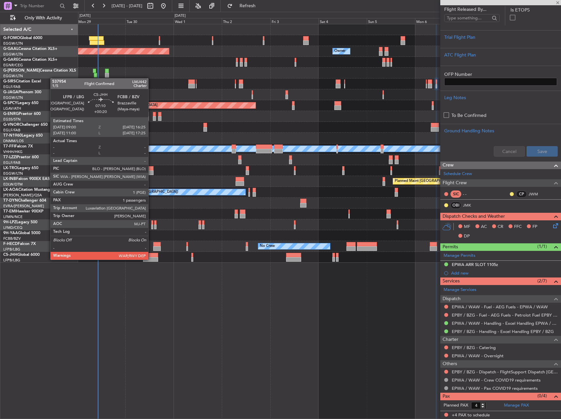
type input "+00:20"
type input "1"
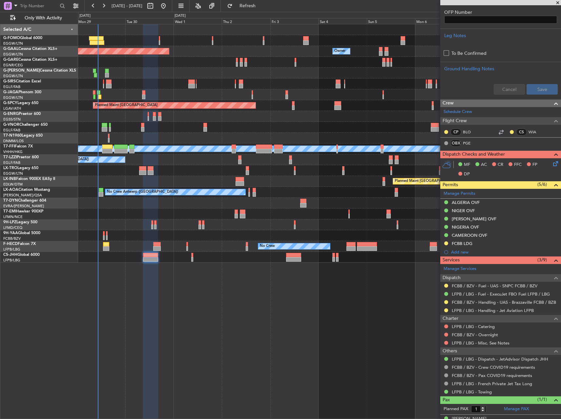
scroll to position [227, 0]
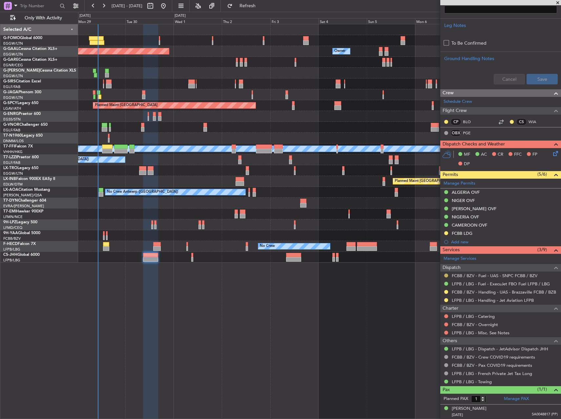
click at [446, 274] on button at bounding box center [446, 275] width 4 height 4
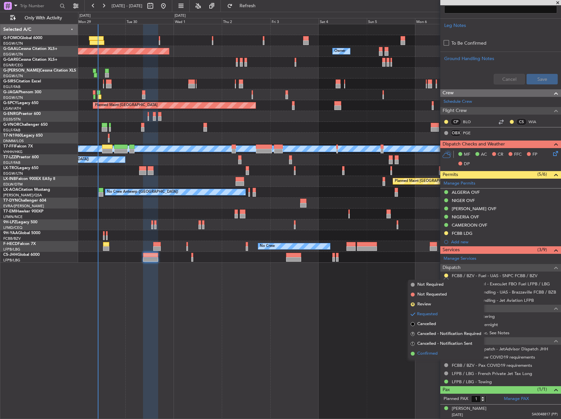
click at [448, 356] on li "Confirmed" at bounding box center [446, 354] width 76 height 10
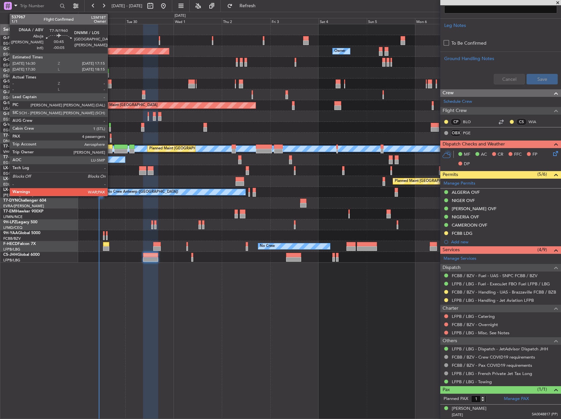
click at [111, 138] on div at bounding box center [111, 140] width 2 height 5
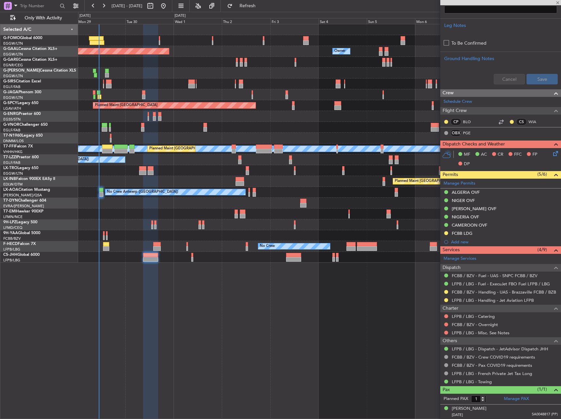
type input "-00:05"
type input "4"
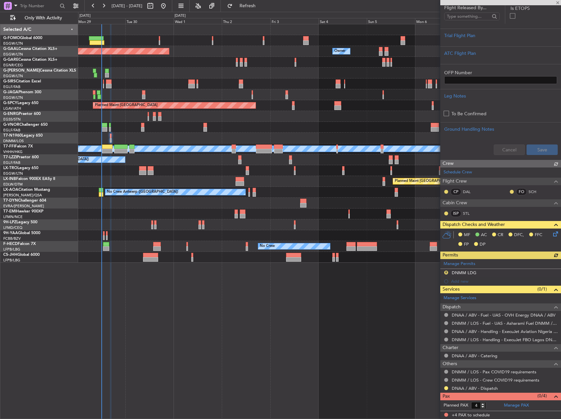
scroll to position [172, 0]
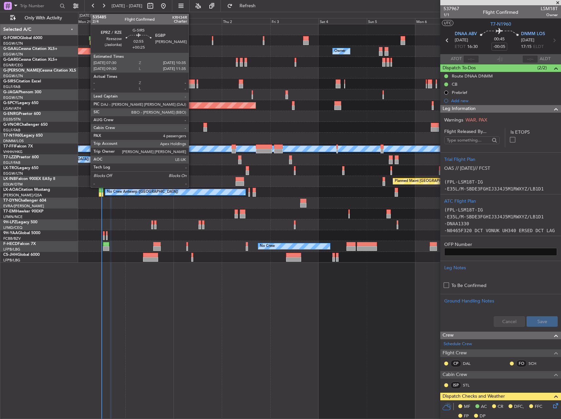
scroll to position [172, 0]
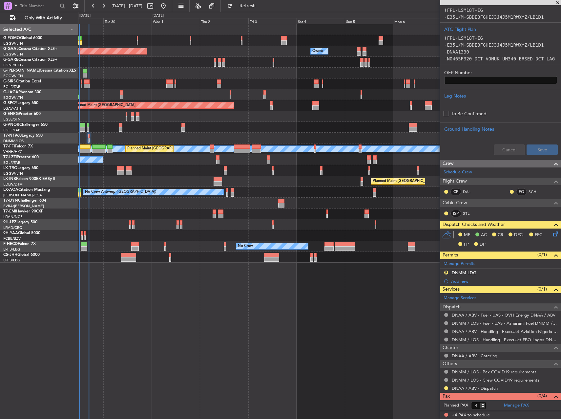
click at [332, 75] on div "A/C Unavailable" at bounding box center [319, 73] width 483 height 11
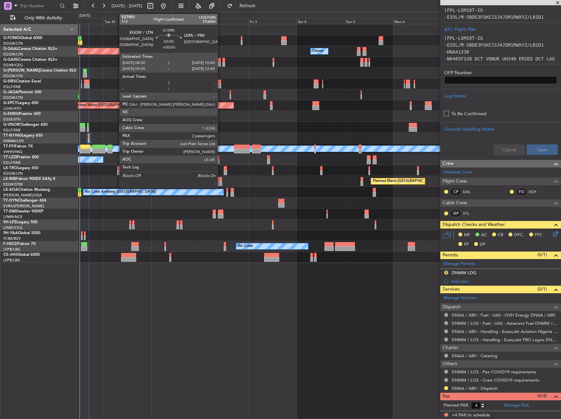
click at [221, 85] on div at bounding box center [219, 86] width 5 height 5
type input "2"
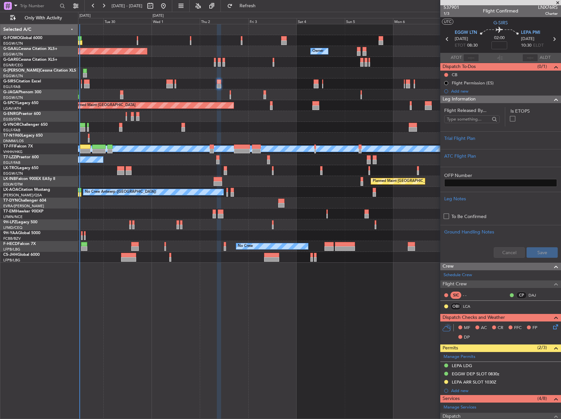
scroll to position [0, 0]
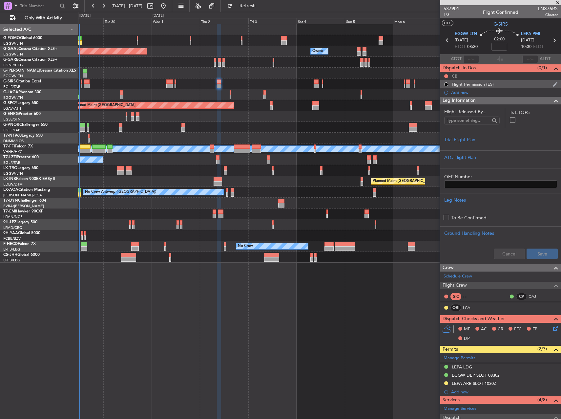
click at [467, 86] on div "Flight Permission (ES)" at bounding box center [473, 84] width 42 height 6
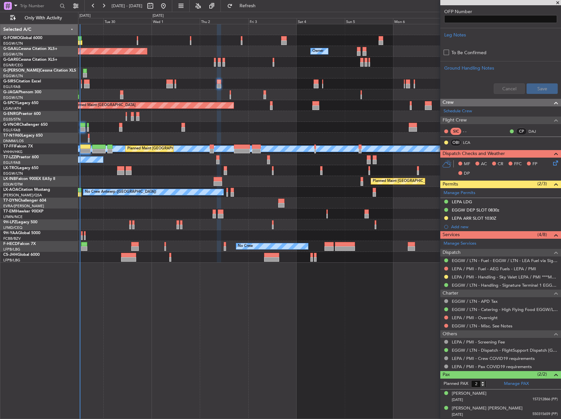
scroll to position [165, 0]
click at [164, 341] on div "Owner Owner Planned [GEOGRAPHIC_DATA] Owner A/C Unavailable Planned Maint [GEOG…" at bounding box center [319, 221] width 483 height 395
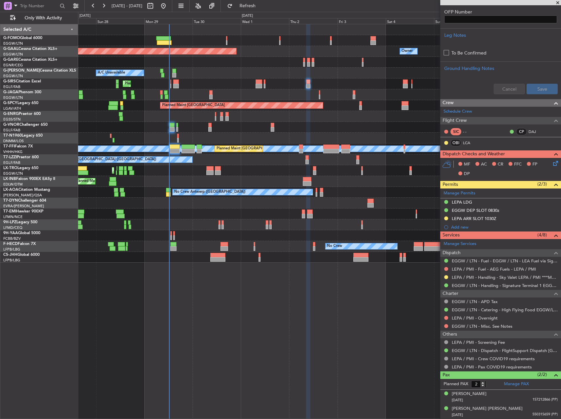
click at [212, 209] on div at bounding box center [319, 213] width 483 height 11
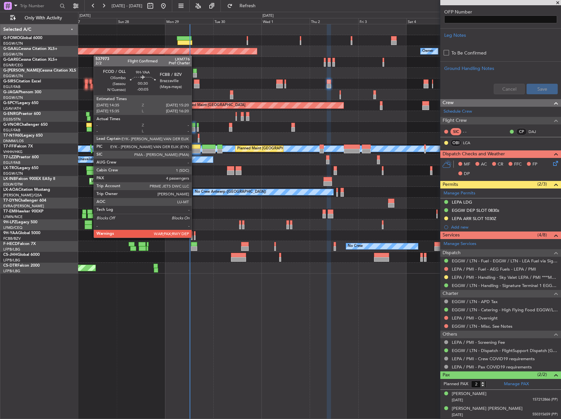
click at [195, 237] on div at bounding box center [195, 237] width 2 height 5
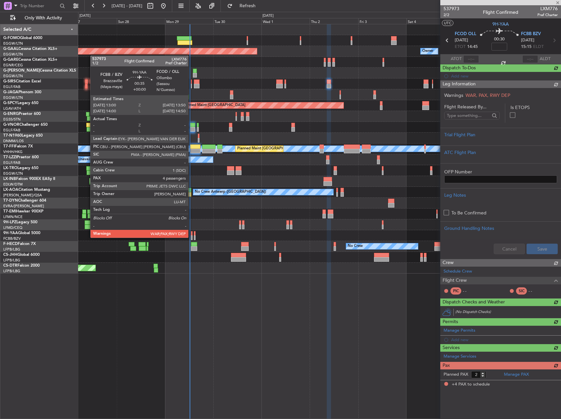
type input "-00:05"
type input "4"
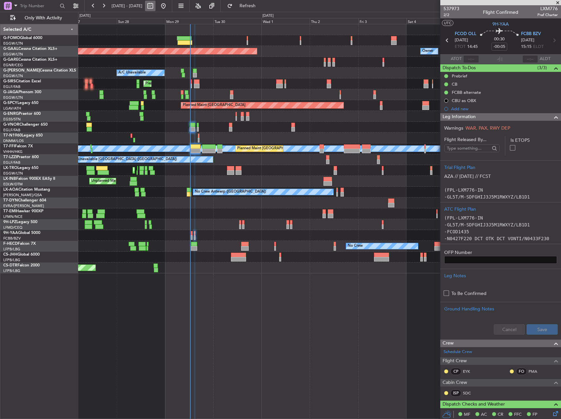
click at [156, 8] on button at bounding box center [150, 6] width 11 height 11
select select "9"
select select "2025"
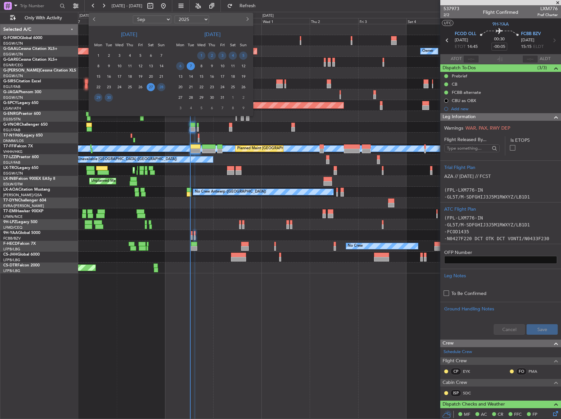
click at [150, 88] on span "27" at bounding box center [151, 87] width 8 height 8
click at [106, 97] on span "30" at bounding box center [109, 98] width 8 height 8
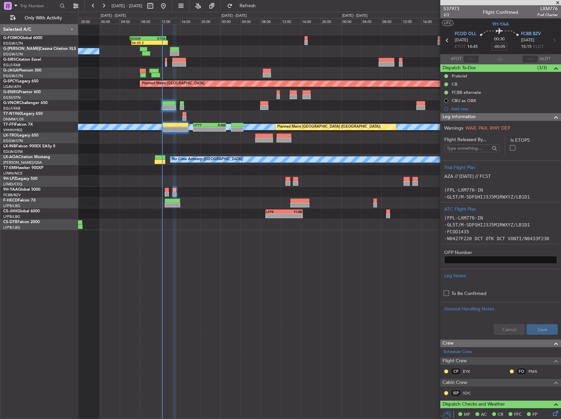
click at [155, 213] on div "- - LFPB 09:00 Z FCBB 16:25 Z - - FCOD 08:00 Z LFPB 15:25 Z" at bounding box center [319, 213] width 483 height 11
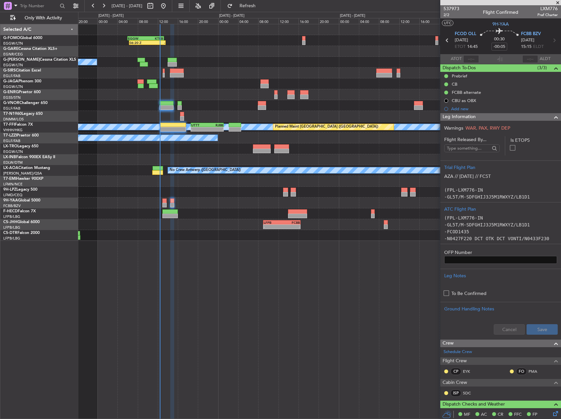
click at [167, 206] on div at bounding box center [319, 203] width 483 height 11
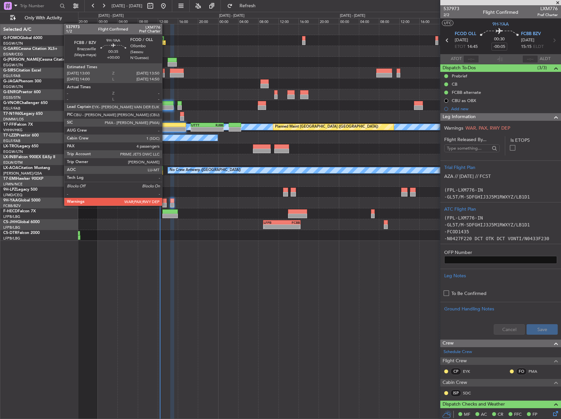
click at [165, 205] on div at bounding box center [164, 205] width 4 height 5
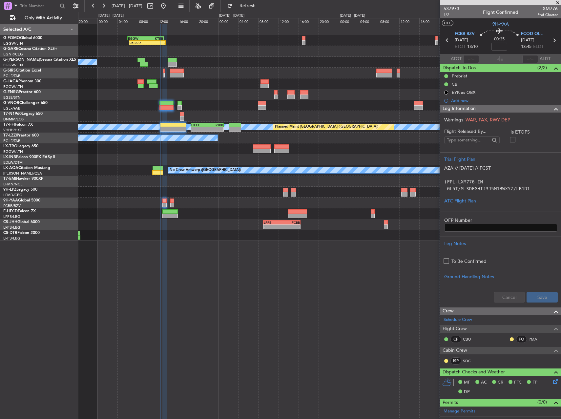
click at [207, 309] on div "06:20 Z - EGGW 06:00 Z KTEB 13:15 Z A/C Unavailable Planned Maint [GEOGRAPHIC_D…" at bounding box center [319, 221] width 483 height 395
click at [248, 283] on div "06:20 Z - EGGW 06:00 Z KTEB 13:15 Z A/C Unavailable Planned Maint [GEOGRAPHIC_D…" at bounding box center [319, 221] width 483 height 395
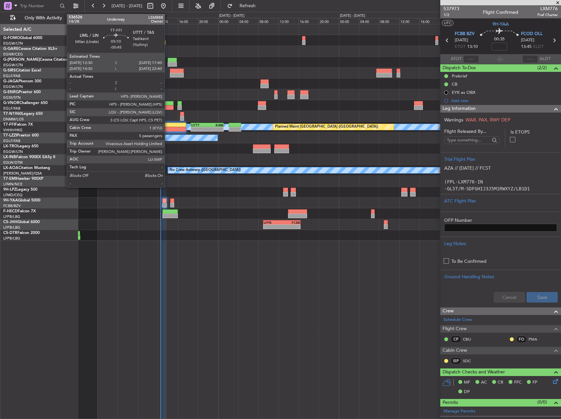
click at [168, 128] on div at bounding box center [173, 129] width 26 height 5
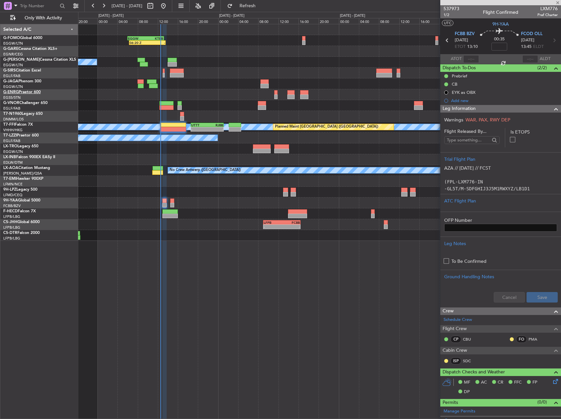
type input "-00:45"
type input "5"
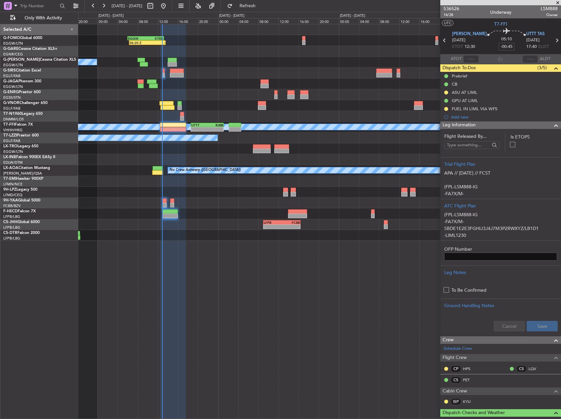
click at [298, 288] on div "06:20 Z - EGGW 06:00 Z KTEB 13:15 Z A/C Unavailable Planned Maint [GEOGRAPHIC_D…" at bounding box center [319, 221] width 483 height 395
click at [156, 6] on button at bounding box center [150, 6] width 11 height 11
select select "9"
select select "2025"
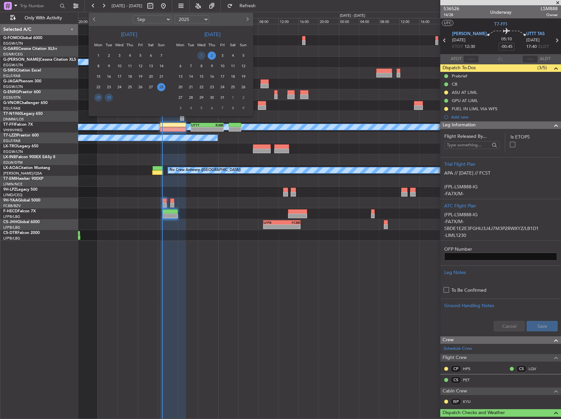
click at [160, 86] on span "28" at bounding box center [161, 87] width 8 height 8
click at [232, 56] on span "4" at bounding box center [233, 56] width 8 height 8
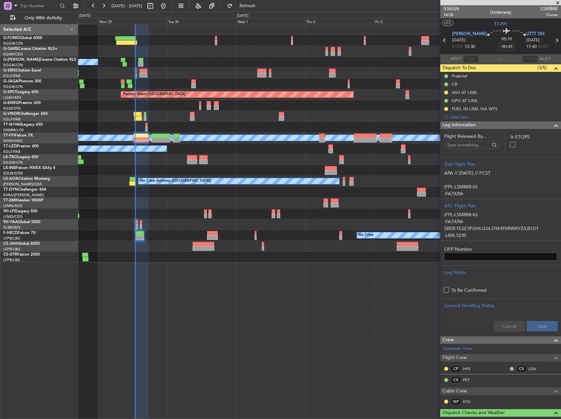
click at [281, 313] on div "A/C Unavailable Planned Maint [GEOGRAPHIC_DATA] ([GEOGRAPHIC_DATA]) Planned Mai…" at bounding box center [319, 221] width 483 height 395
